Goal: Task Accomplishment & Management: Use online tool/utility

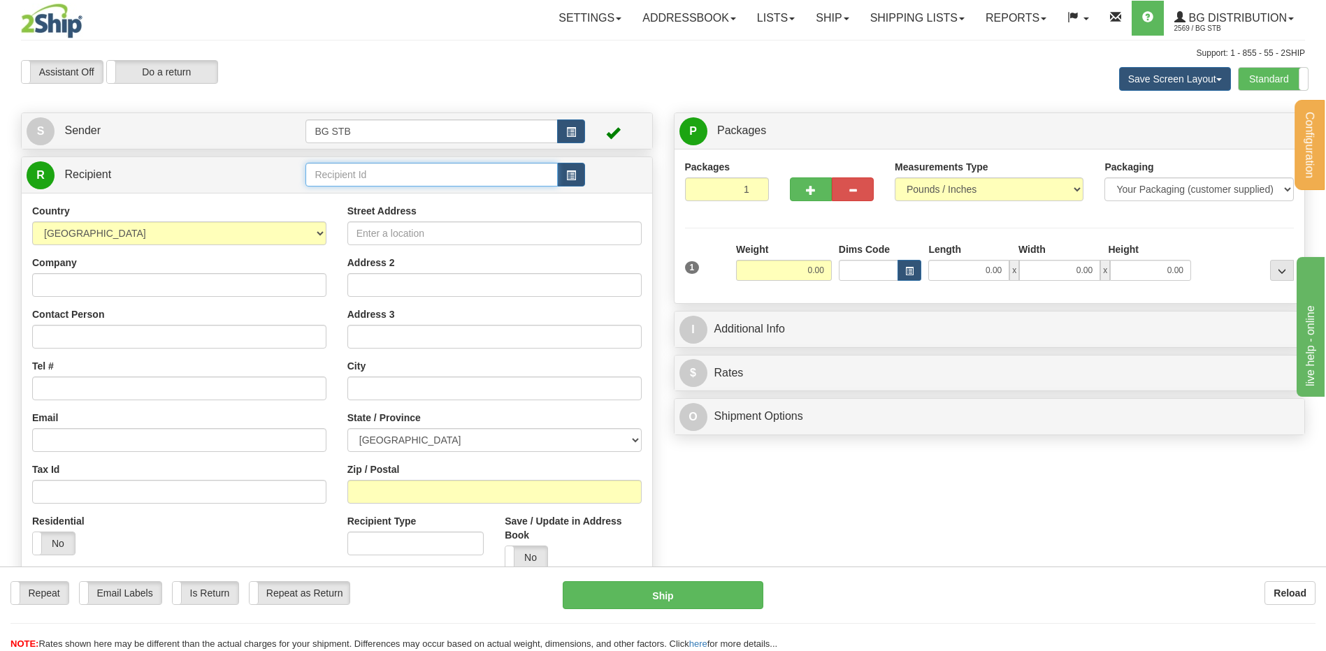
click at [365, 173] on input "text" at bounding box center [431, 175] width 252 height 24
click at [334, 192] on div "4068" at bounding box center [429, 196] width 238 height 15
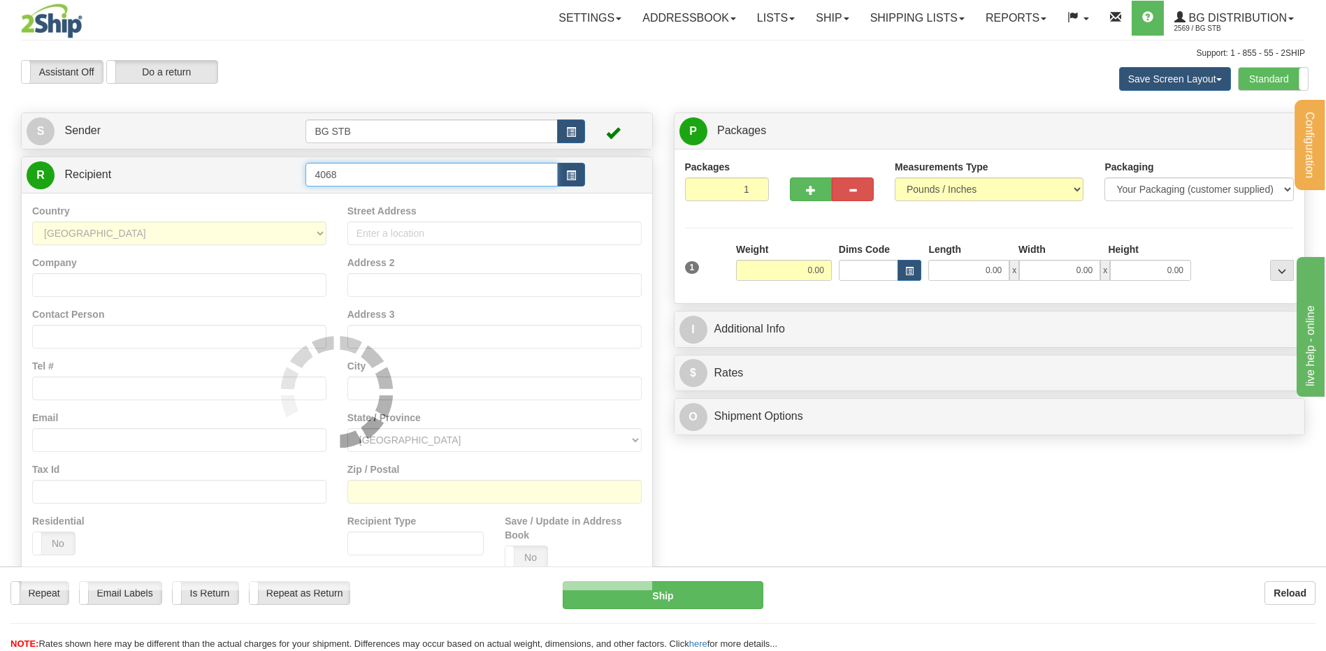
type input "4068"
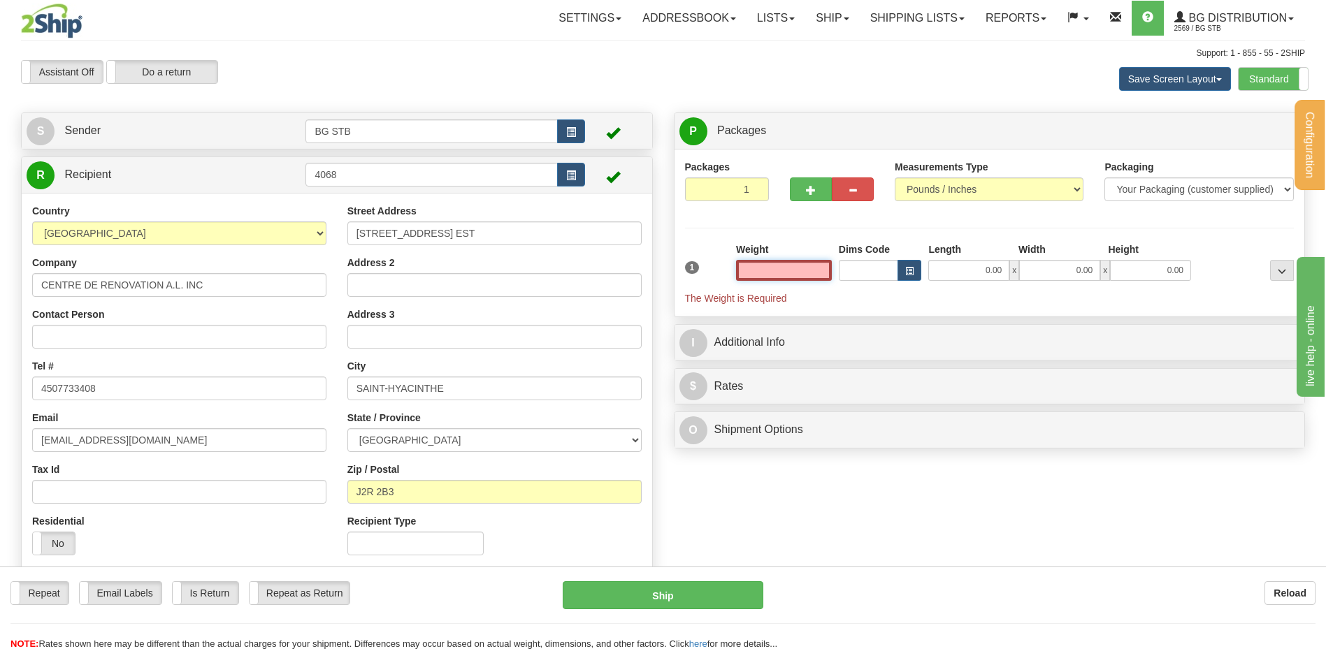
click at [813, 272] on input "text" at bounding box center [784, 270] width 96 height 21
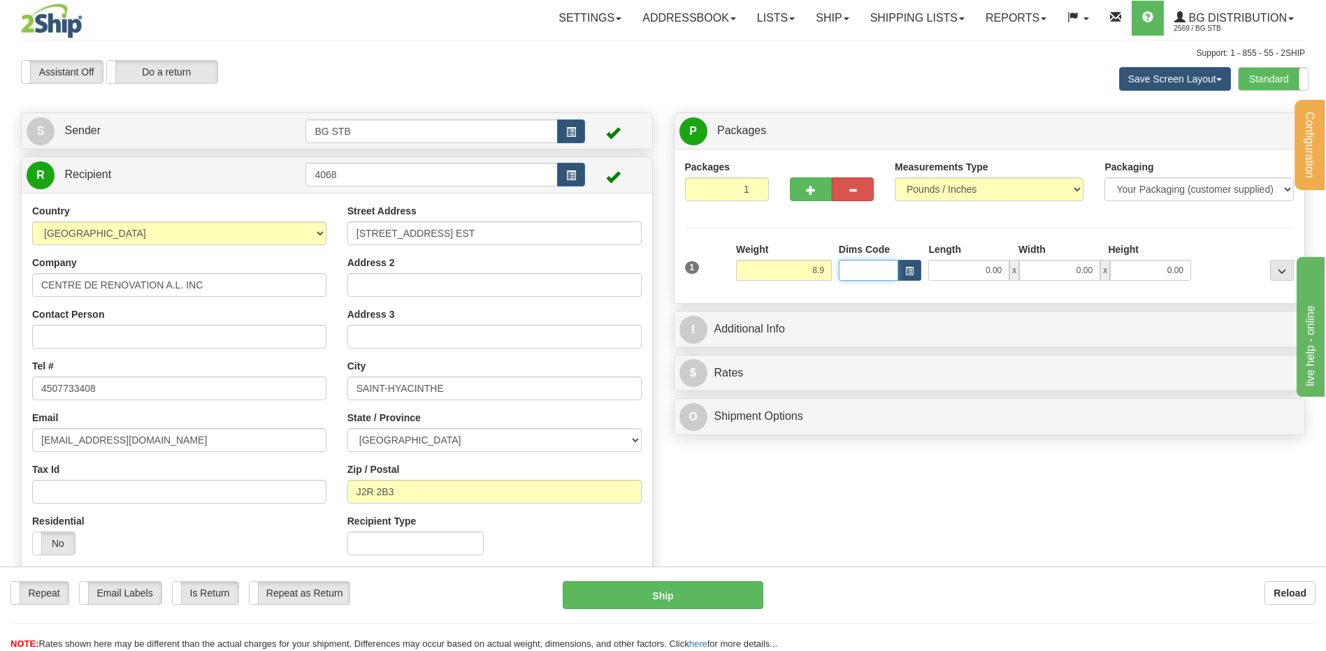
type input "8.90"
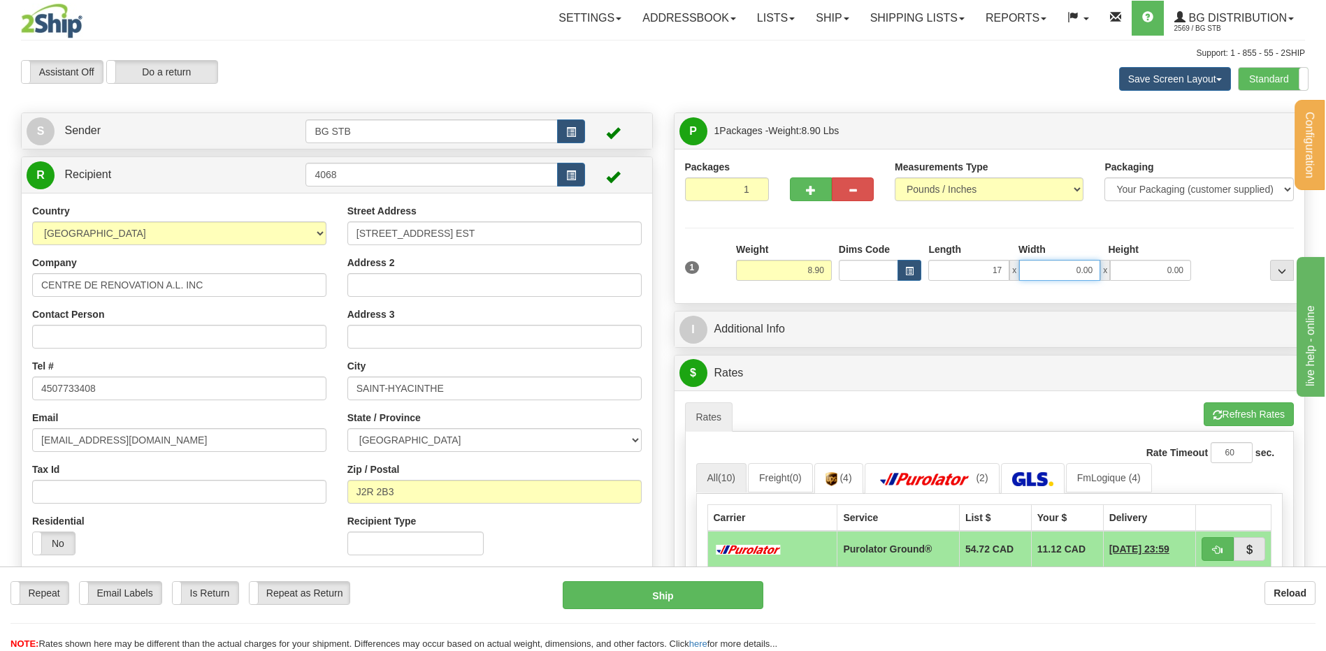
type input "17.00"
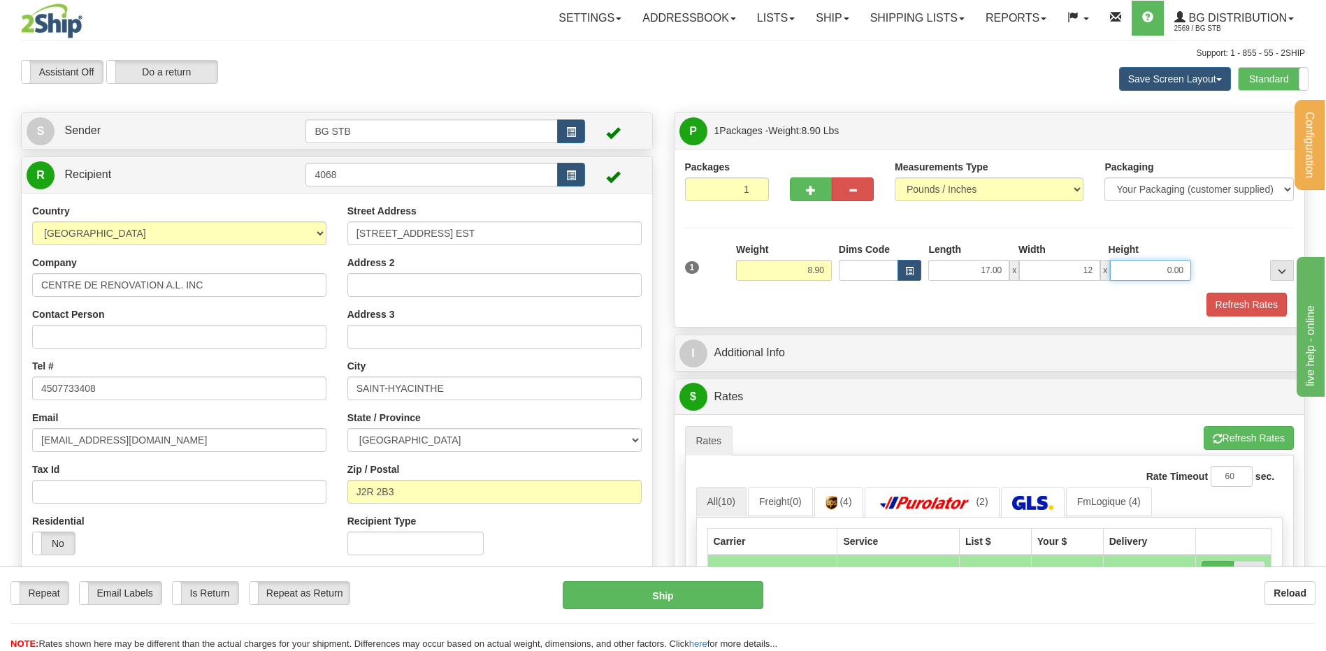
type input "12.00"
type input "4.00"
drag, startPoint x: 1219, startPoint y: 301, endPoint x: 1164, endPoint y: 325, distance: 60.1
click at [1219, 301] on button "Refresh Rates" at bounding box center [1246, 305] width 80 height 24
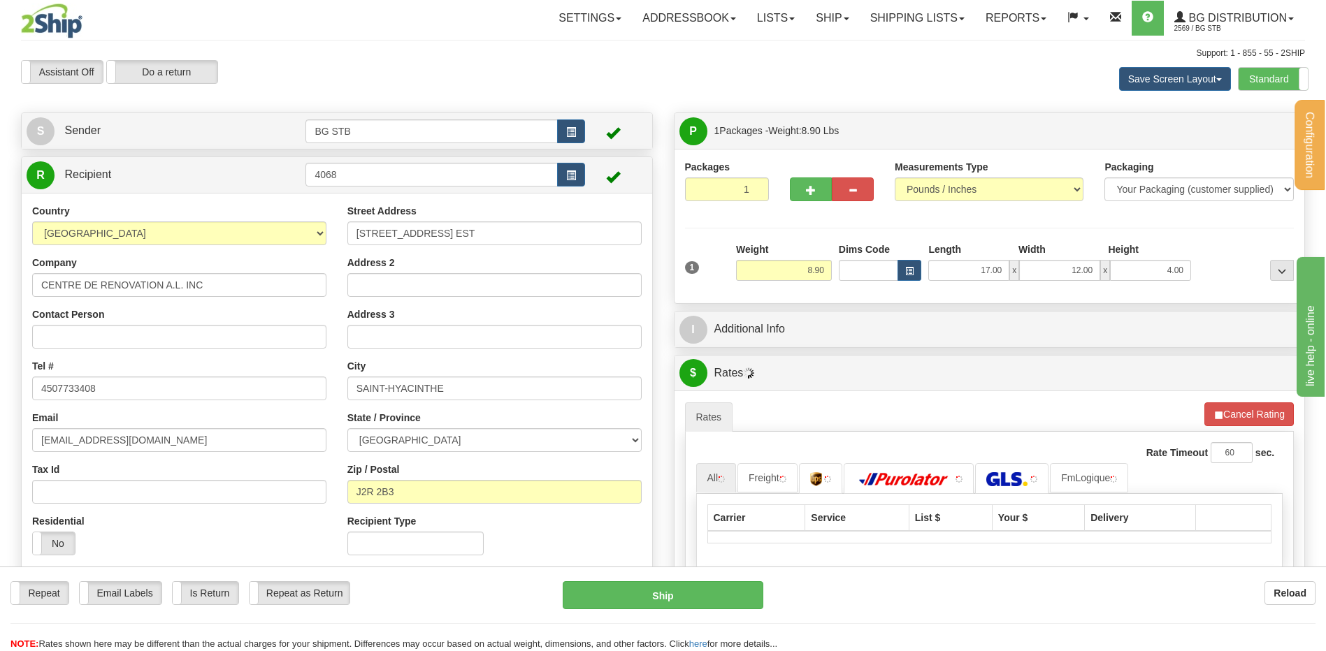
scroll to position [70, 0]
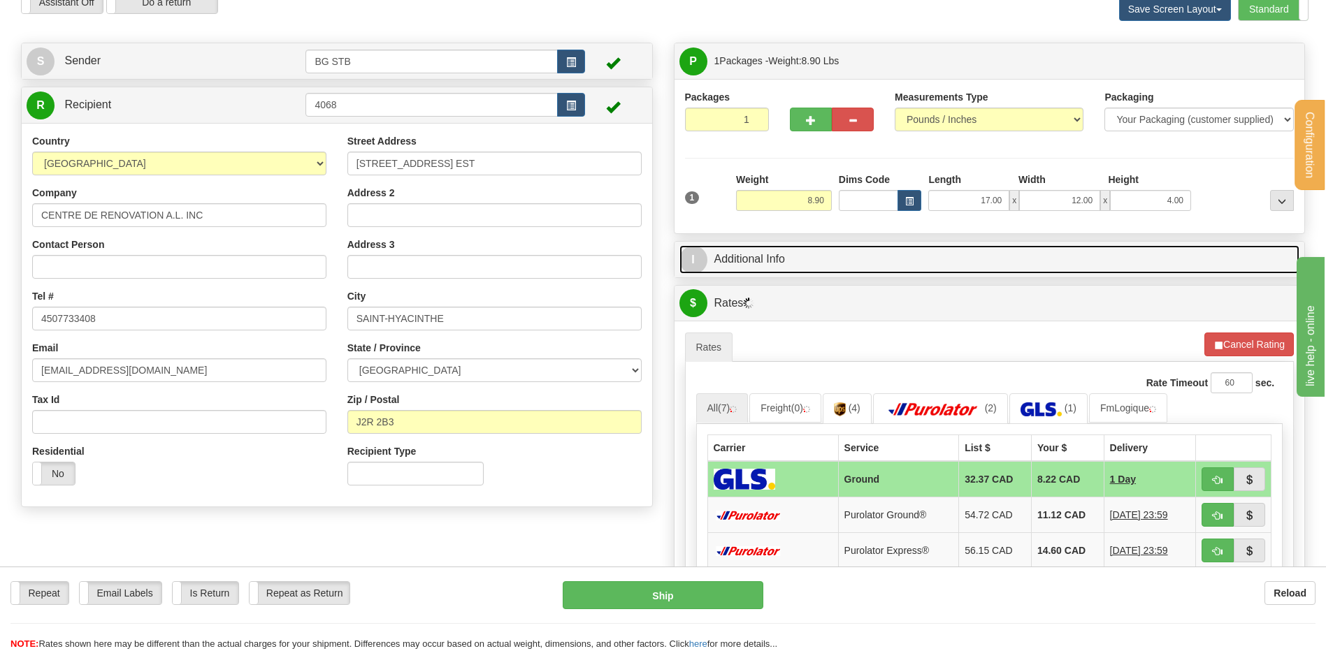
click at [818, 266] on link "I Additional Info" at bounding box center [989, 259] width 620 height 29
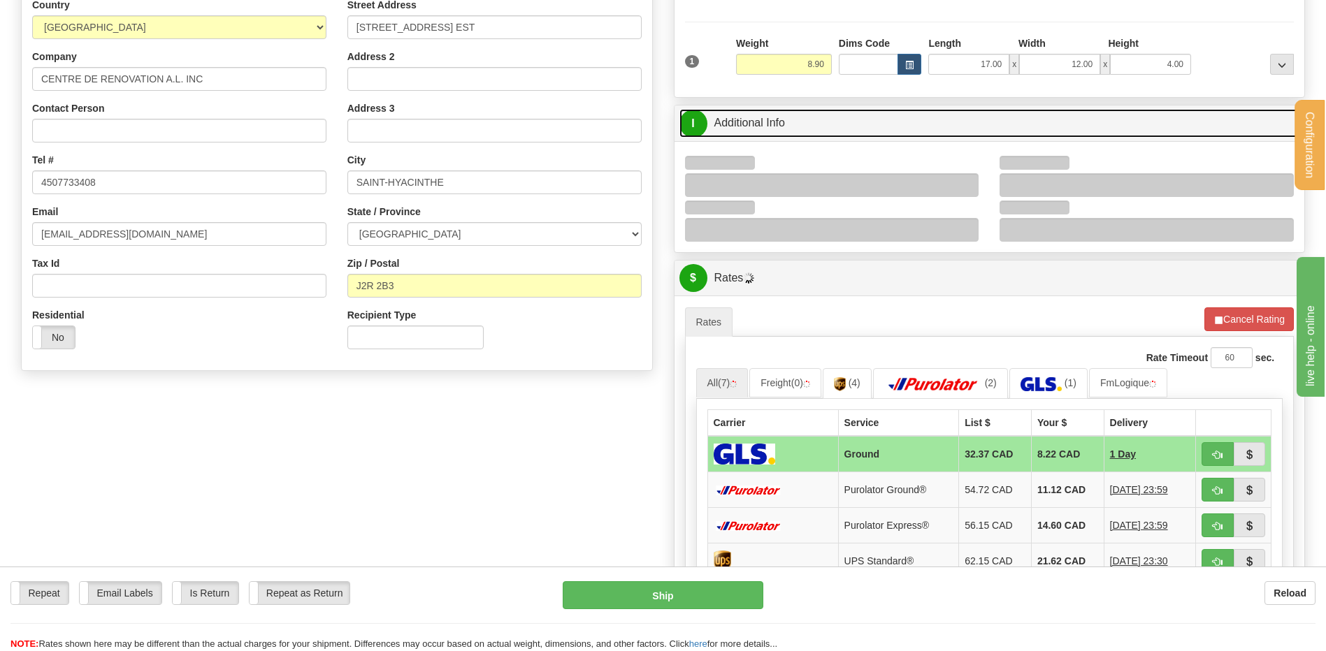
scroll to position [210, 0]
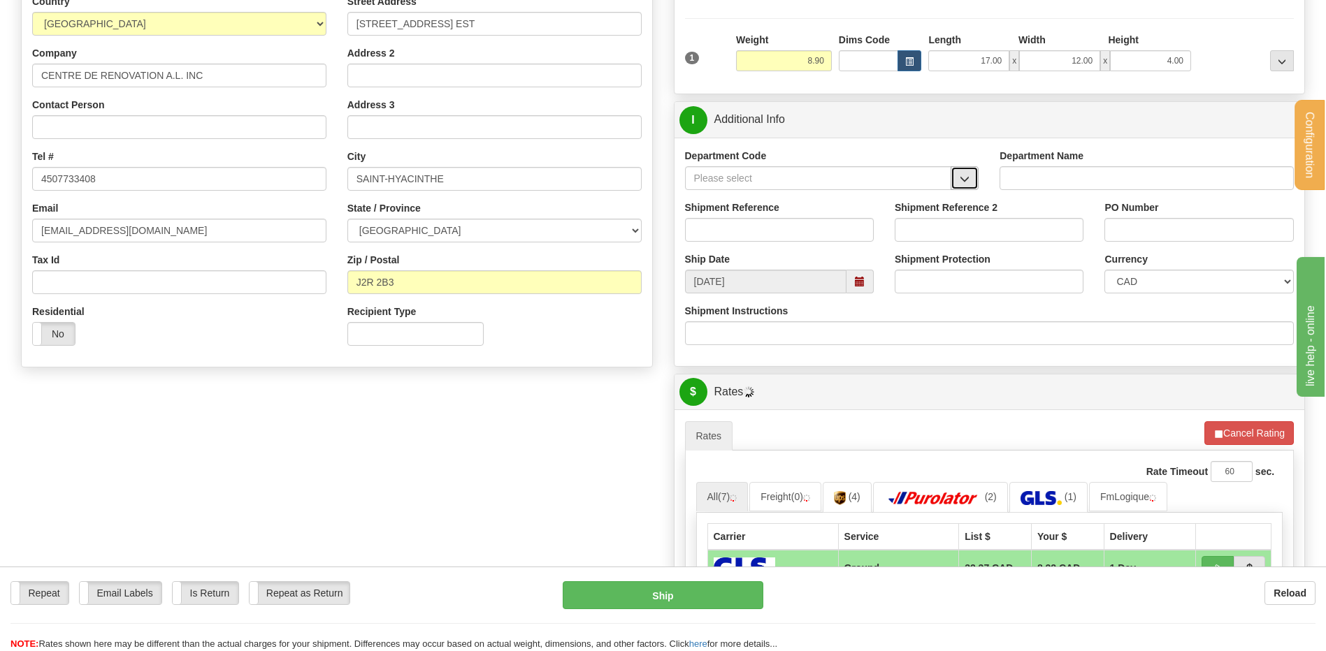
click at [968, 178] on span "button" at bounding box center [964, 179] width 10 height 9
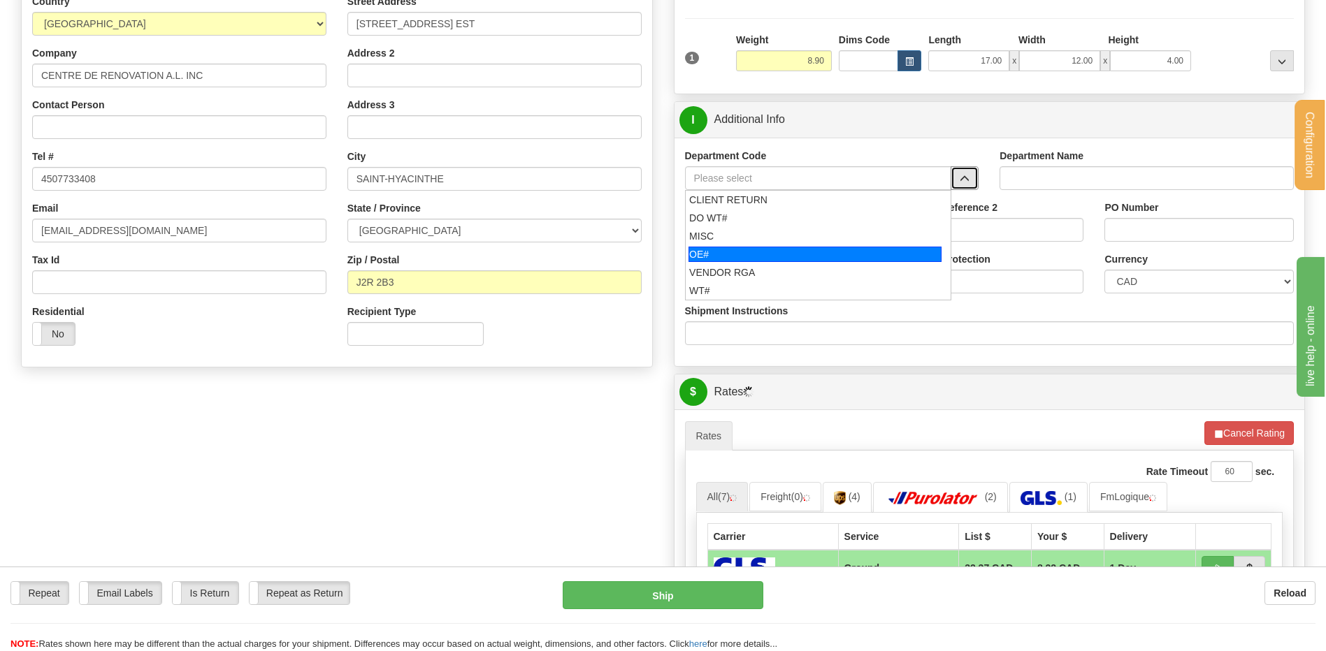
click at [803, 258] on div "OE#" at bounding box center [814, 254] width 253 height 15
type input "OE#"
type input "ORDERS"
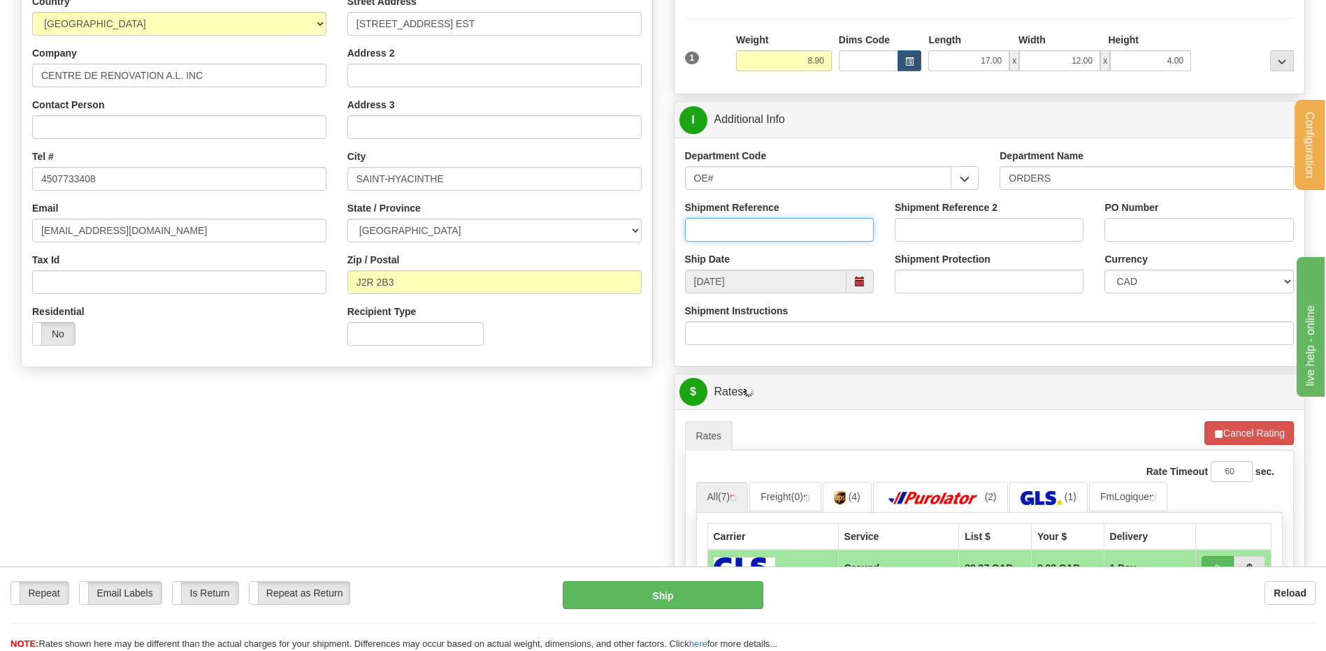
click at [792, 237] on input "Shipment Reference" at bounding box center [779, 230] width 189 height 24
type input "80006718-01//7122"
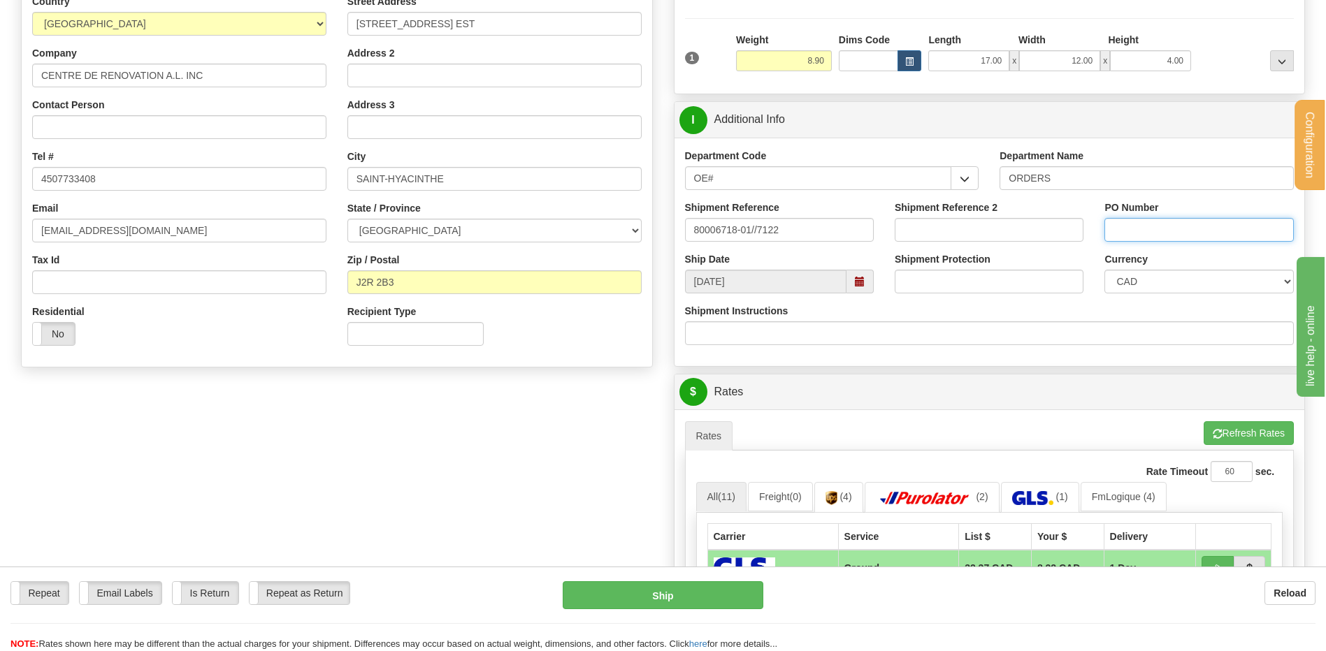
click at [1118, 224] on input "PO Number" at bounding box center [1198, 230] width 189 height 24
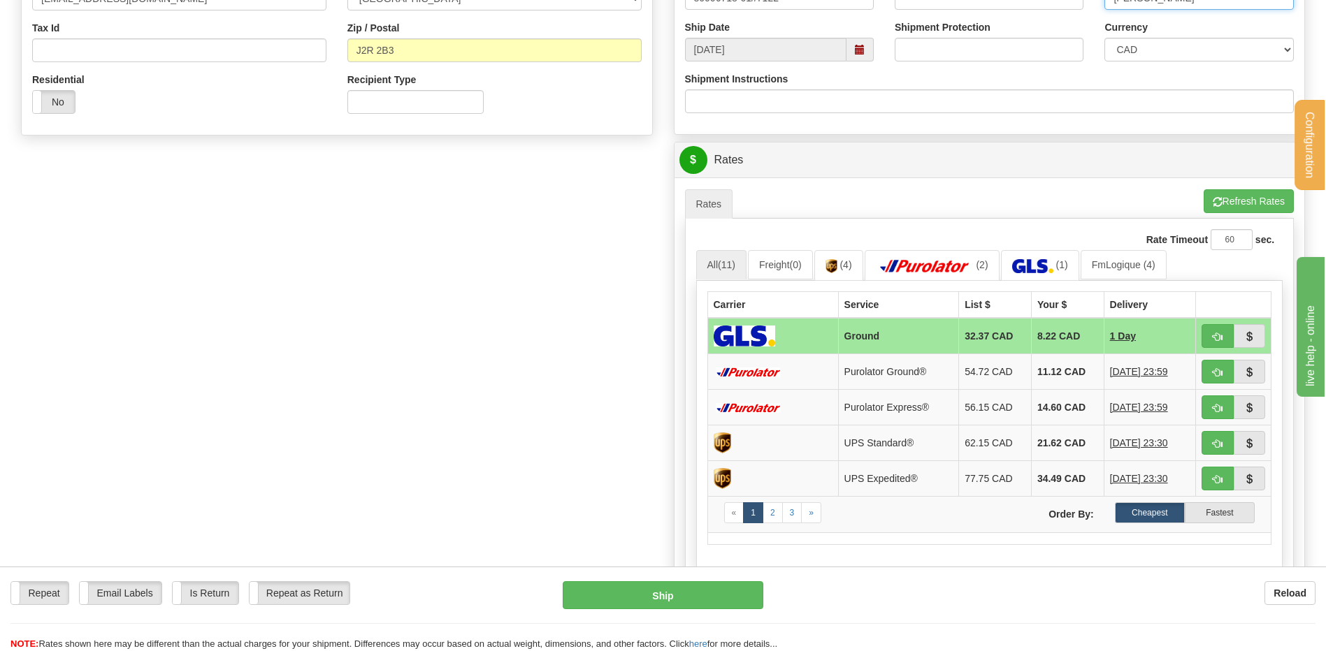
scroll to position [489, 0]
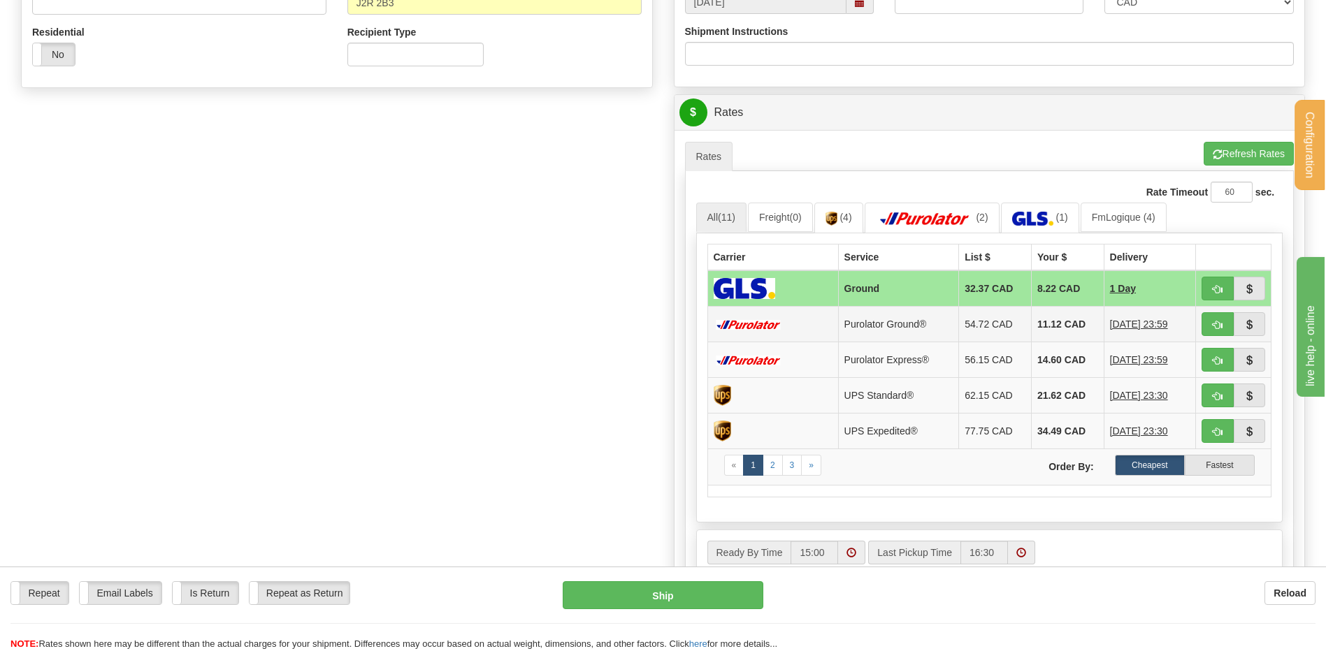
type input "jessy"
click at [1217, 290] on span "button" at bounding box center [1217, 289] width 10 height 9
type input "1"
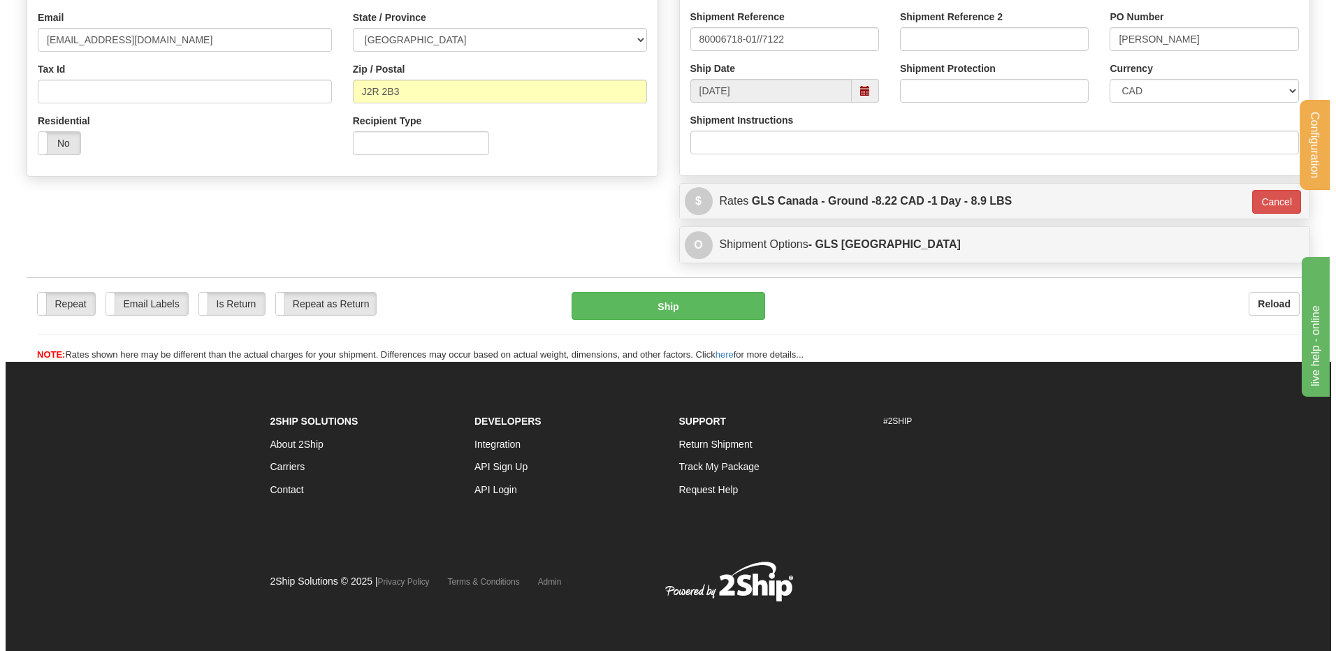
scroll to position [401, 0]
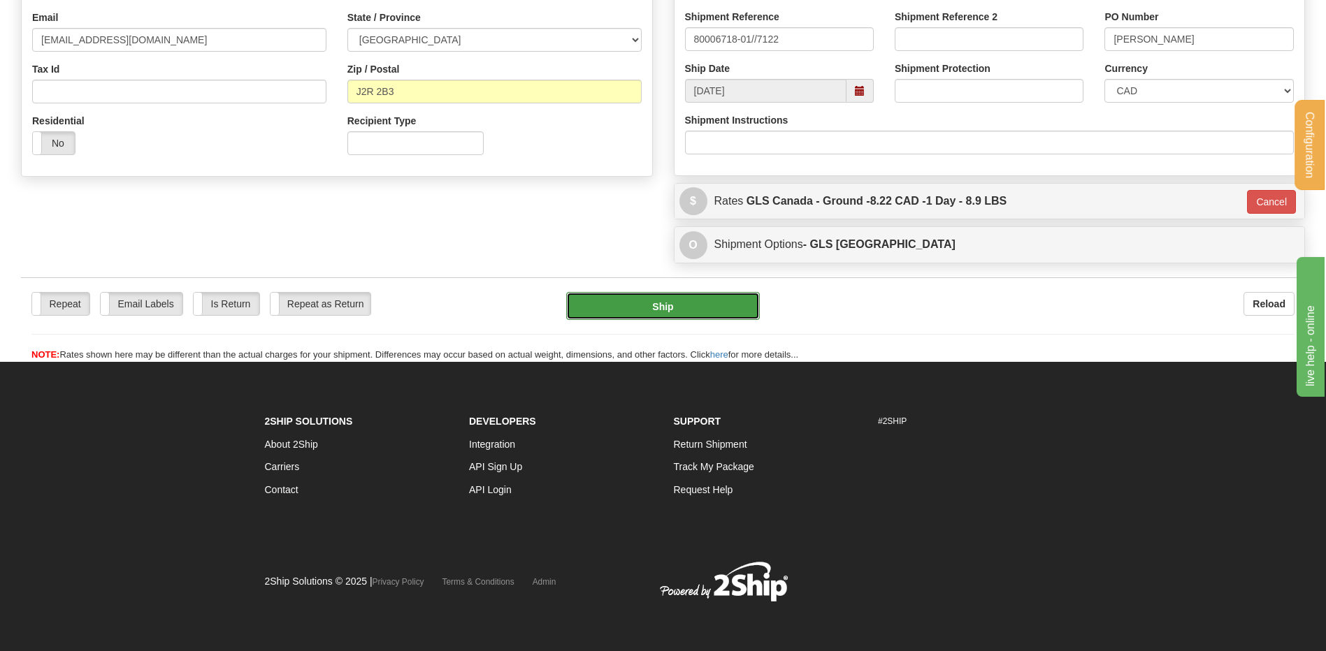
click at [699, 305] on button "Ship" at bounding box center [662, 306] width 193 height 28
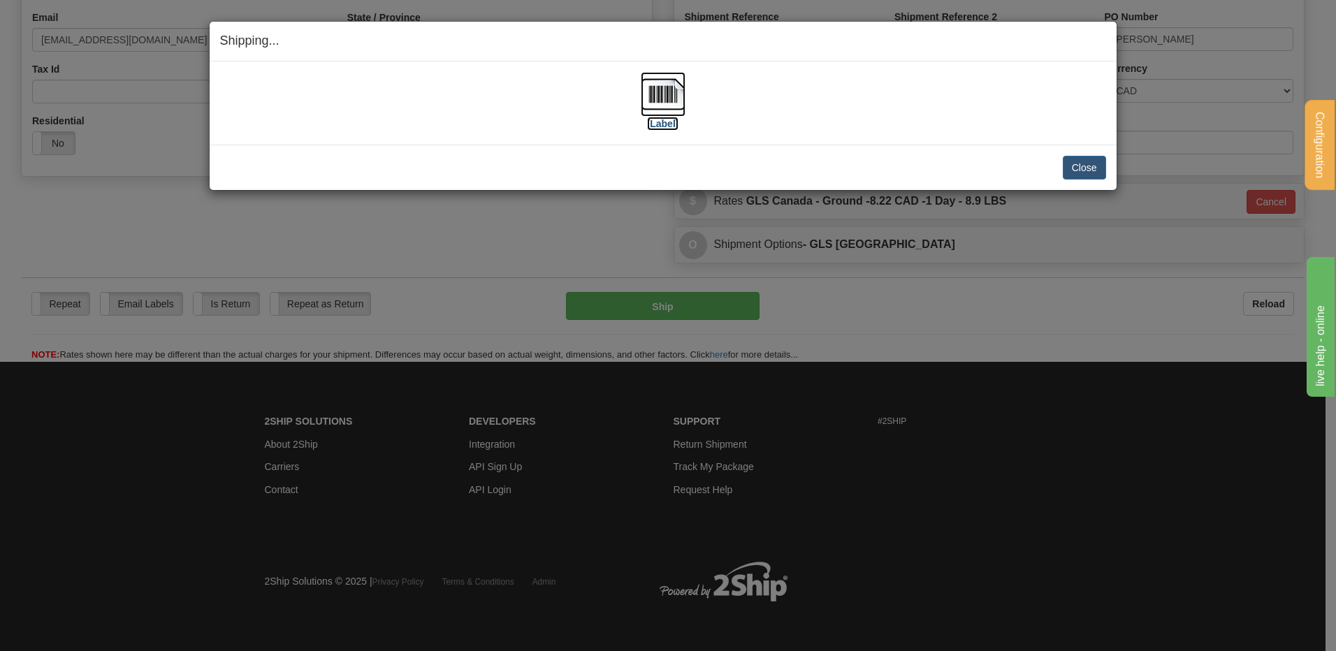
click at [668, 129] on label "[Label]" at bounding box center [663, 124] width 32 height 14
click at [1075, 173] on button "Close" at bounding box center [1084, 168] width 43 height 24
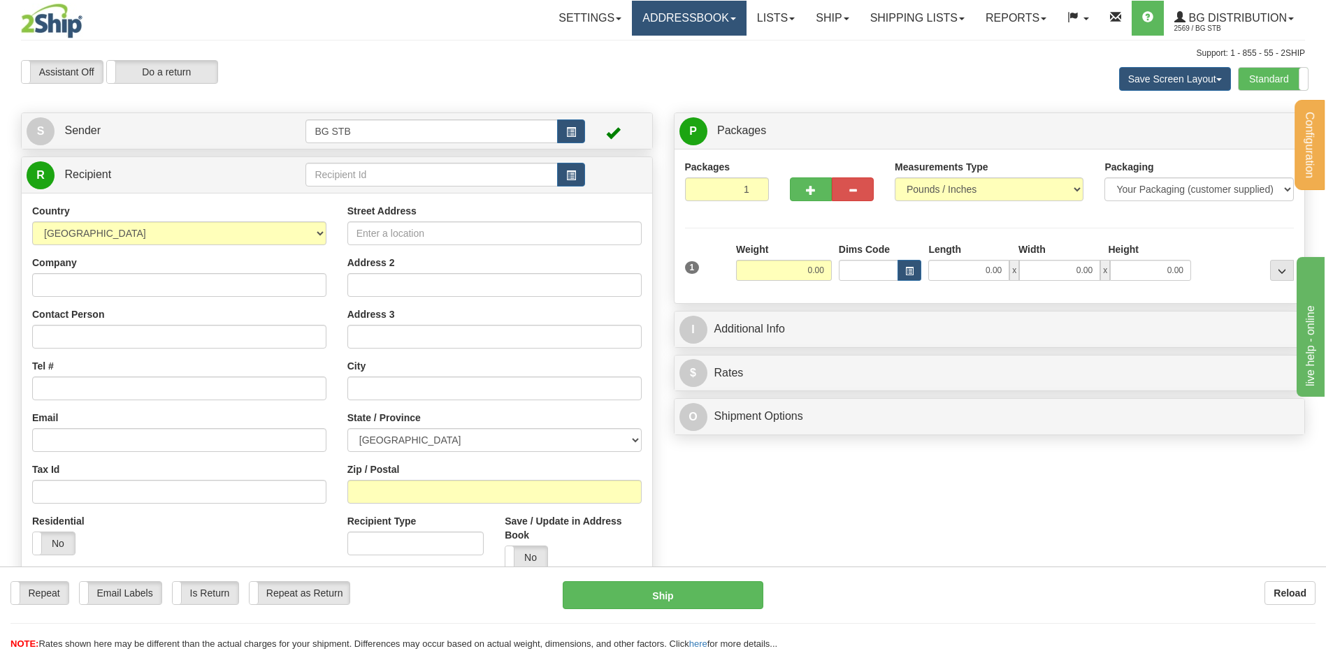
click at [681, 22] on link "Addressbook" at bounding box center [689, 18] width 115 height 35
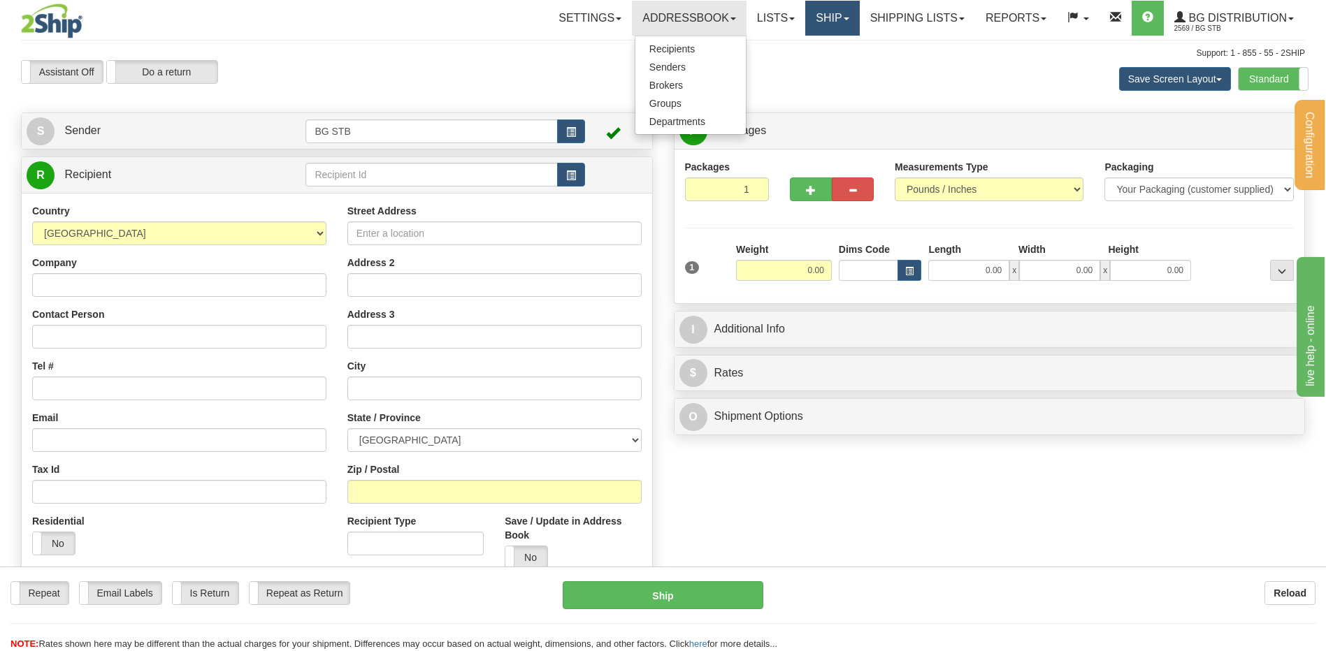
click at [832, 15] on link "Ship" at bounding box center [832, 18] width 54 height 35
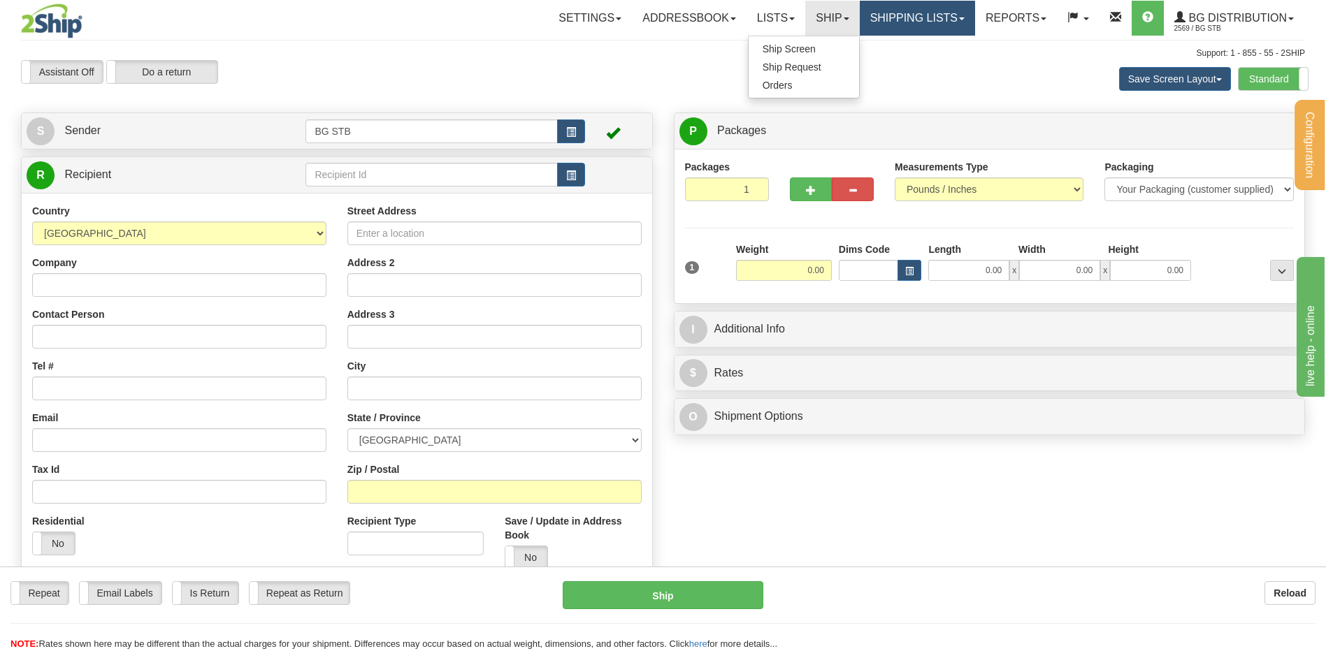
click at [890, 10] on link "Shipping lists" at bounding box center [916, 18] width 115 height 35
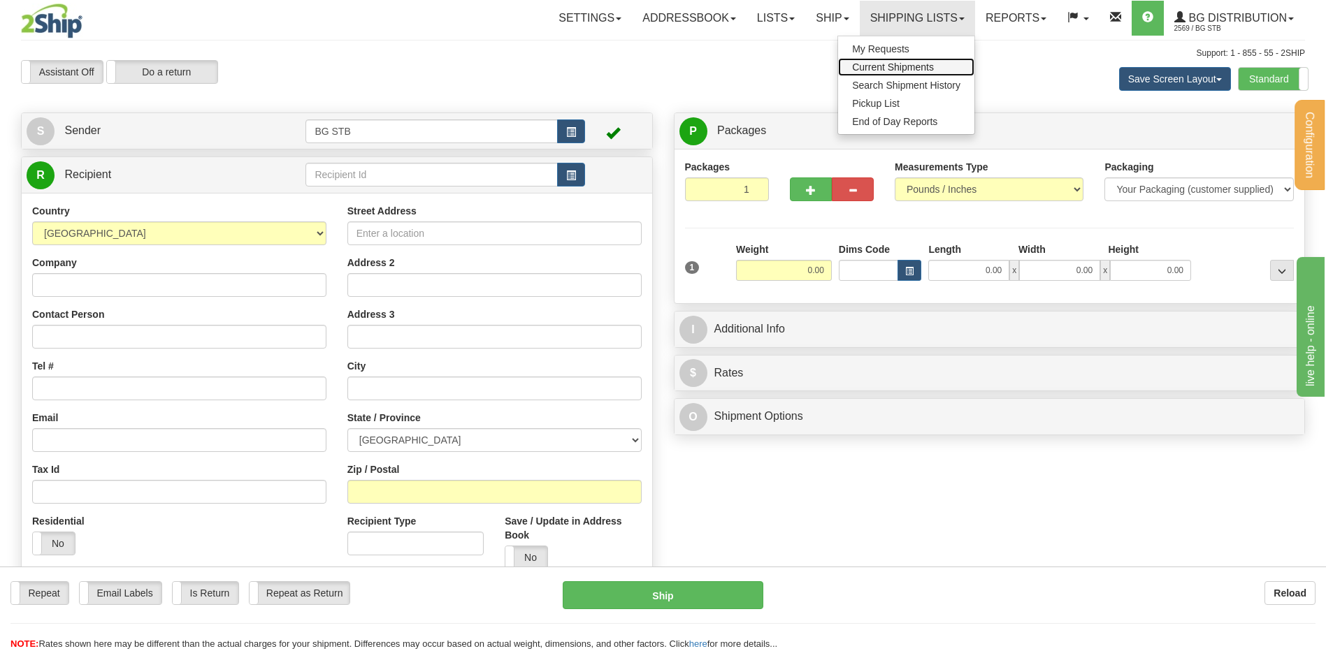
click at [877, 63] on span "Current Shipments" at bounding box center [893, 66] width 82 height 11
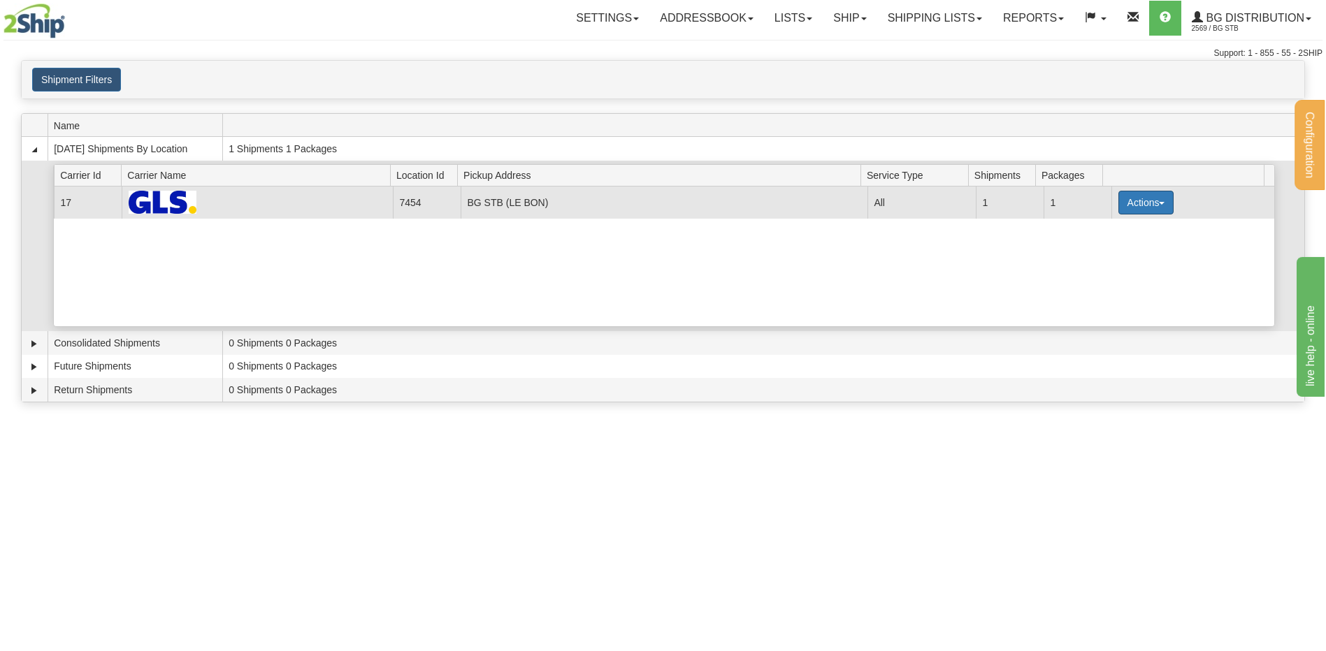
click at [1163, 203] on button "Actions" at bounding box center [1146, 203] width 56 height 24
click at [1086, 303] on span "Print" at bounding box center [1089, 301] width 29 height 10
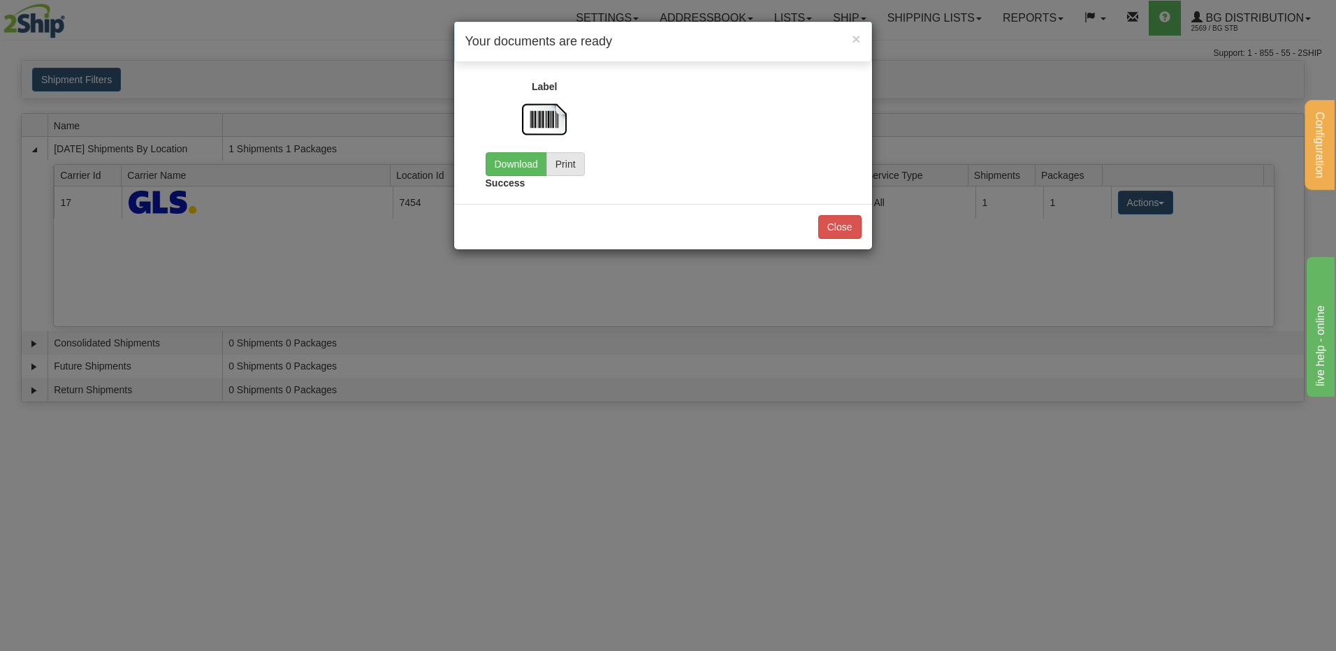
click at [541, 110] on img at bounding box center [544, 119] width 45 height 45
click at [571, 158] on button "Print" at bounding box center [565, 164] width 38 height 24
click at [533, 163] on link "Download" at bounding box center [516, 164] width 61 height 24
drag, startPoint x: 838, startPoint y: 226, endPoint x: 558, endPoint y: 198, distance: 282.3
click at [838, 226] on button "Close" at bounding box center [839, 227] width 43 height 24
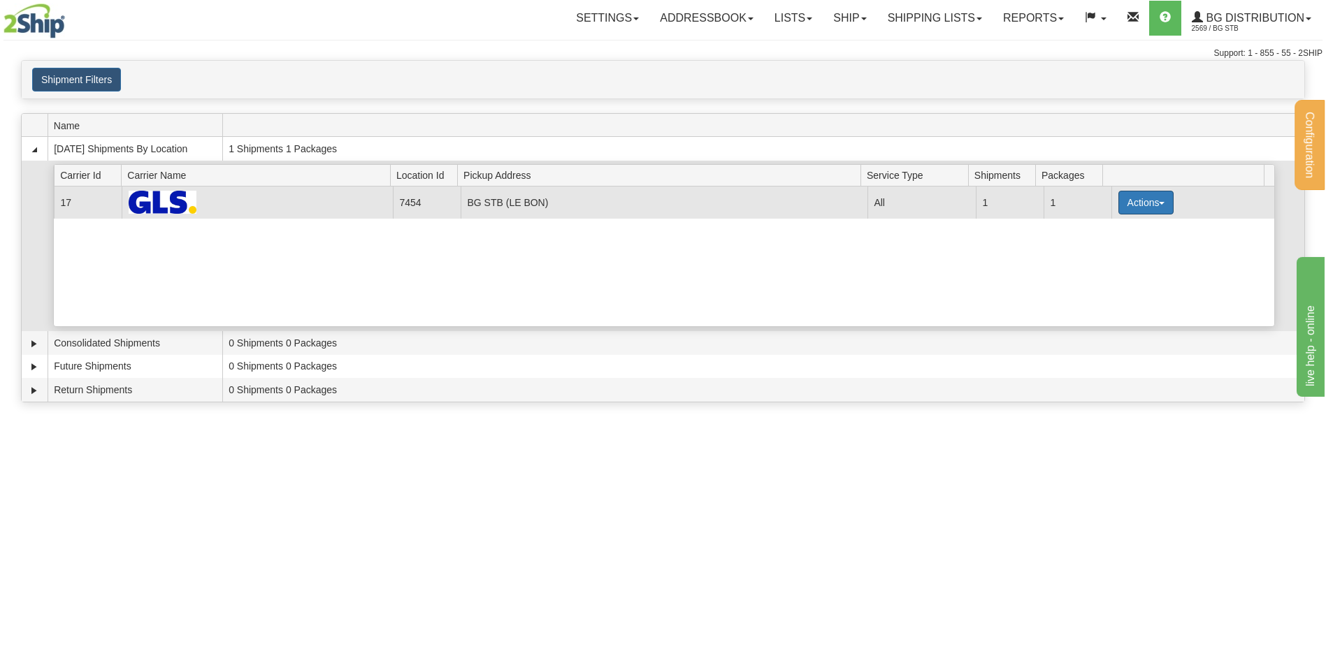
click at [1159, 202] on span "button" at bounding box center [1162, 203] width 6 height 3
click at [1102, 231] on span "Details" at bounding box center [1094, 229] width 38 height 10
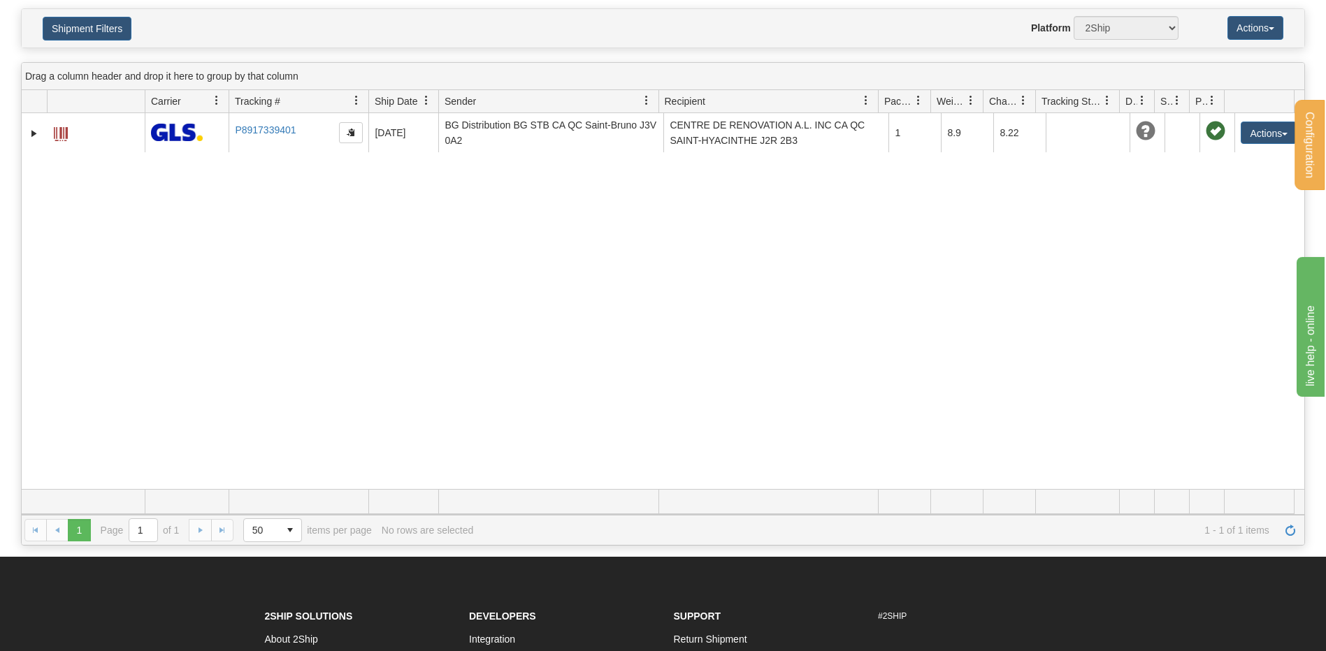
scroll to position [70, 0]
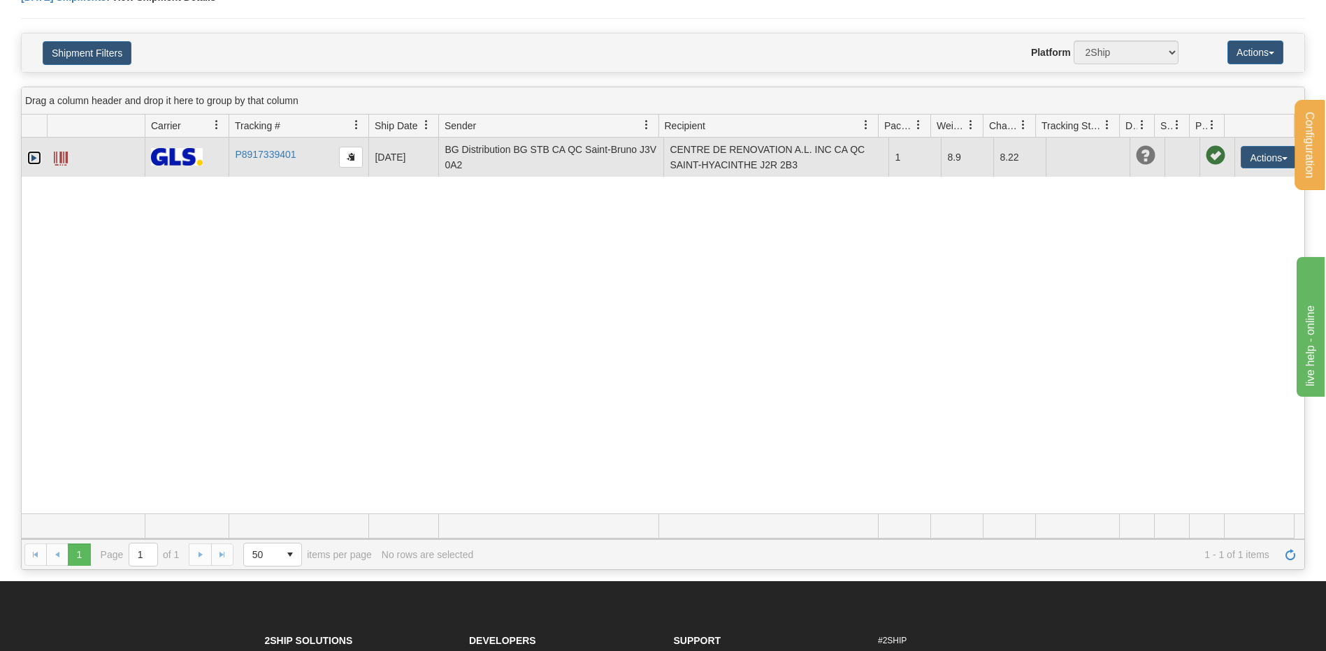
click at [28, 152] on link "Expand" at bounding box center [34, 158] width 14 height 14
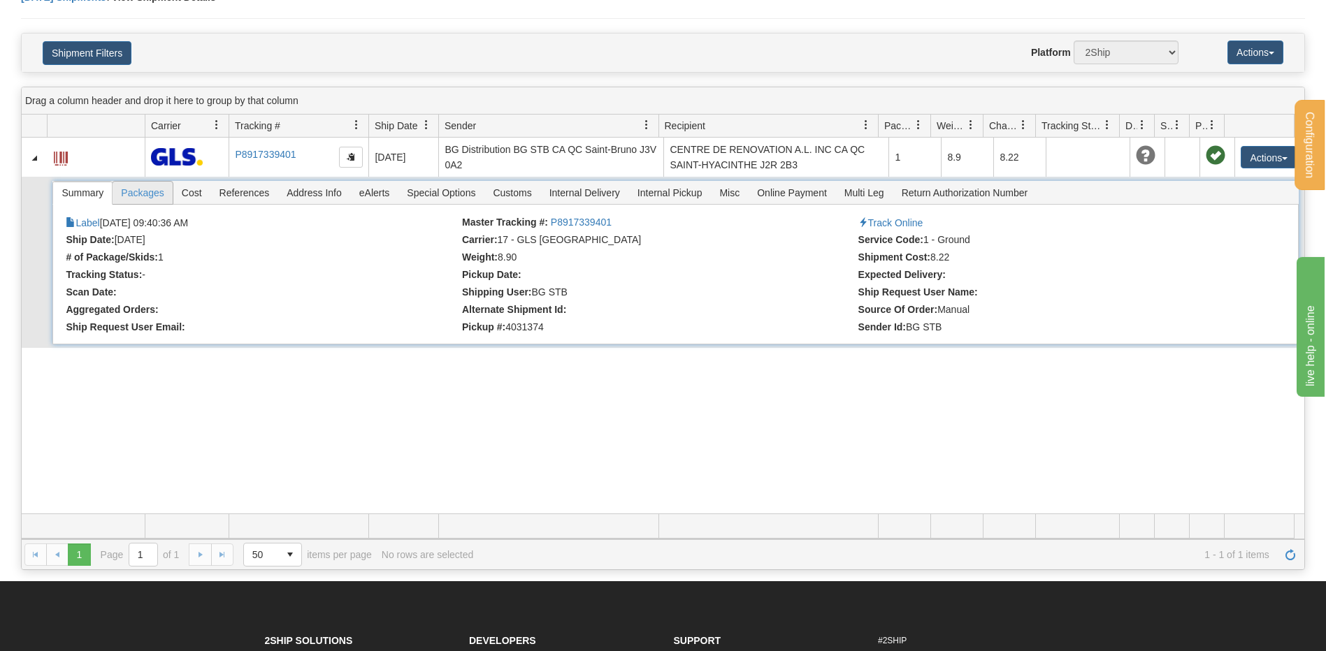
click at [144, 189] on span "Packages" at bounding box center [141, 193] width 59 height 22
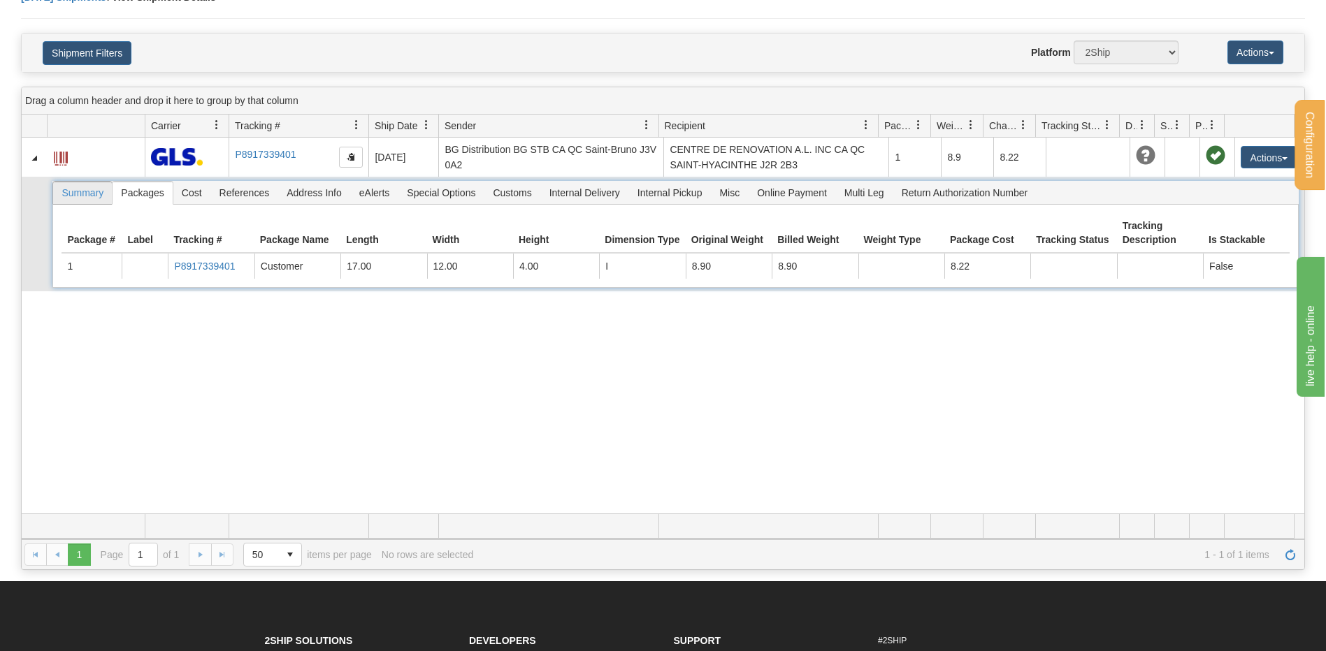
click at [87, 191] on span "Summary" at bounding box center [82, 193] width 59 height 22
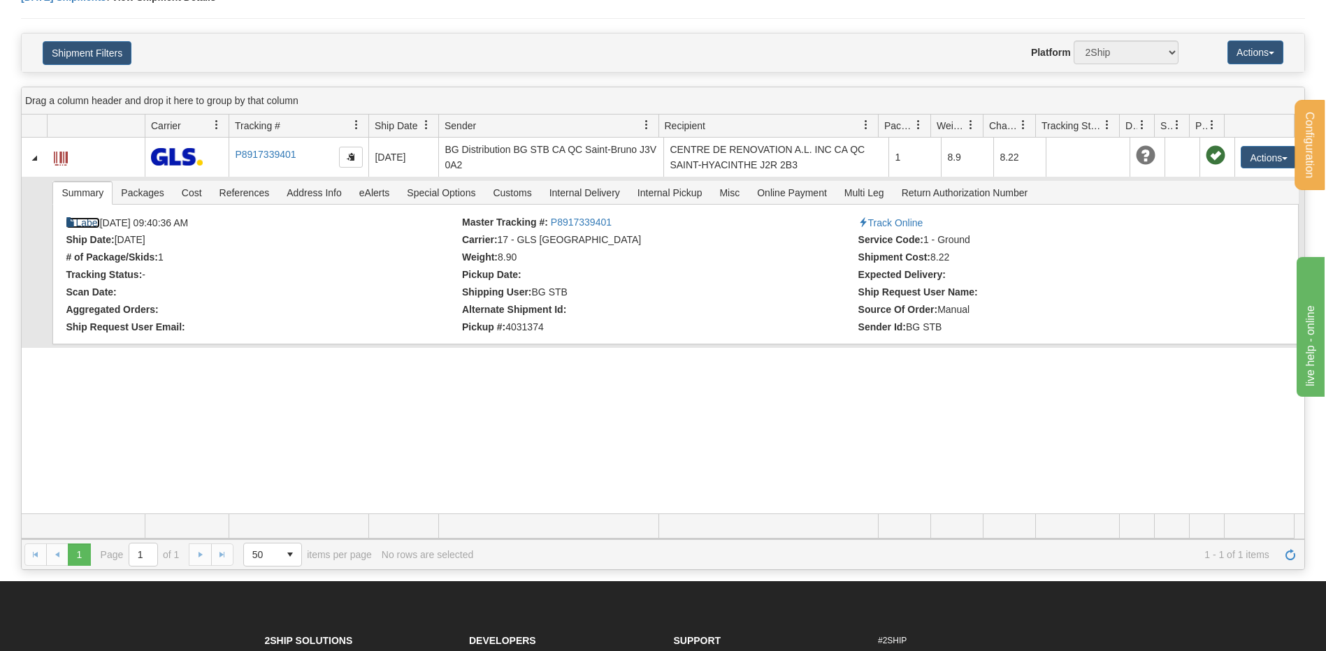
click at [82, 219] on link "Label" at bounding box center [83, 222] width 34 height 11
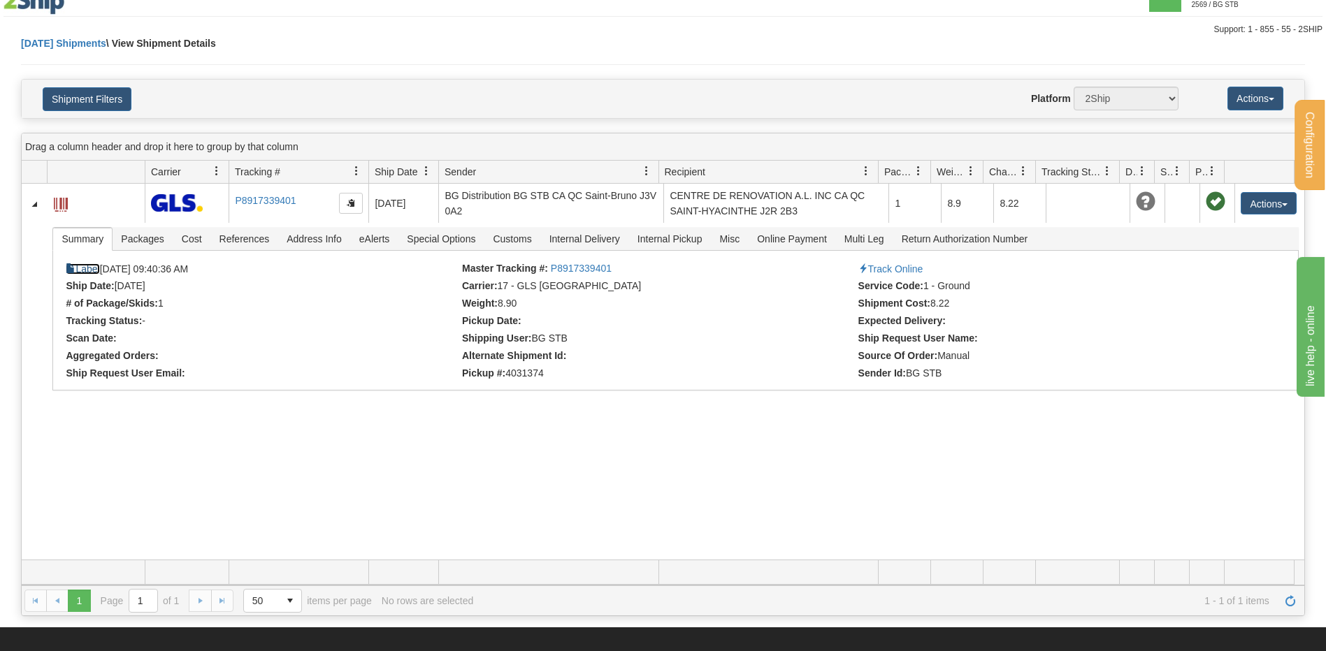
scroll to position [0, 0]
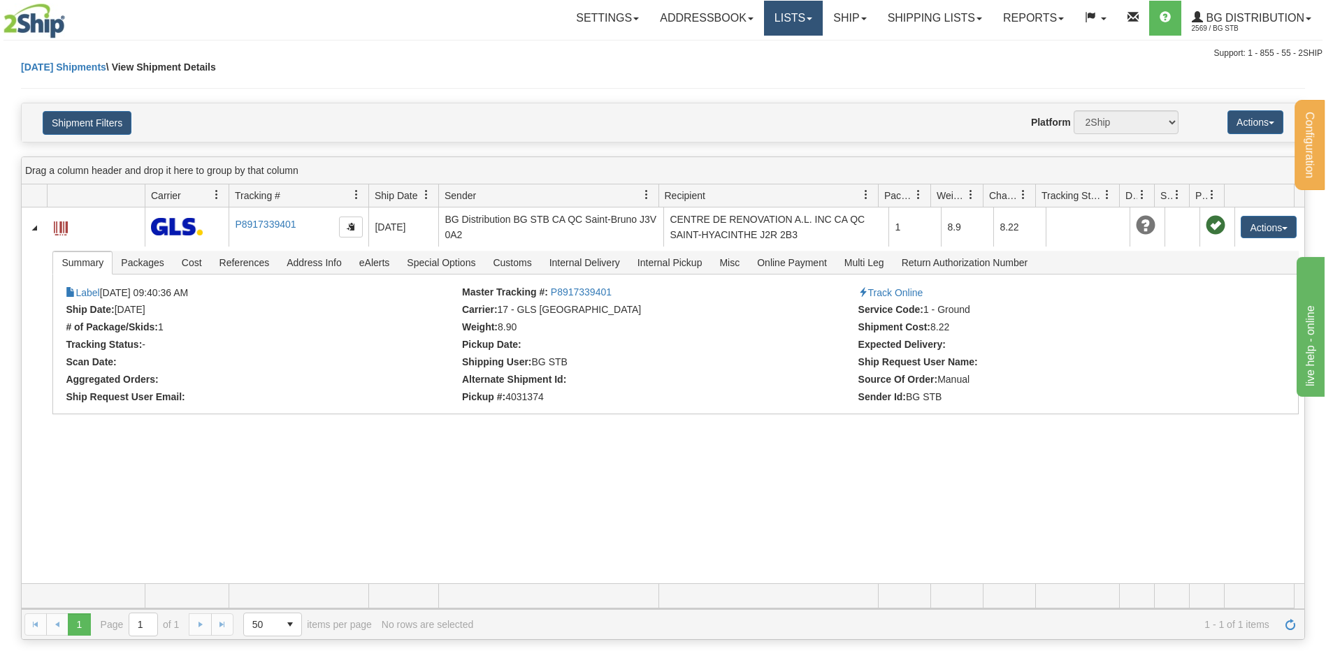
click at [783, 23] on link "Lists" at bounding box center [793, 18] width 59 height 35
click at [841, 17] on link "Ship" at bounding box center [849, 18] width 54 height 35
click at [799, 60] on link "Ship Request" at bounding box center [821, 67] width 110 height 18
click at [832, 26] on link "Ship" at bounding box center [849, 18] width 54 height 35
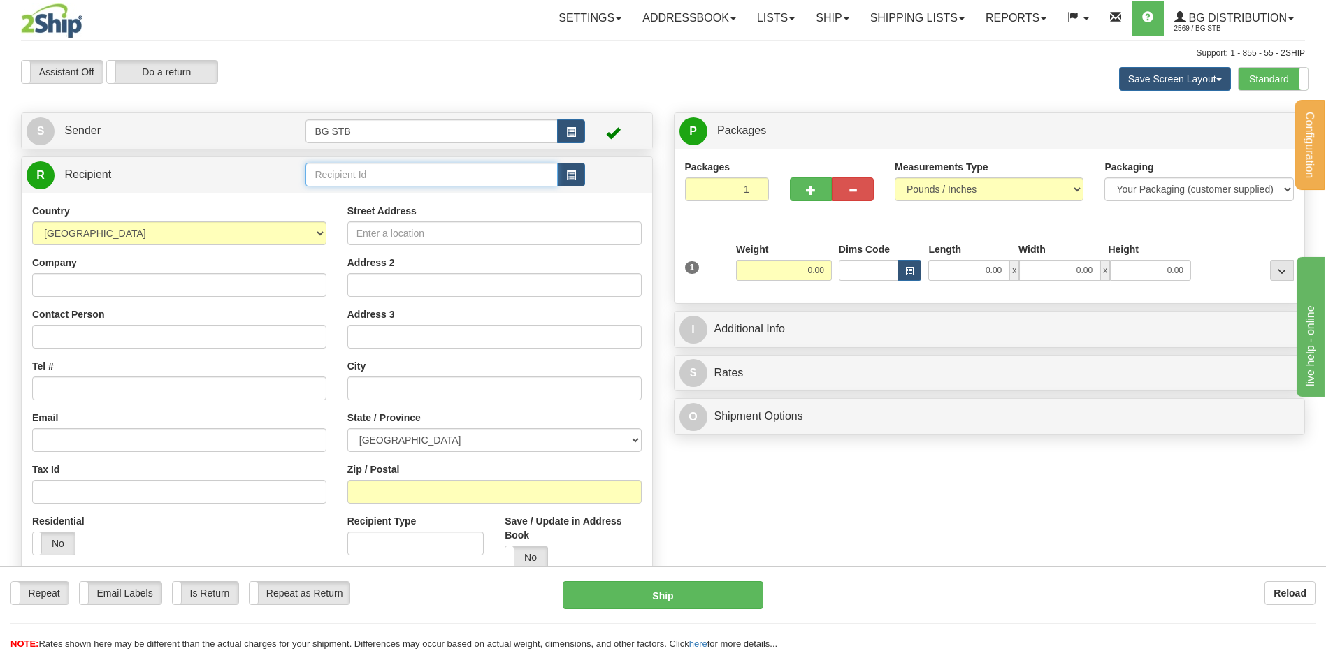
click at [340, 176] on input "text" at bounding box center [431, 175] width 252 height 24
click at [354, 195] on div "4145" at bounding box center [429, 196] width 238 height 15
type input "4145"
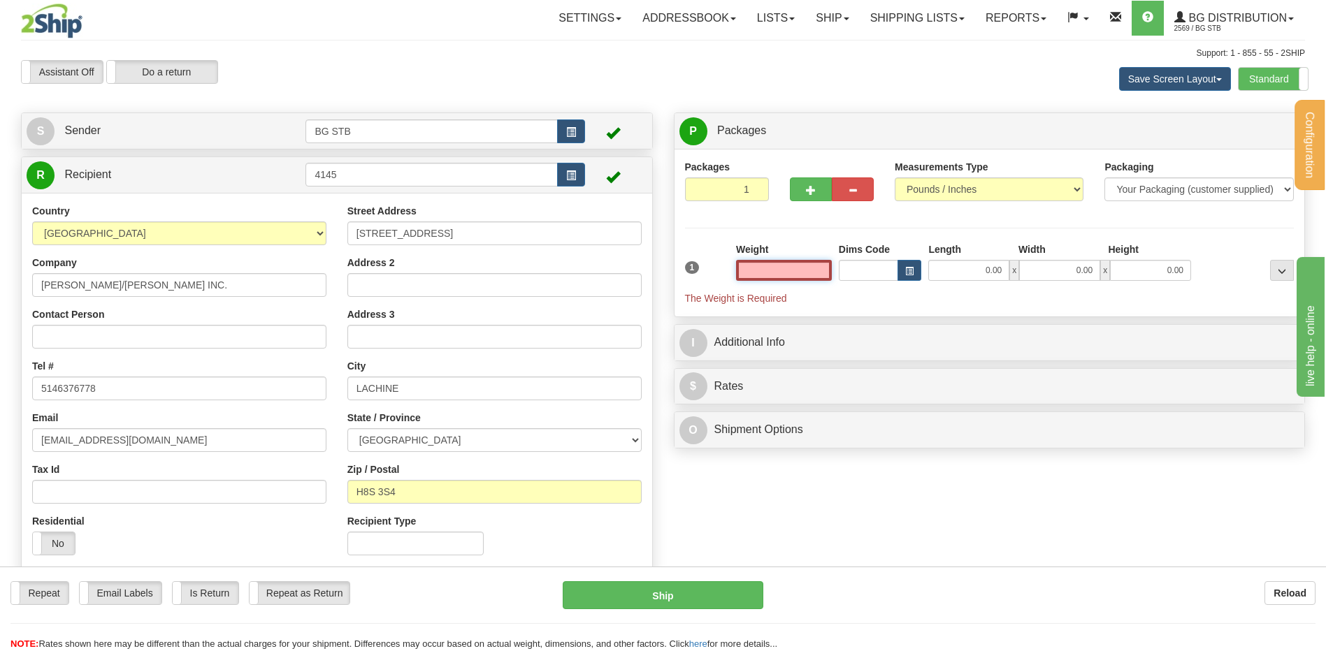
drag, startPoint x: 785, startPoint y: 276, endPoint x: 774, endPoint y: 299, distance: 25.3
click at [787, 276] on input "text" at bounding box center [784, 270] width 96 height 21
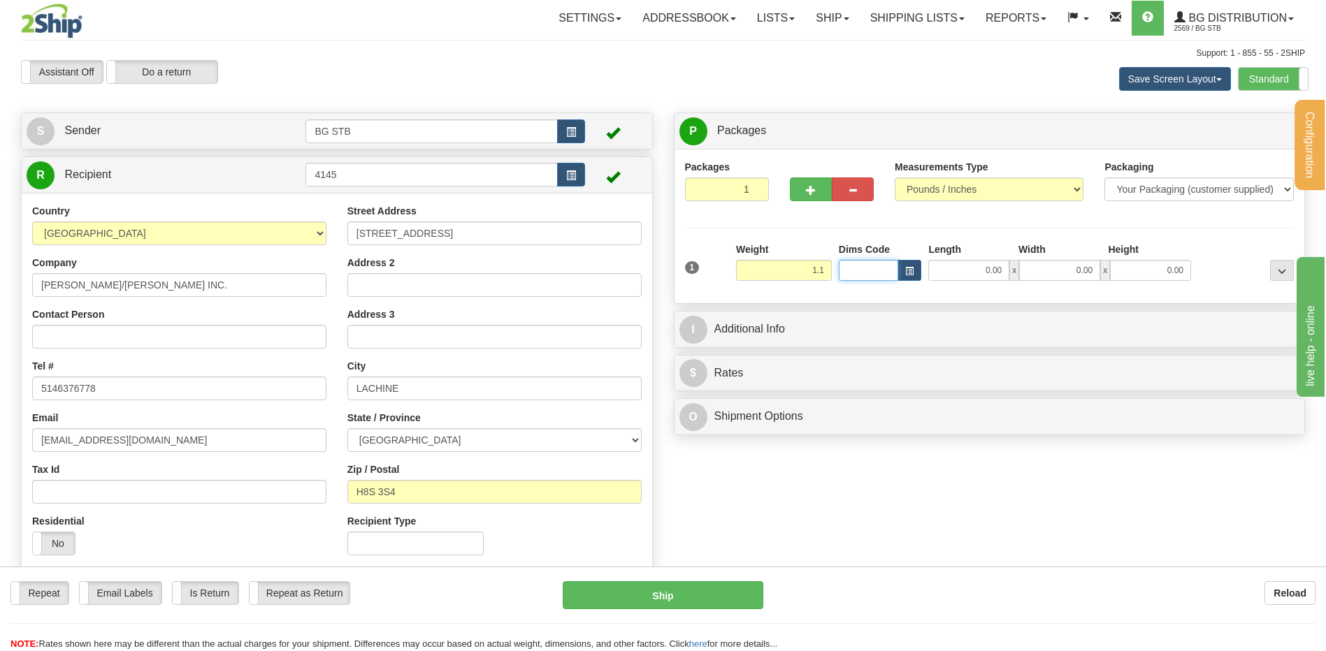
type input "1.10"
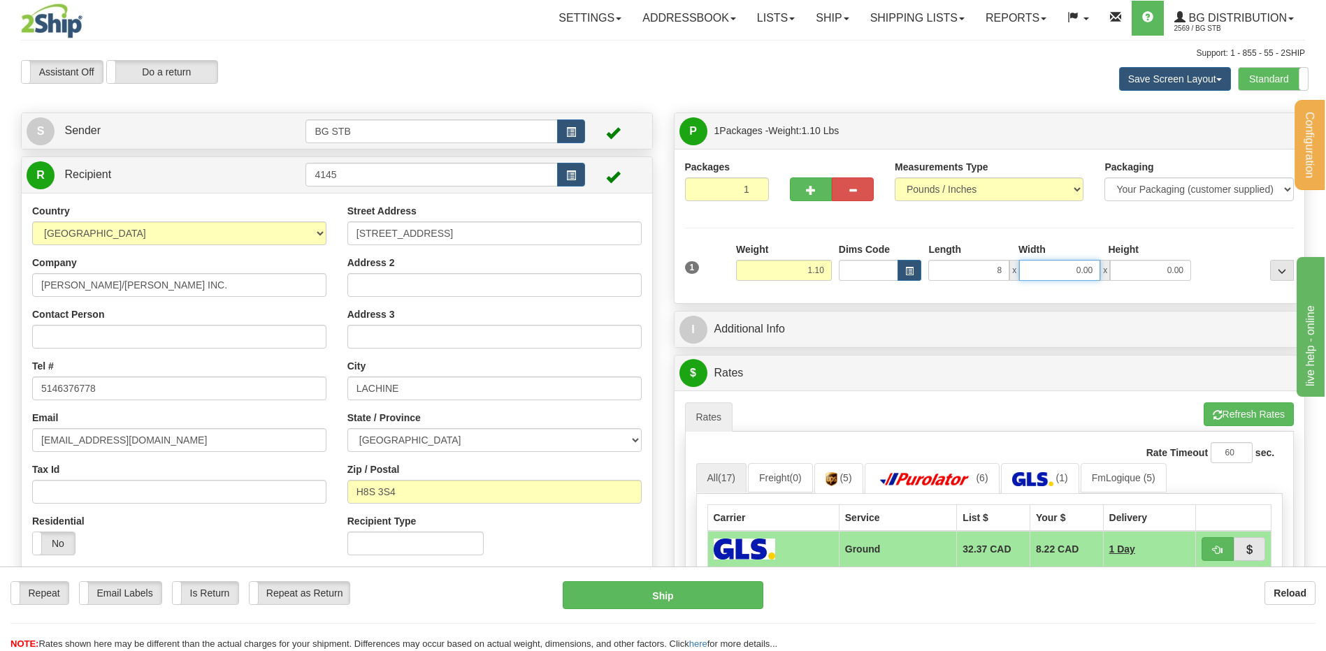
type input "8.00"
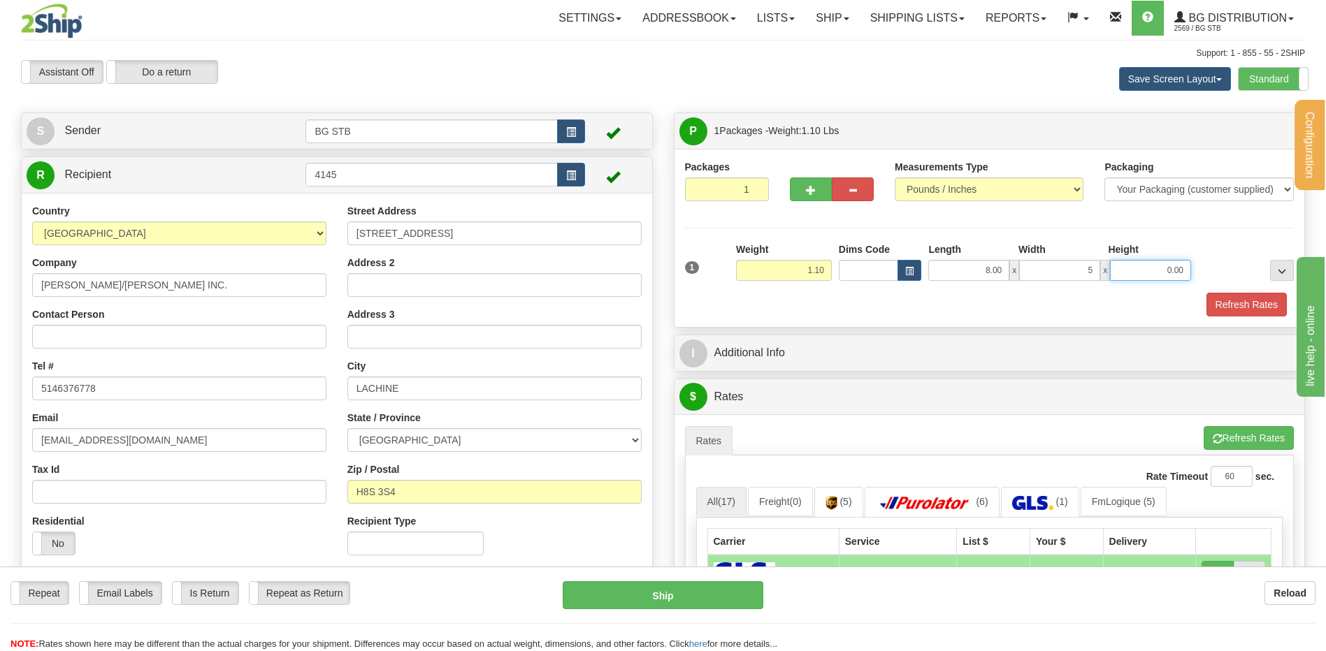
type input "5.00"
type input "7.00"
click at [1224, 298] on button "Refresh Rates" at bounding box center [1246, 305] width 80 height 24
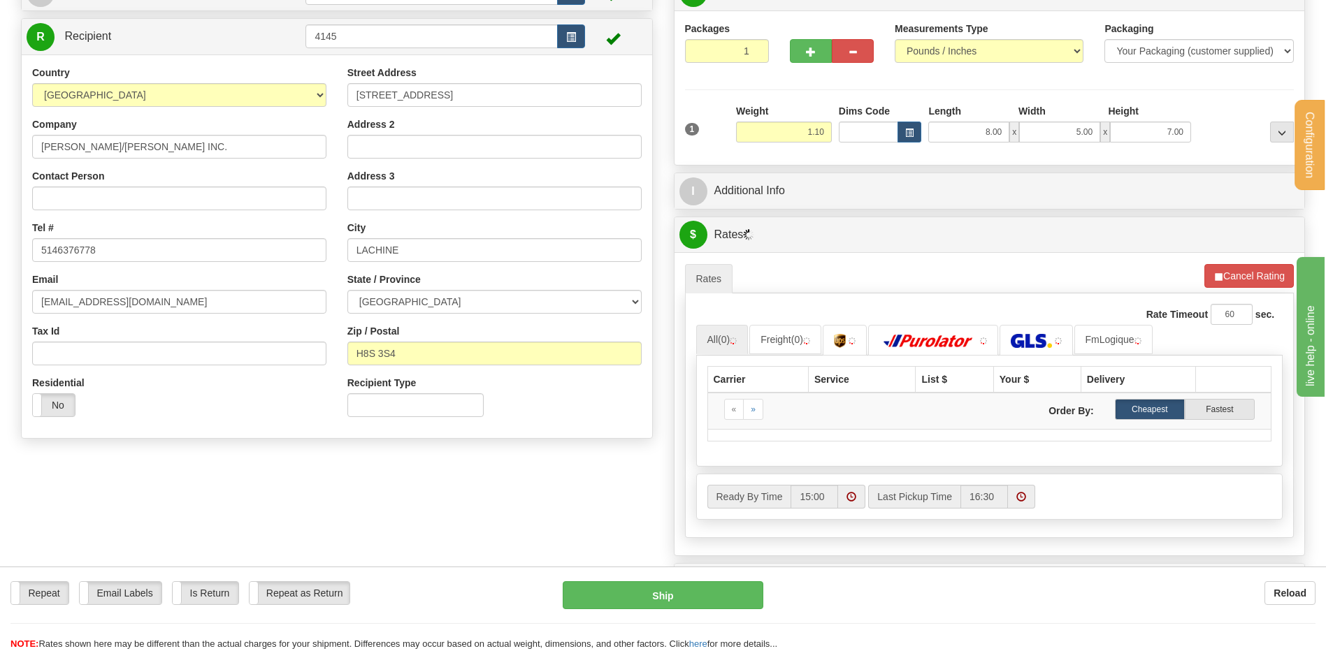
scroll to position [140, 0]
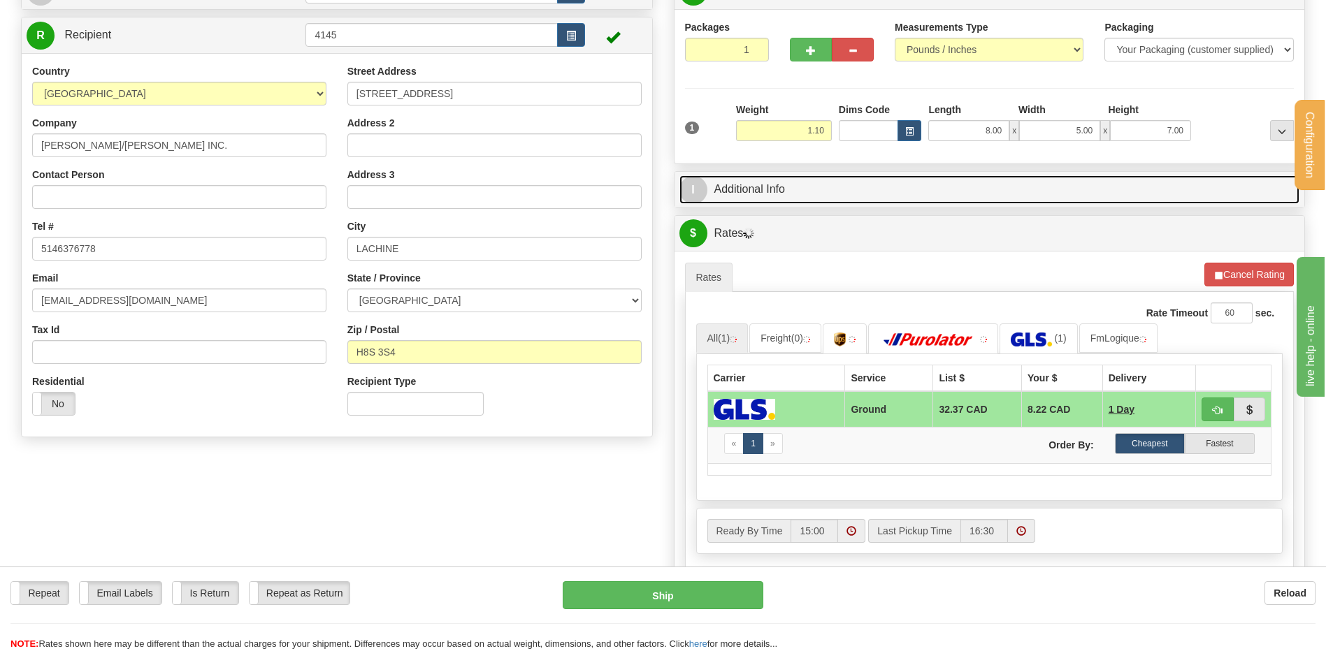
click at [906, 191] on link "I Additional Info" at bounding box center [989, 189] width 620 height 29
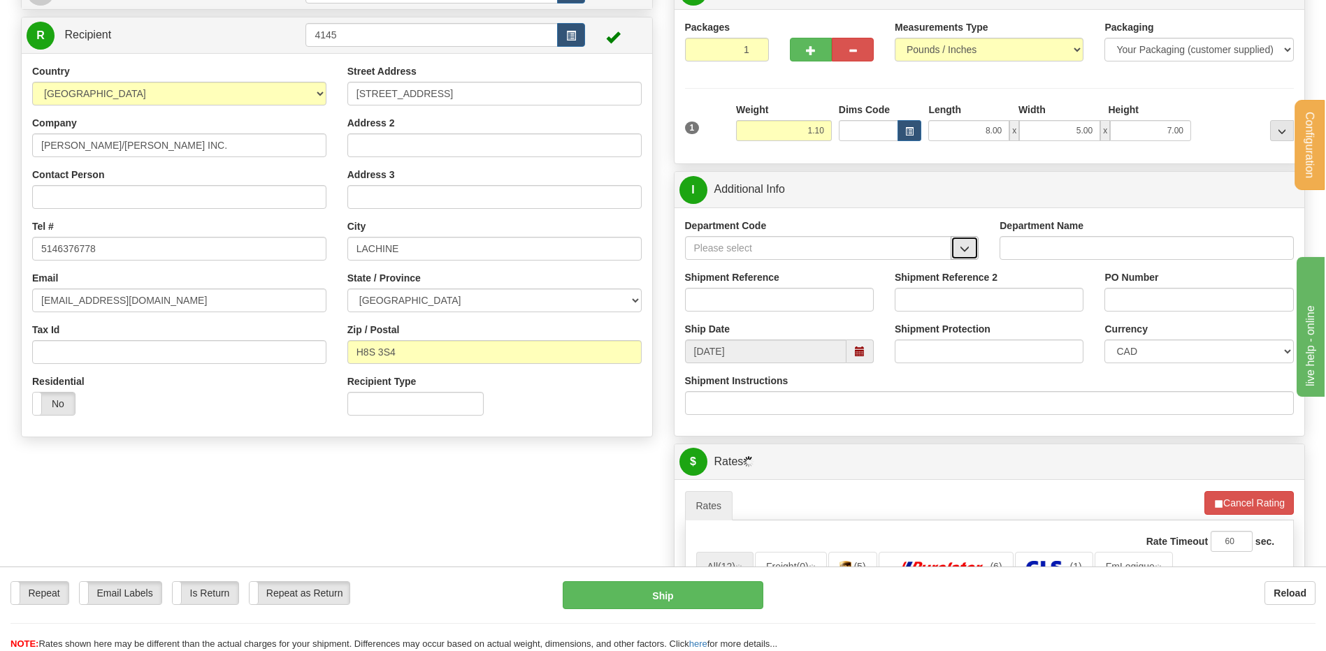
click at [969, 247] on span "button" at bounding box center [964, 249] width 10 height 9
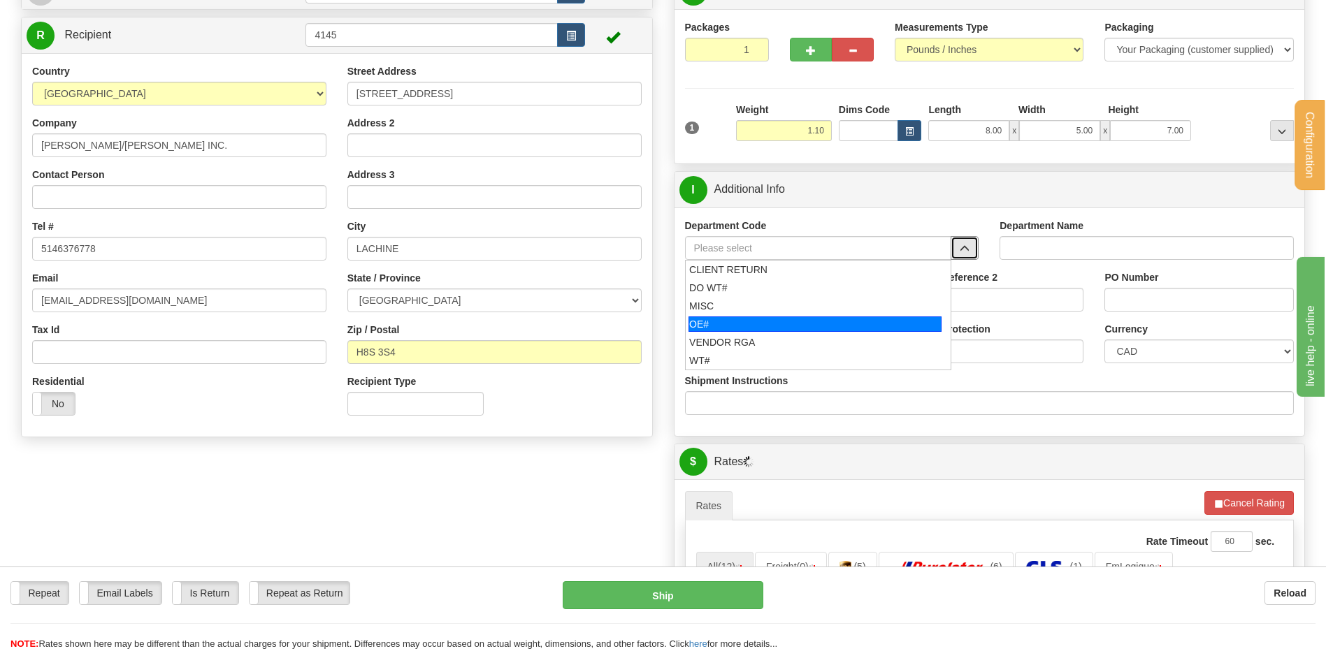
click at [765, 331] on div "OE#" at bounding box center [814, 324] width 253 height 15
type input "OE#"
type input "ORDERS"
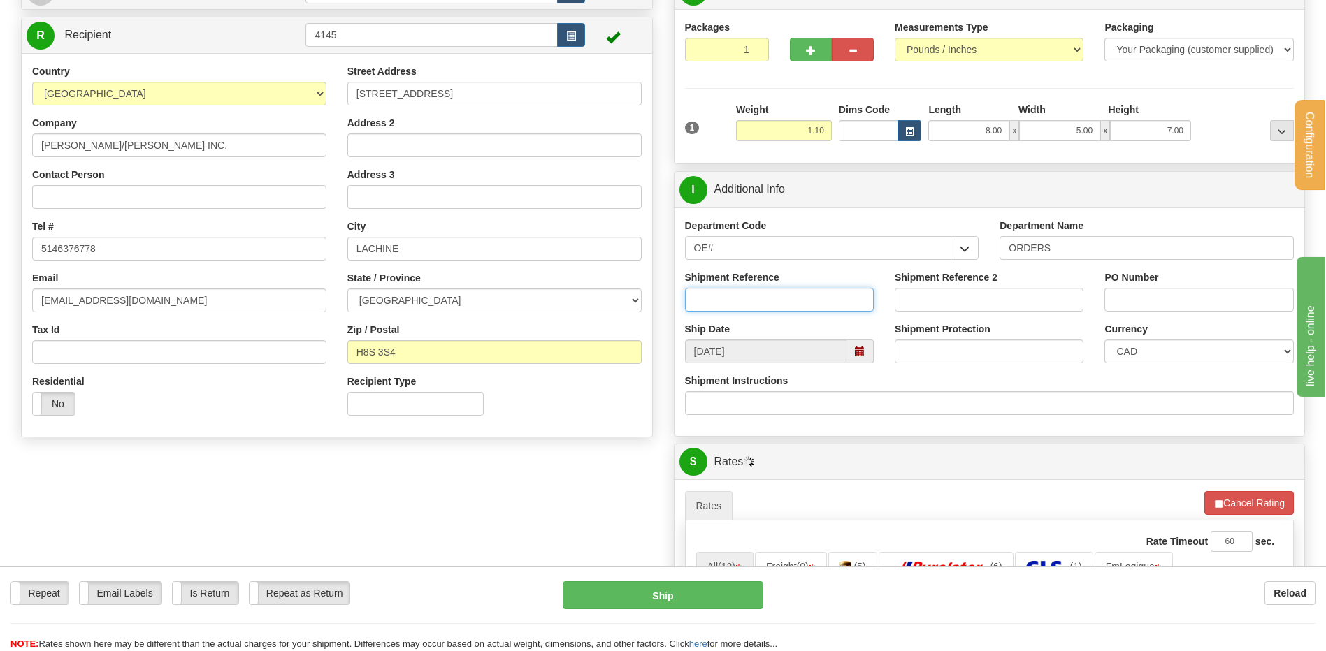
click at [747, 300] on input "Shipment Reference" at bounding box center [779, 300] width 189 height 24
type input "80006174-01"
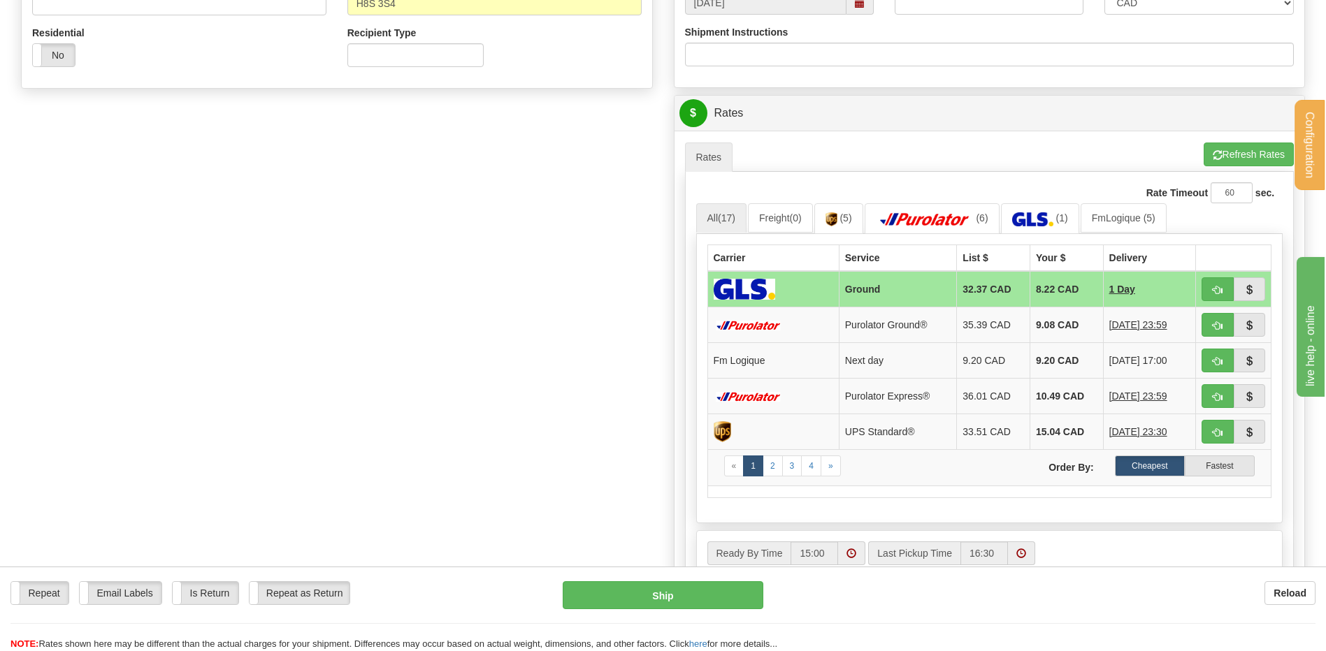
scroll to position [489, 0]
type input "61177"
click at [1217, 357] on span "button" at bounding box center [1217, 360] width 10 height 9
type input "jour"
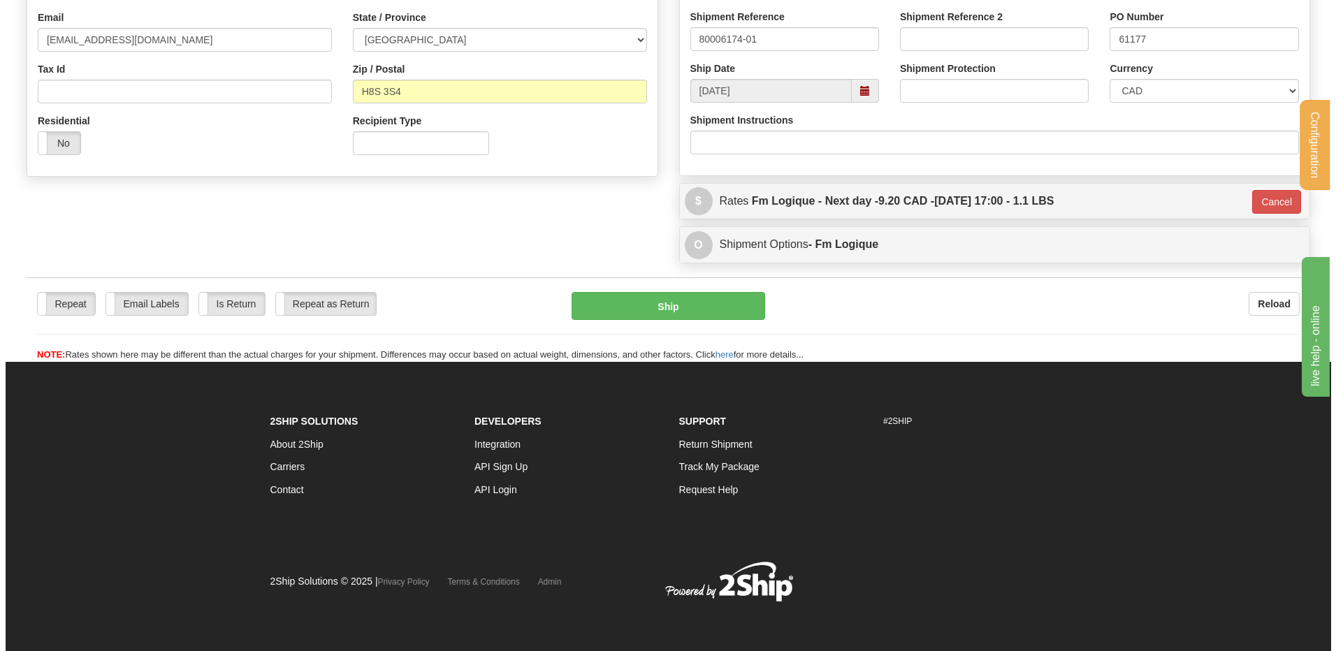
scroll to position [401, 0]
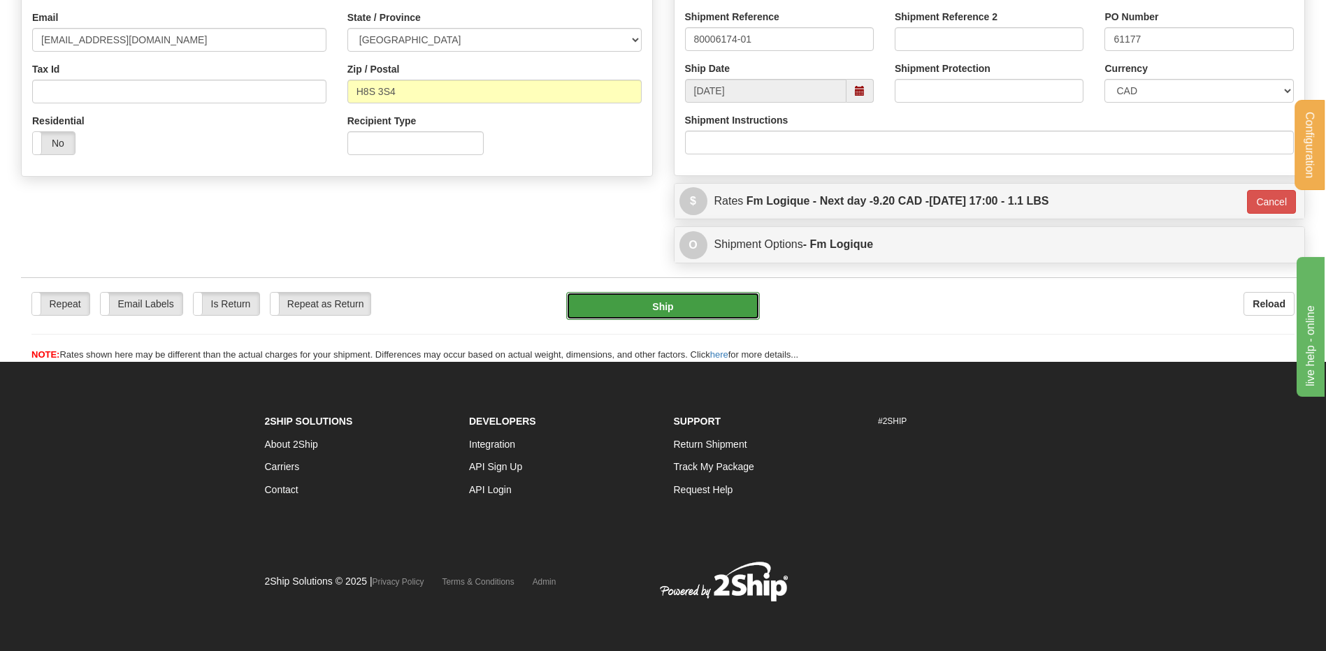
click at [657, 311] on button "Ship" at bounding box center [662, 306] width 193 height 28
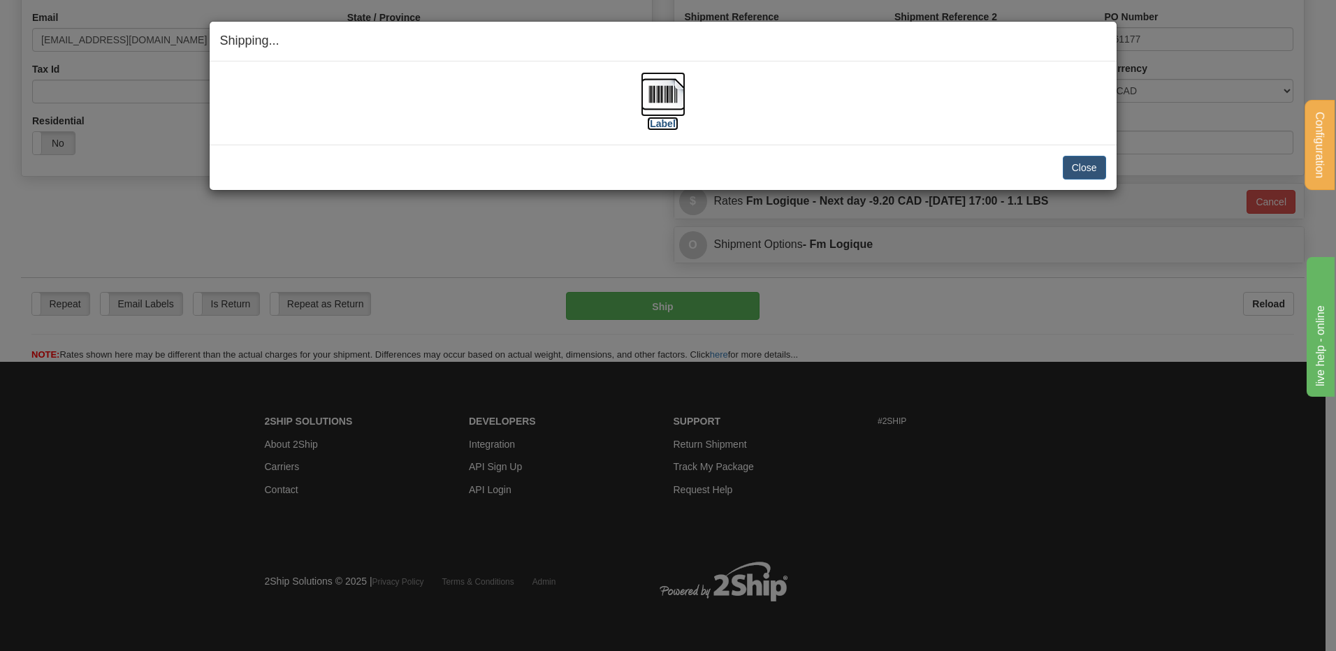
click at [666, 121] on label "[Label]" at bounding box center [663, 124] width 32 height 14
click at [667, 120] on label "[Label]" at bounding box center [663, 124] width 32 height 14
click at [1093, 169] on button "Close" at bounding box center [1084, 168] width 43 height 24
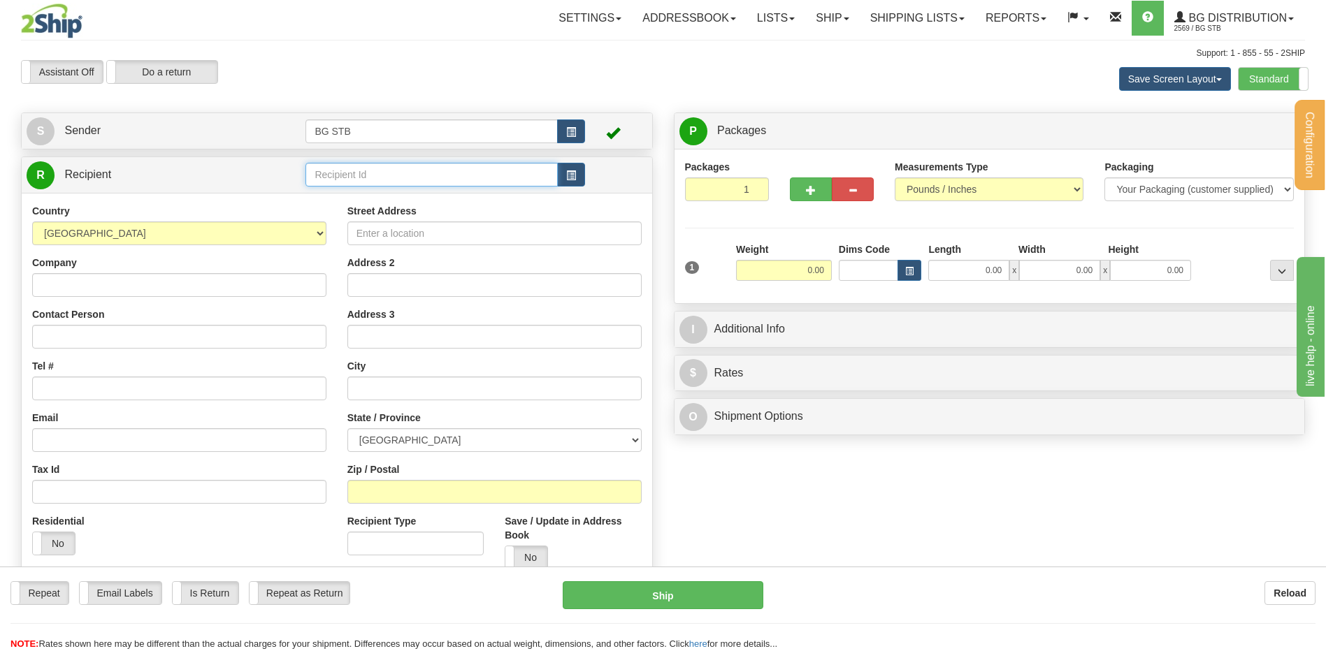
click at [340, 172] on input "text" at bounding box center [431, 175] width 252 height 24
click at [340, 199] on div "1032" at bounding box center [429, 196] width 238 height 15
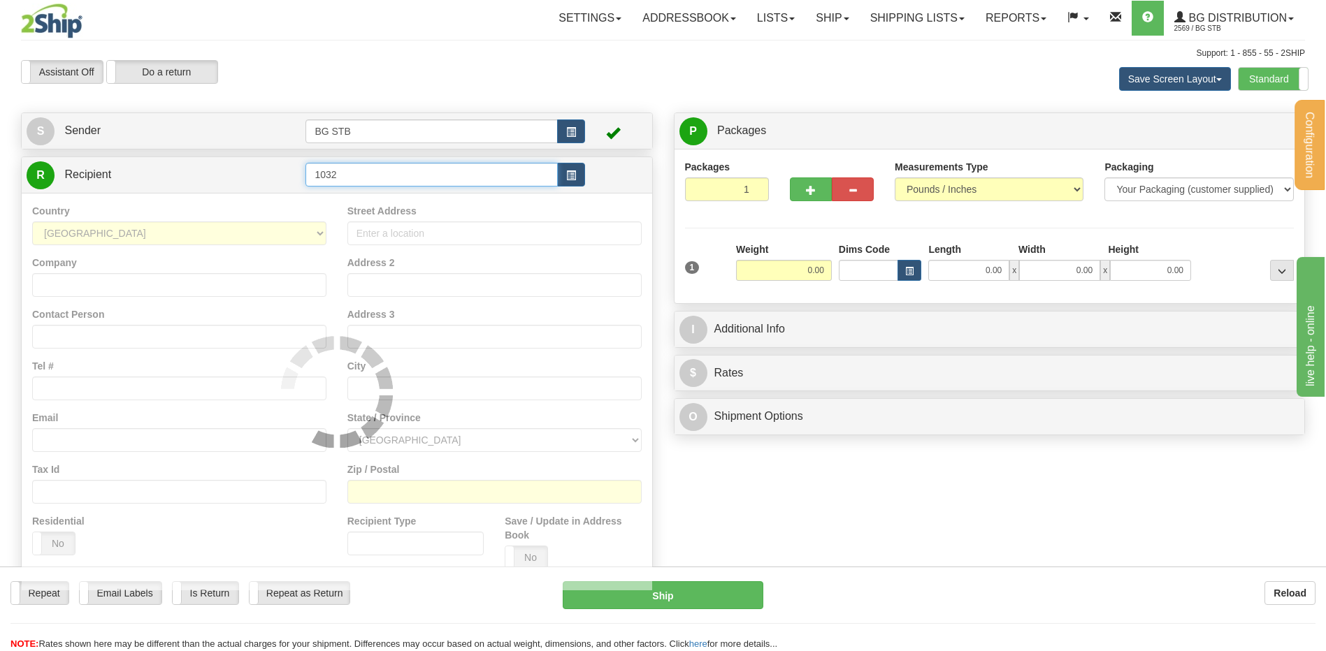
type input "1032"
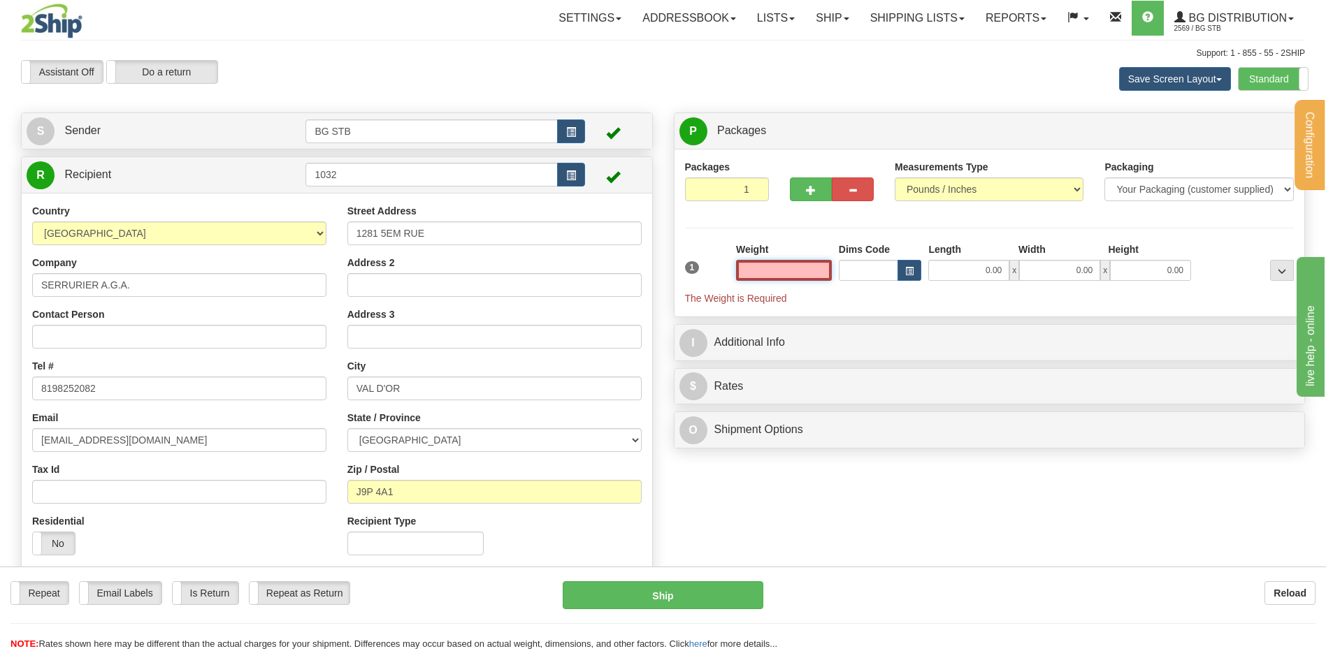
click at [790, 271] on input "text" at bounding box center [784, 270] width 96 height 21
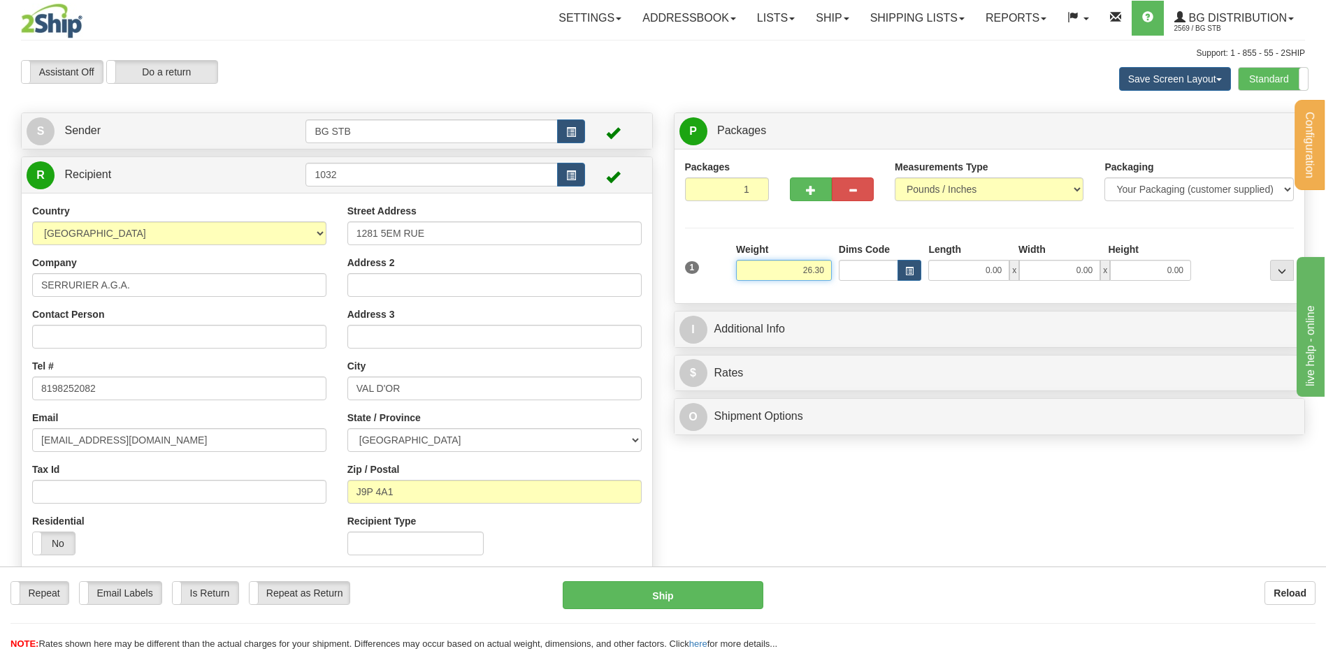
type input "26.30"
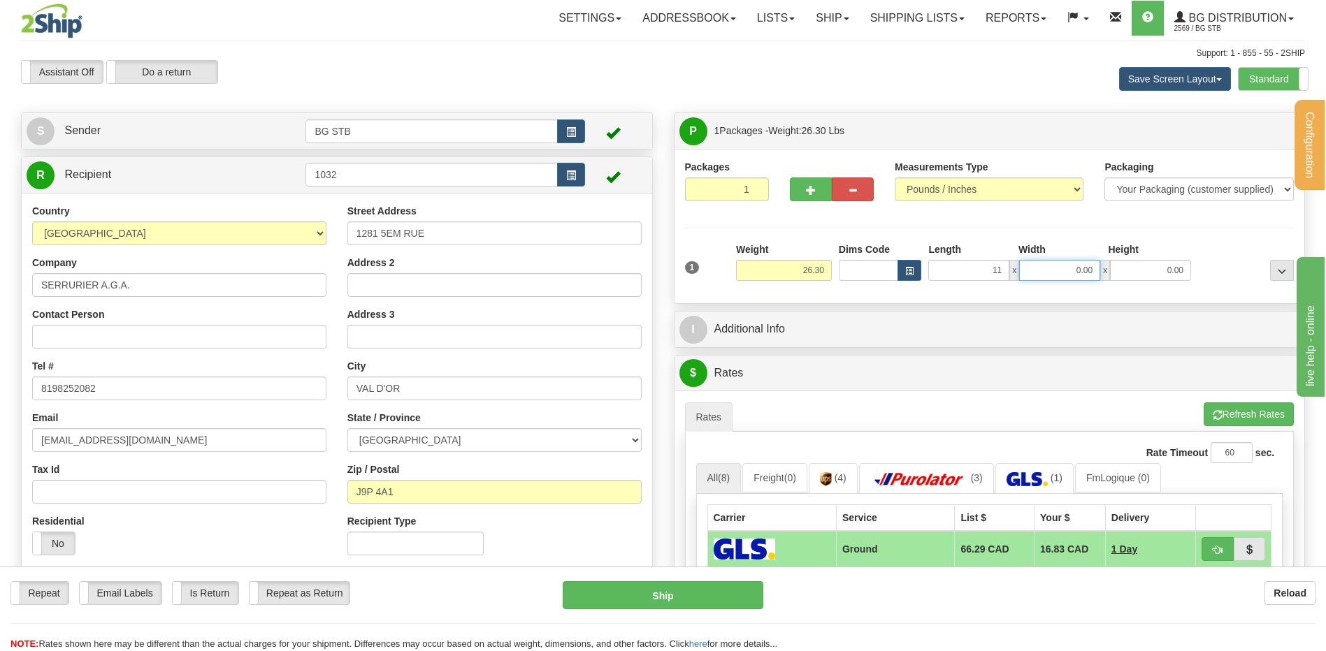
type input "11.00"
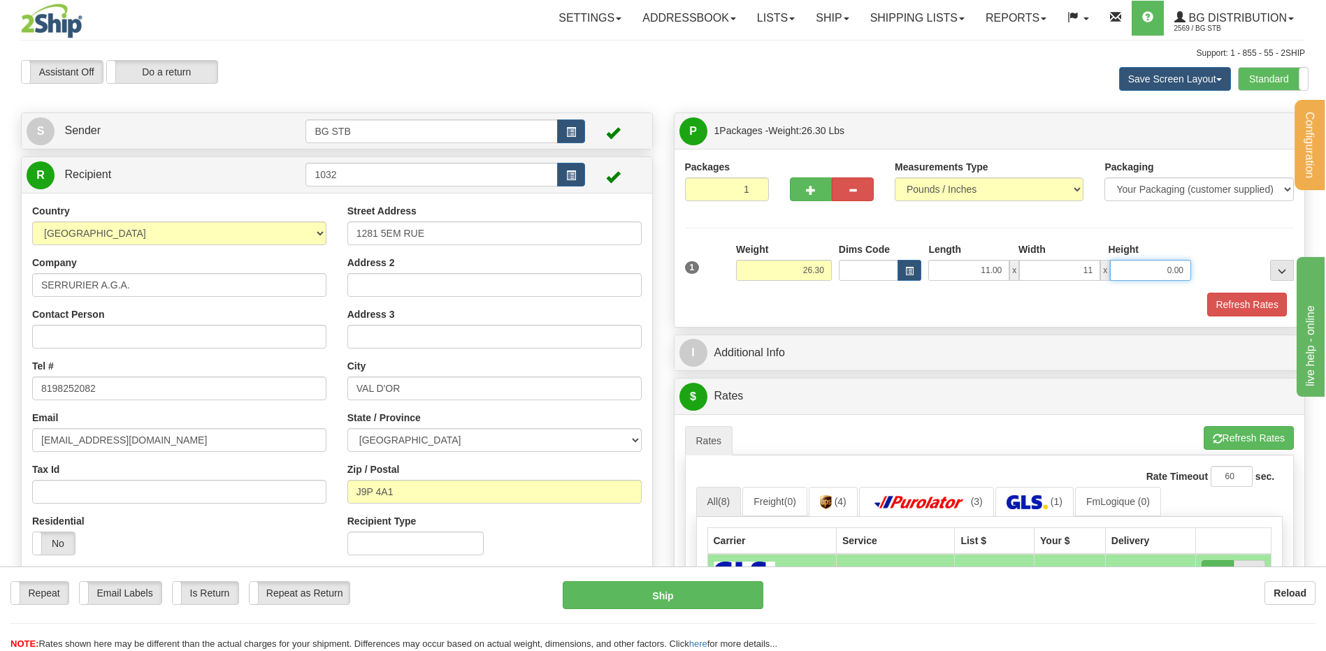
type input "11.00"
type input "17.00"
click at [1245, 308] on button "Refresh Rates" at bounding box center [1246, 305] width 80 height 24
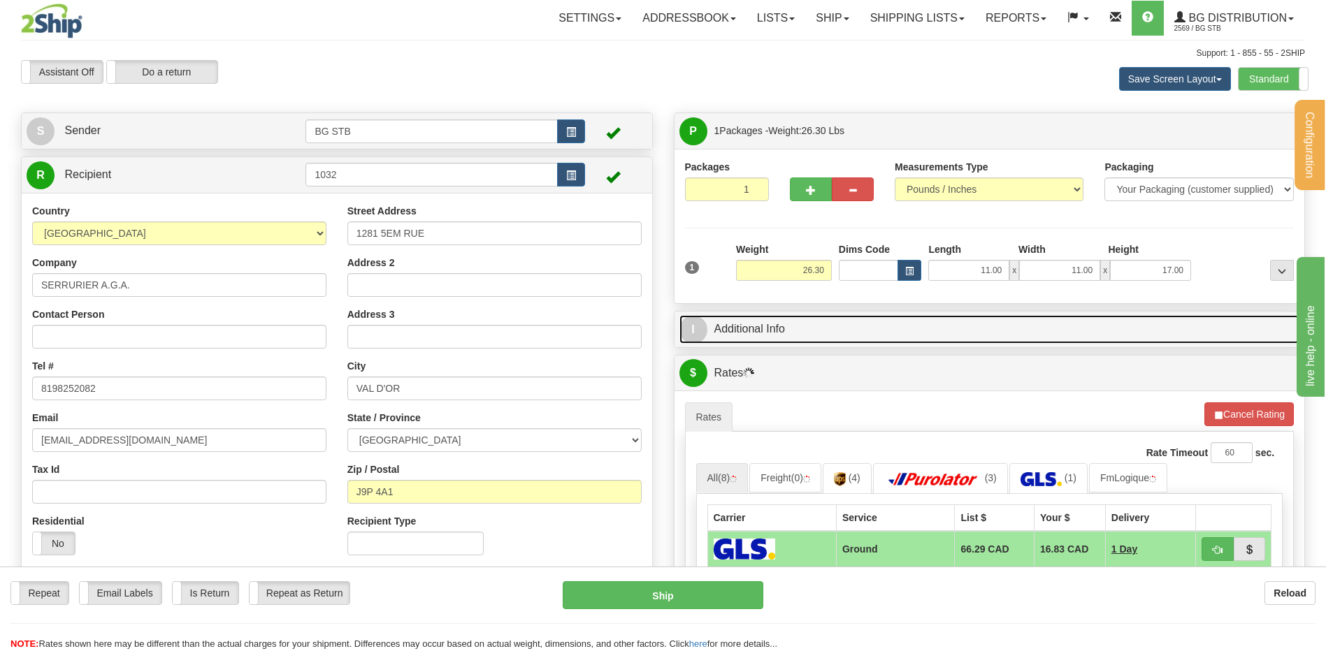
click at [856, 333] on link "I Additional Info" at bounding box center [989, 329] width 620 height 29
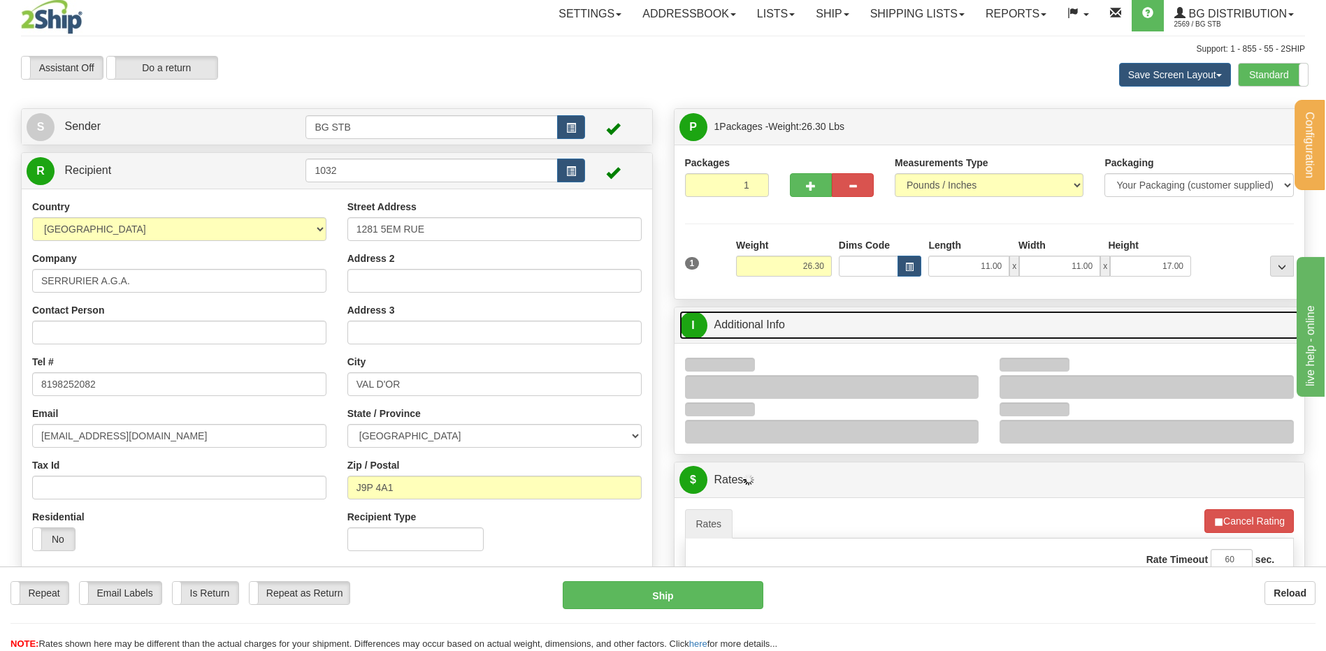
scroll to position [140, 0]
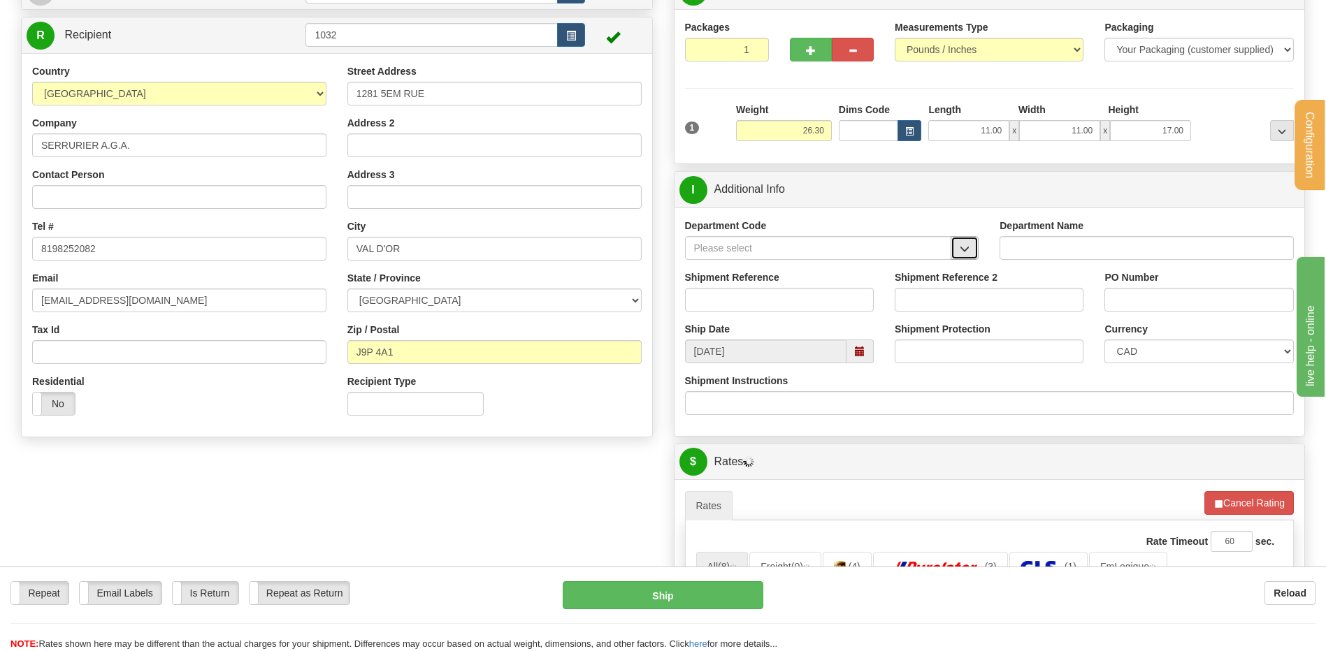
drag, startPoint x: 964, startPoint y: 245, endPoint x: 951, endPoint y: 251, distance: 14.7
click at [965, 245] on span "button" at bounding box center [964, 249] width 10 height 9
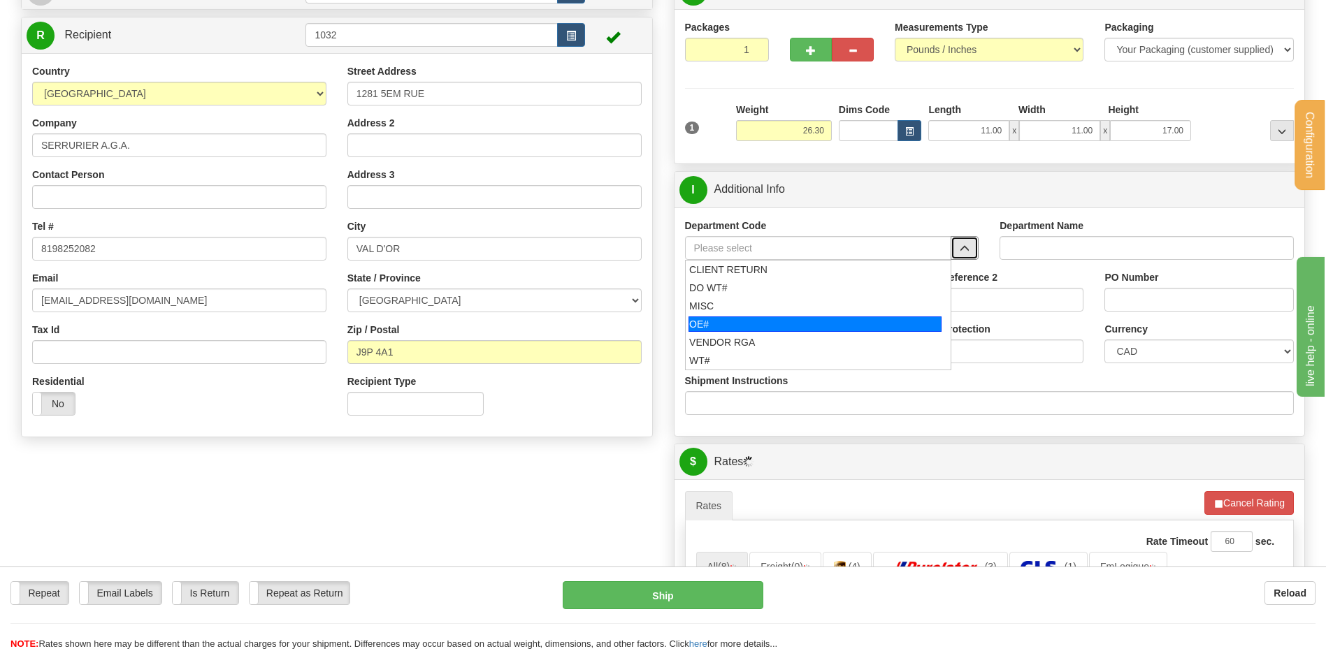
click at [720, 330] on div "OE#" at bounding box center [814, 324] width 253 height 15
type input "OE#"
type input "ORDERS"
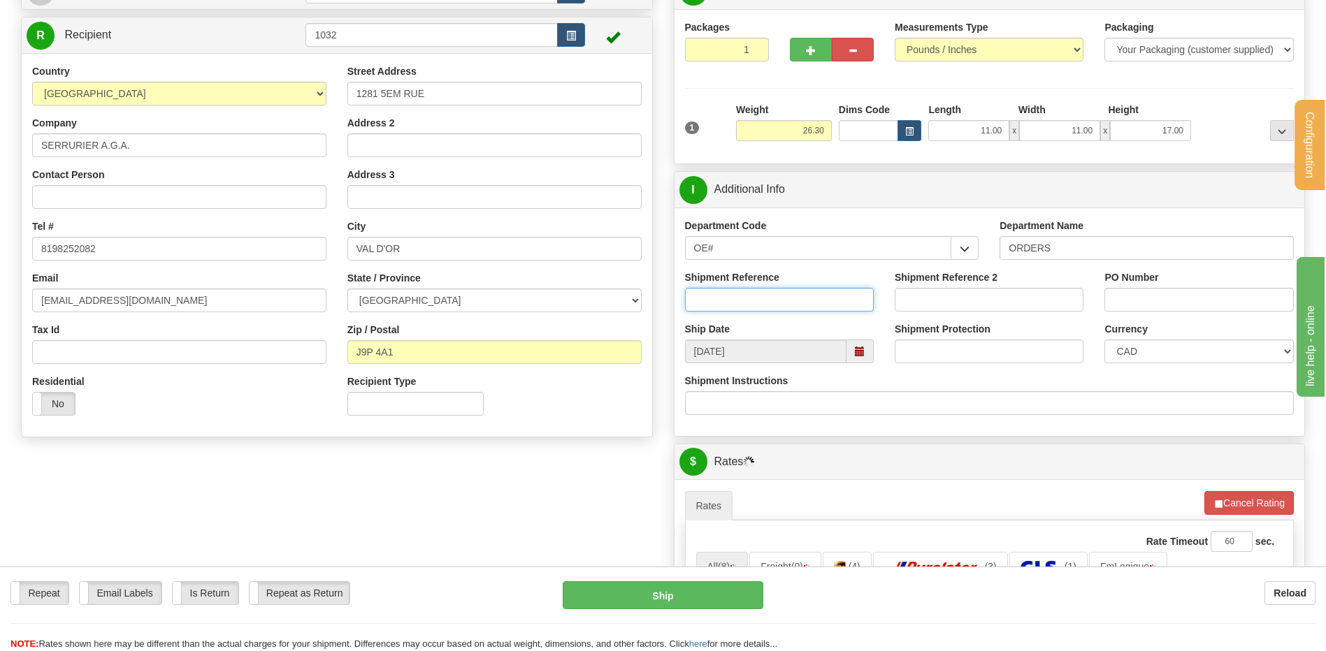
click at [725, 307] on input "Shipment Reference" at bounding box center [779, 300] width 189 height 24
type input "80006654-01//7094-00//6636-01"
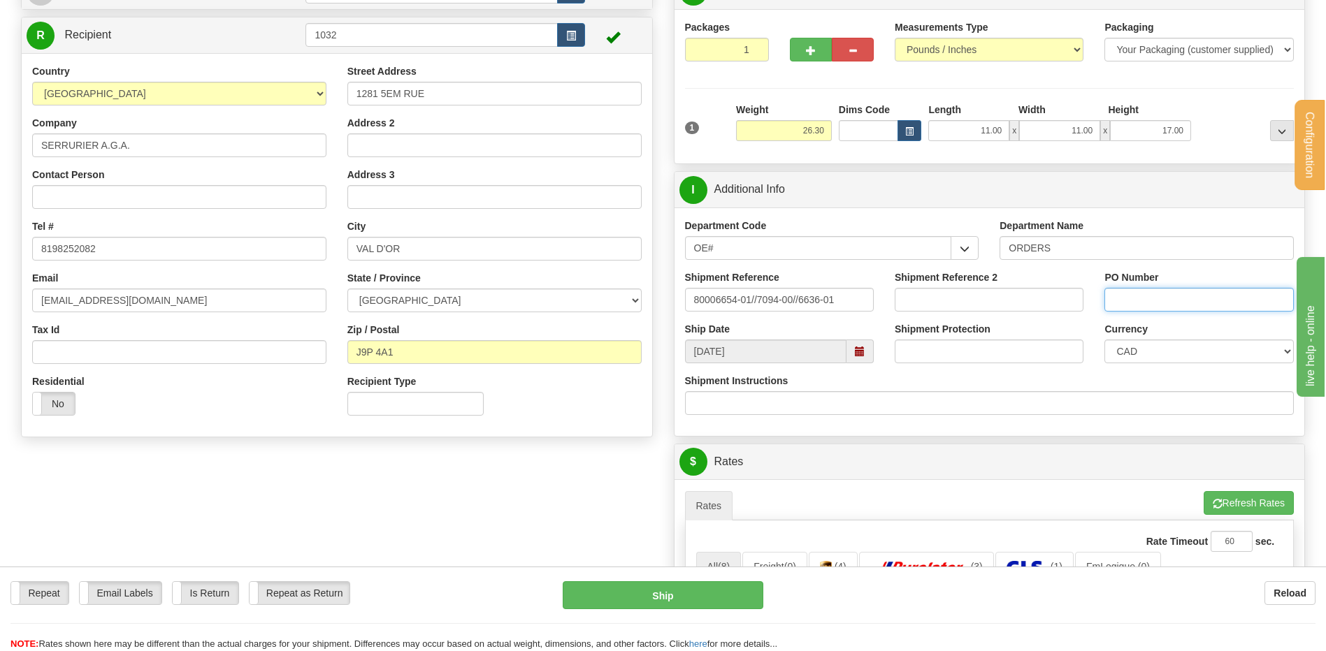
click at [1184, 299] on input "PO Number" at bounding box center [1198, 300] width 189 height 24
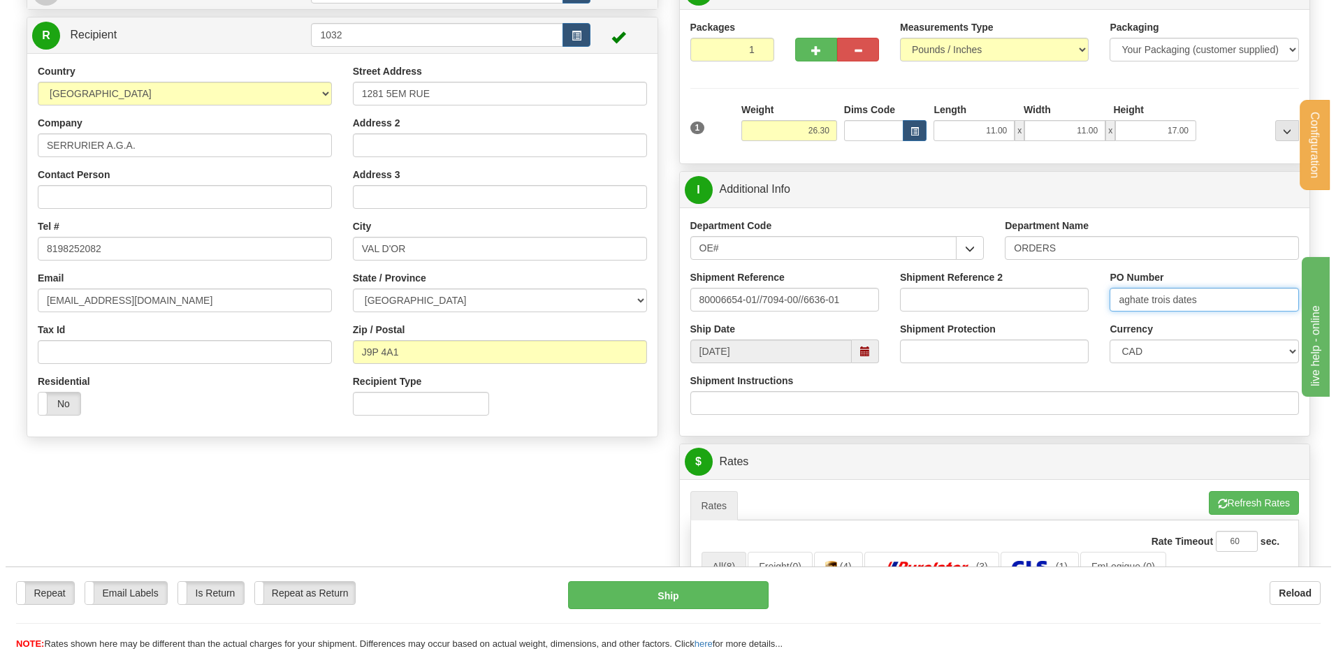
scroll to position [349, 0]
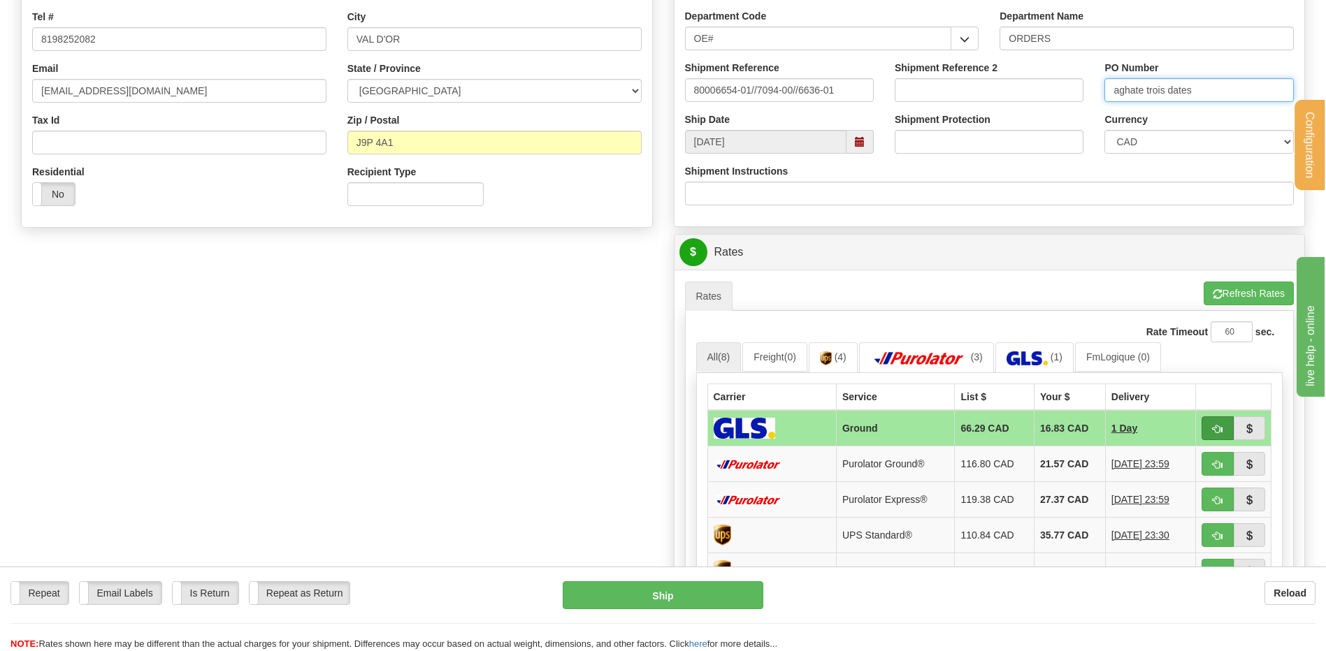
type input "aghate trois dates"
click at [1219, 428] on span "button" at bounding box center [1217, 429] width 10 height 9
type input "1"
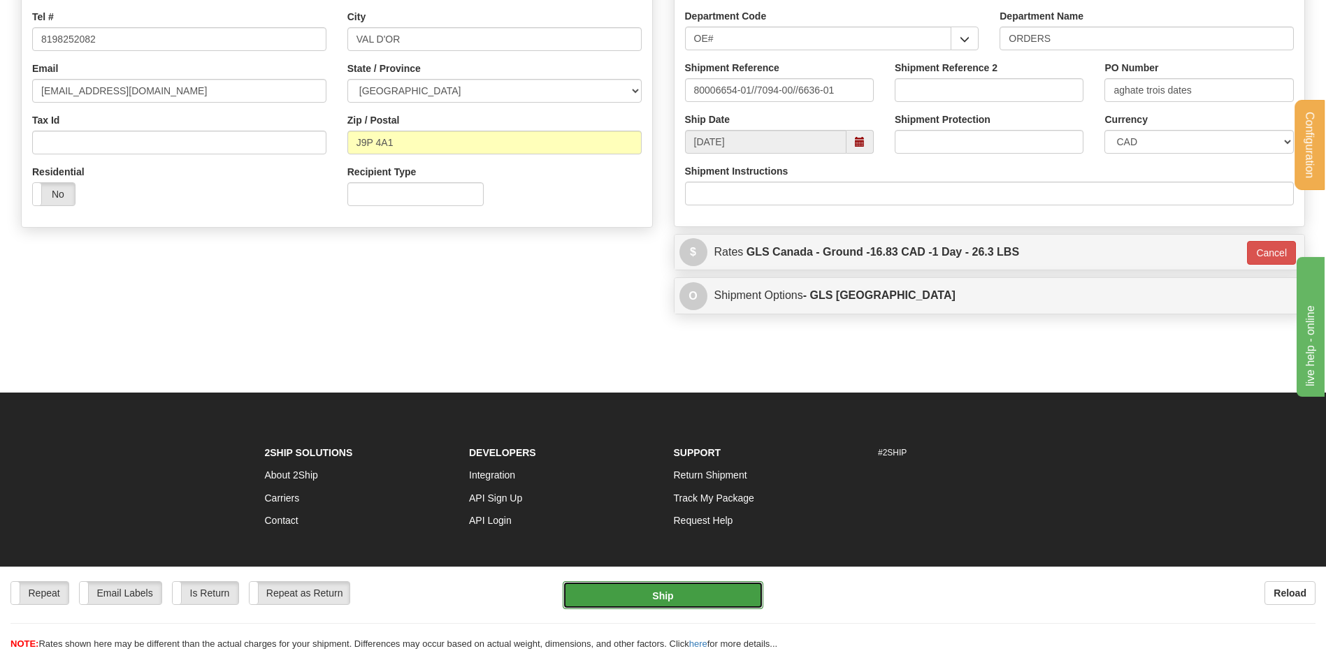
click at [670, 597] on button "Ship" at bounding box center [662, 595] width 200 height 28
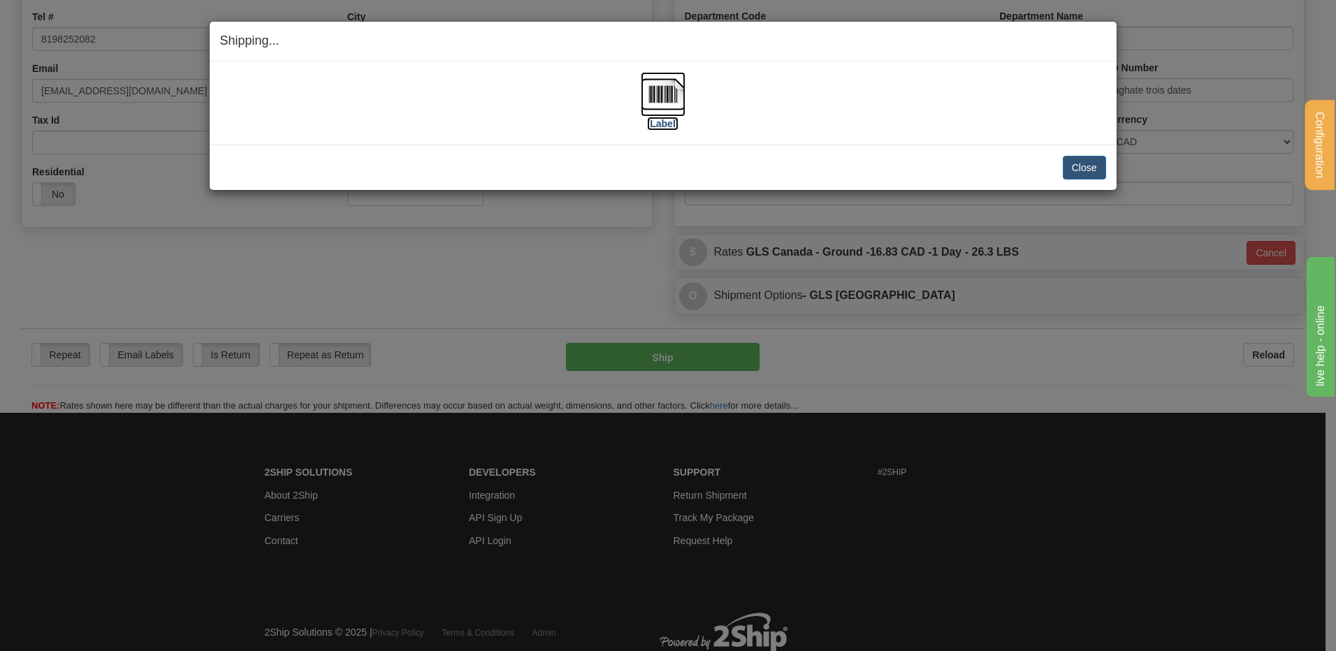
click at [662, 124] on label "[Label]" at bounding box center [663, 124] width 32 height 14
click at [1092, 176] on button "Close" at bounding box center [1084, 168] width 43 height 24
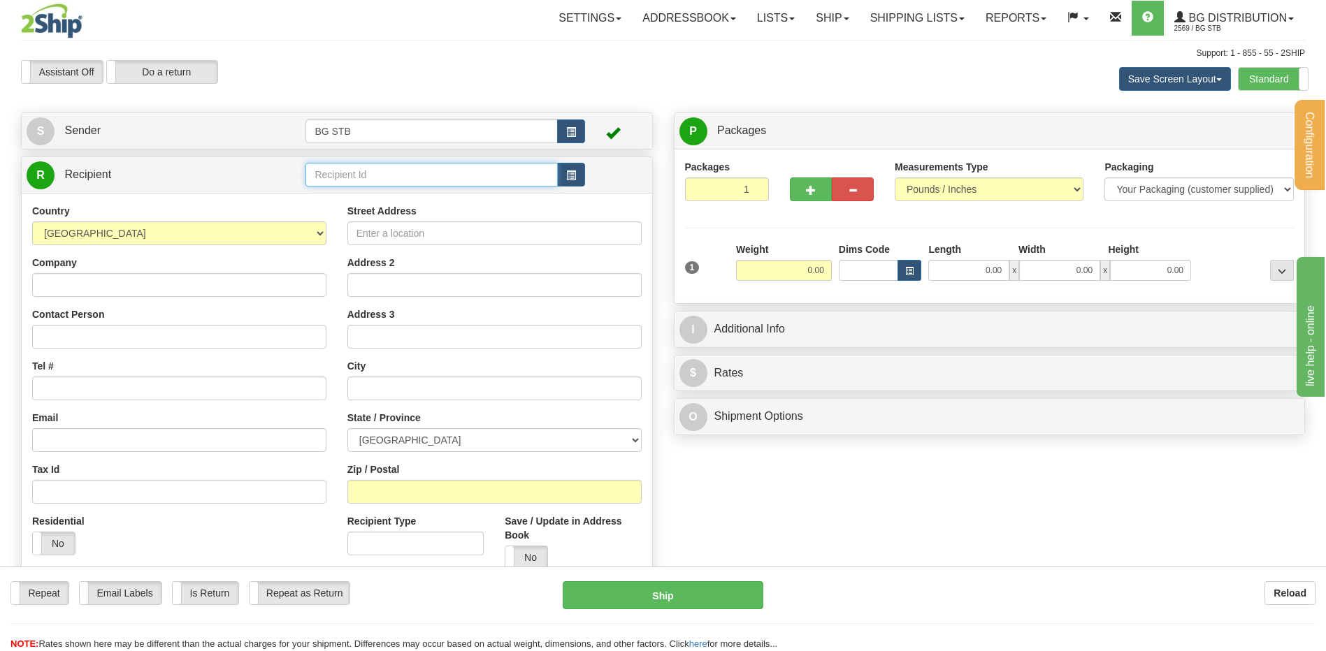
click at [409, 175] on input "text" at bounding box center [431, 175] width 252 height 24
click at [330, 196] on div "910781" at bounding box center [429, 196] width 238 height 15
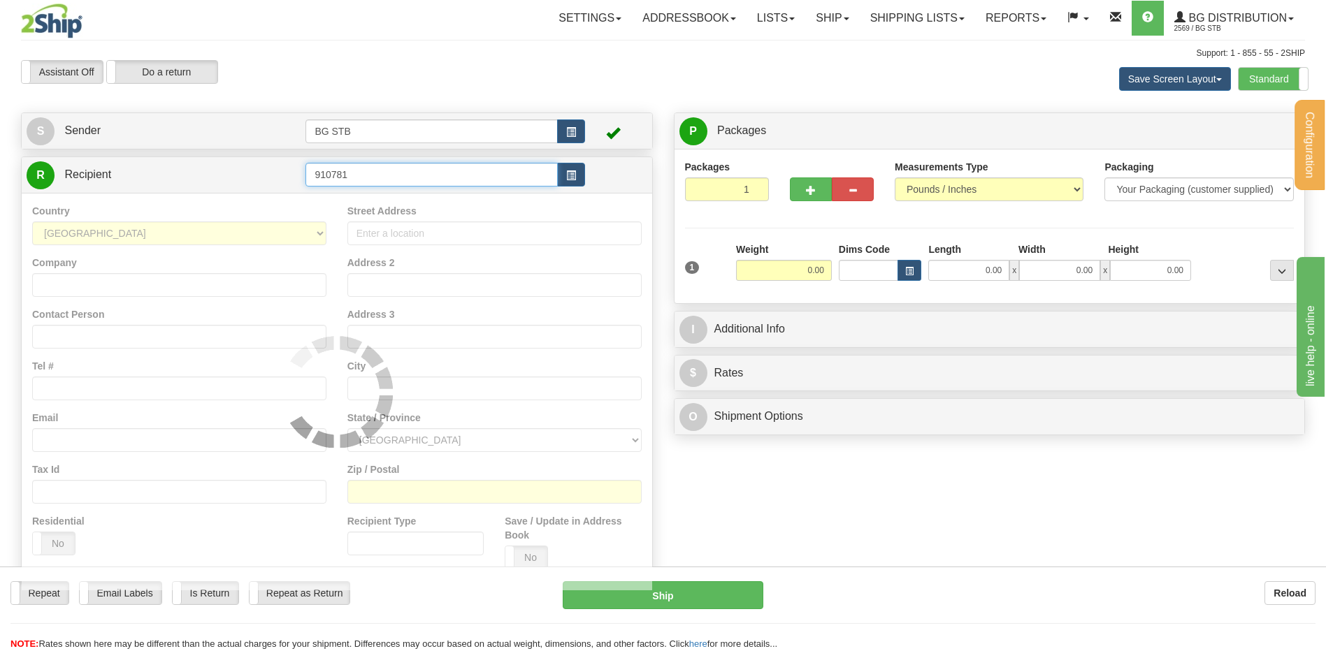
type input "910781"
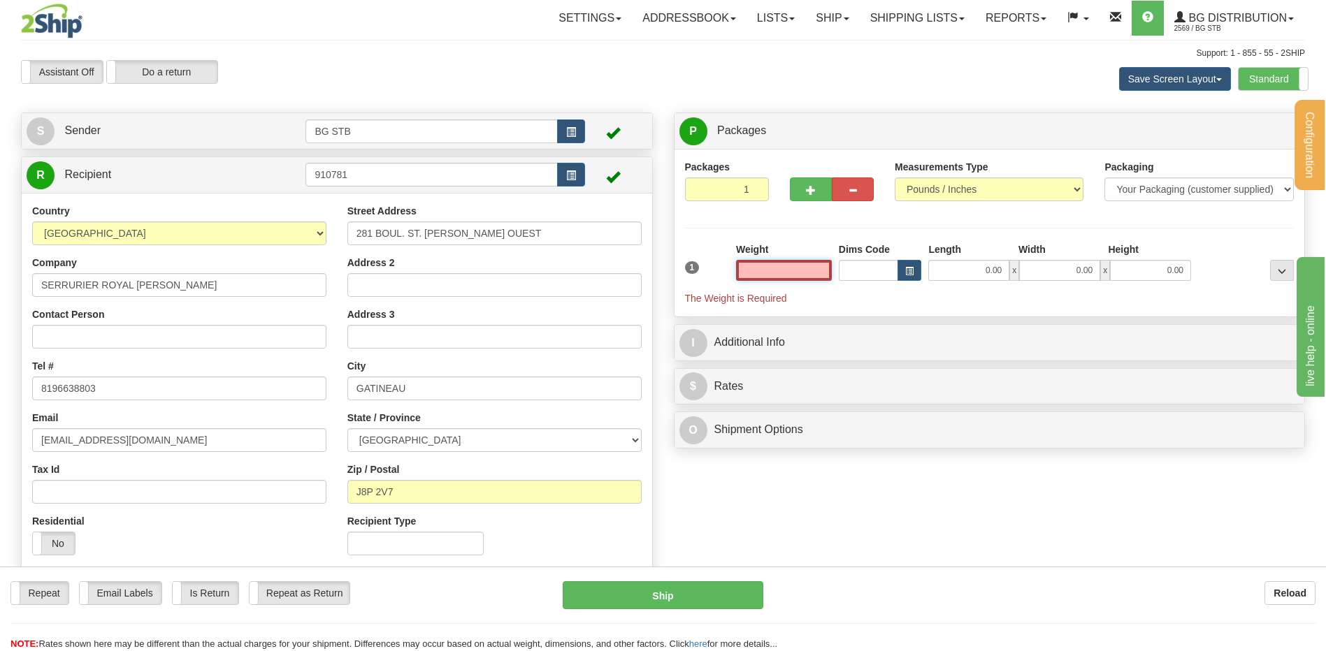
click at [795, 270] on input "text" at bounding box center [784, 270] width 96 height 21
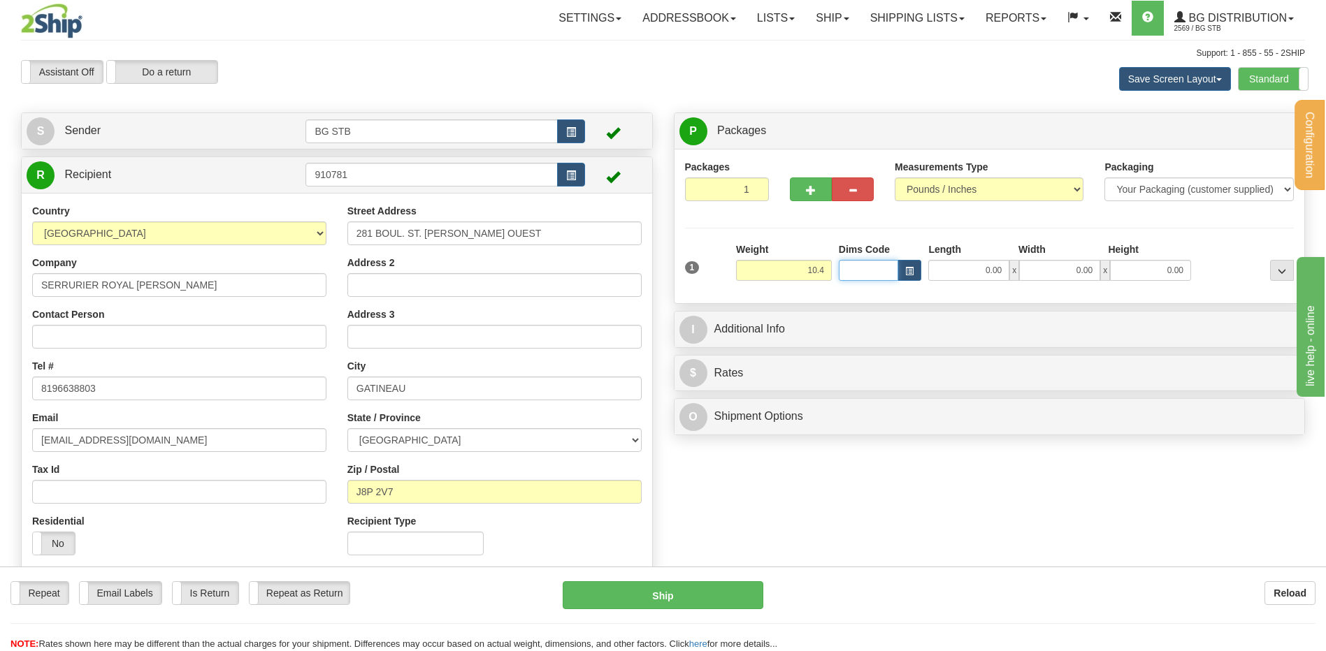
type input "10.40"
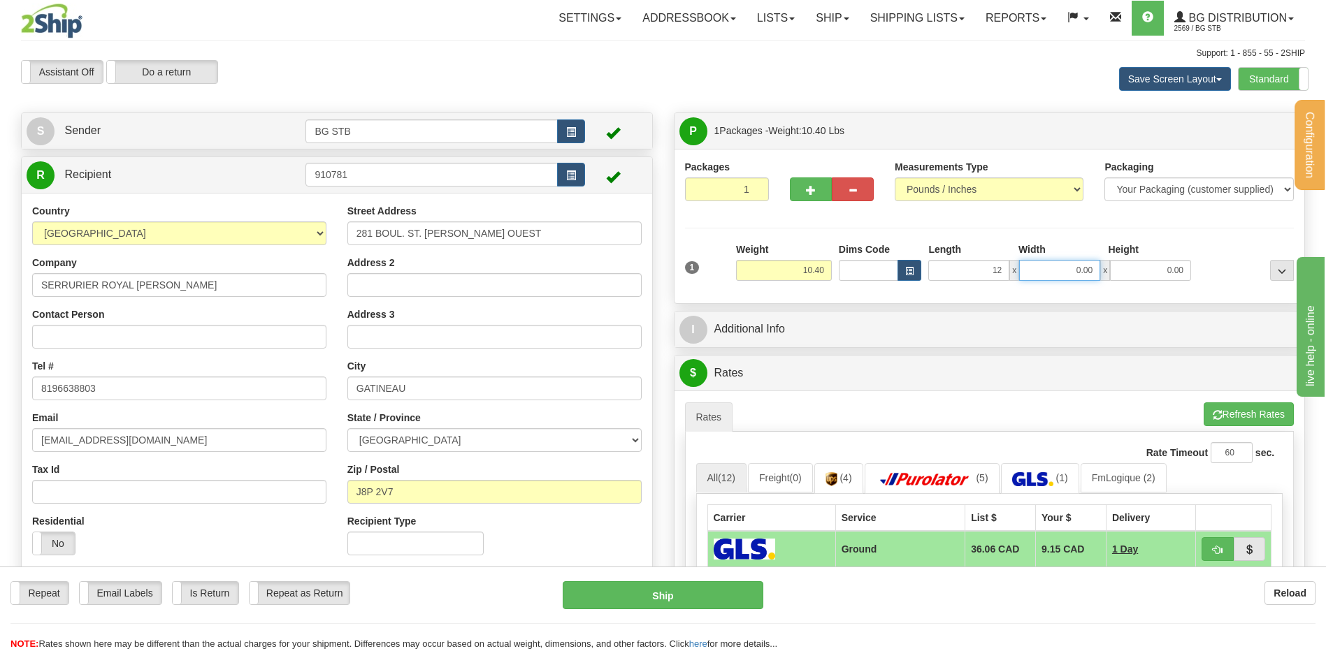
type input "12.00"
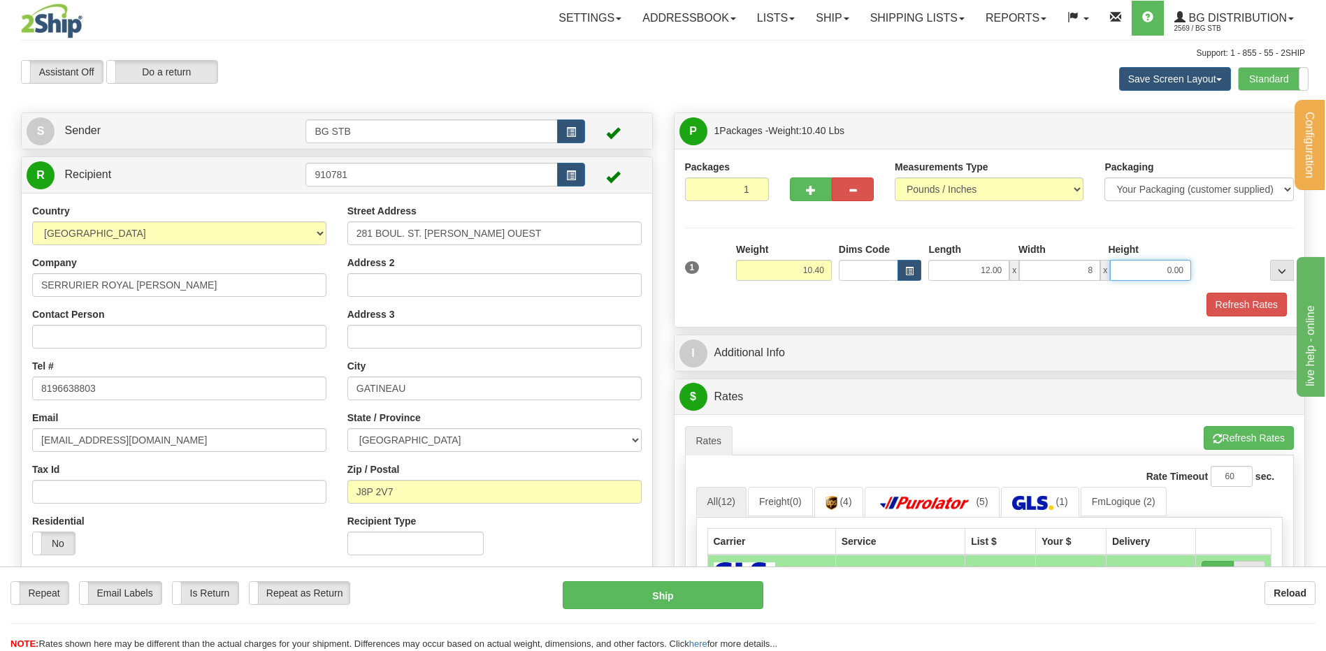
type input "8.00"
type input "9.00"
click at [1230, 309] on button "Refresh Rates" at bounding box center [1246, 305] width 80 height 24
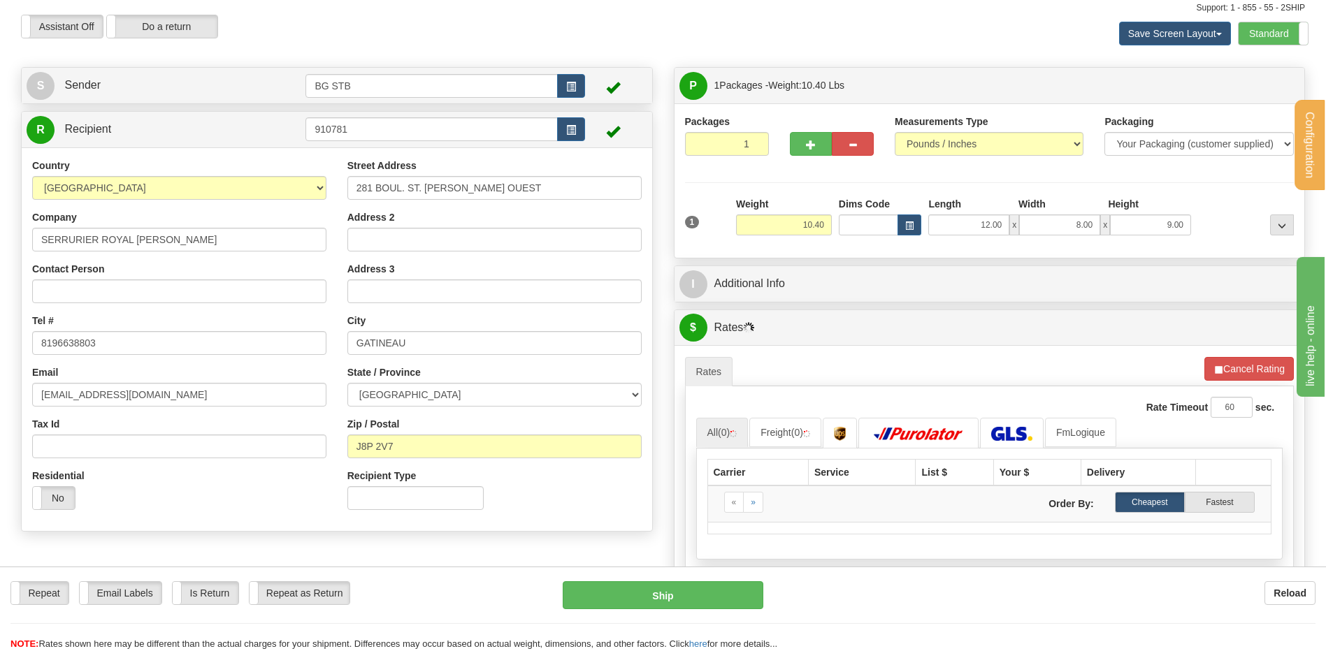
scroll to position [70, 0]
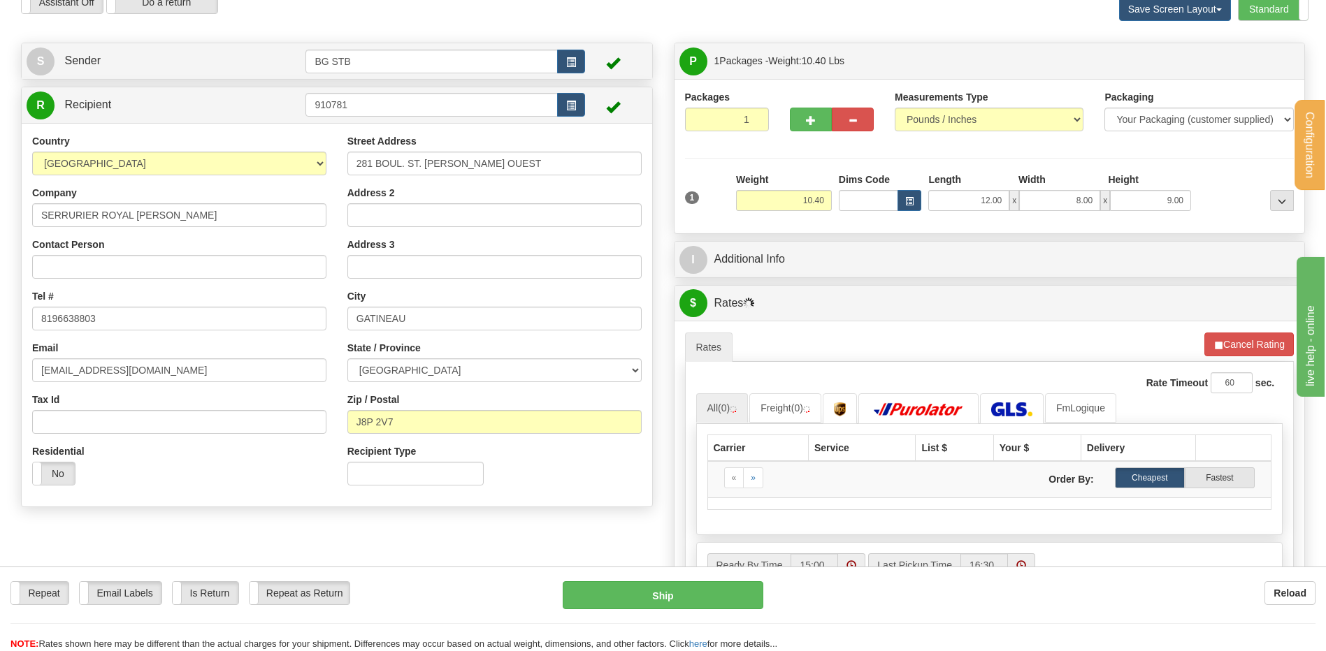
drag, startPoint x: 820, startPoint y: 242, endPoint x: 838, endPoint y: 224, distance: 25.7
click at [820, 242] on div "I Additional Info" at bounding box center [989, 260] width 630 height 36
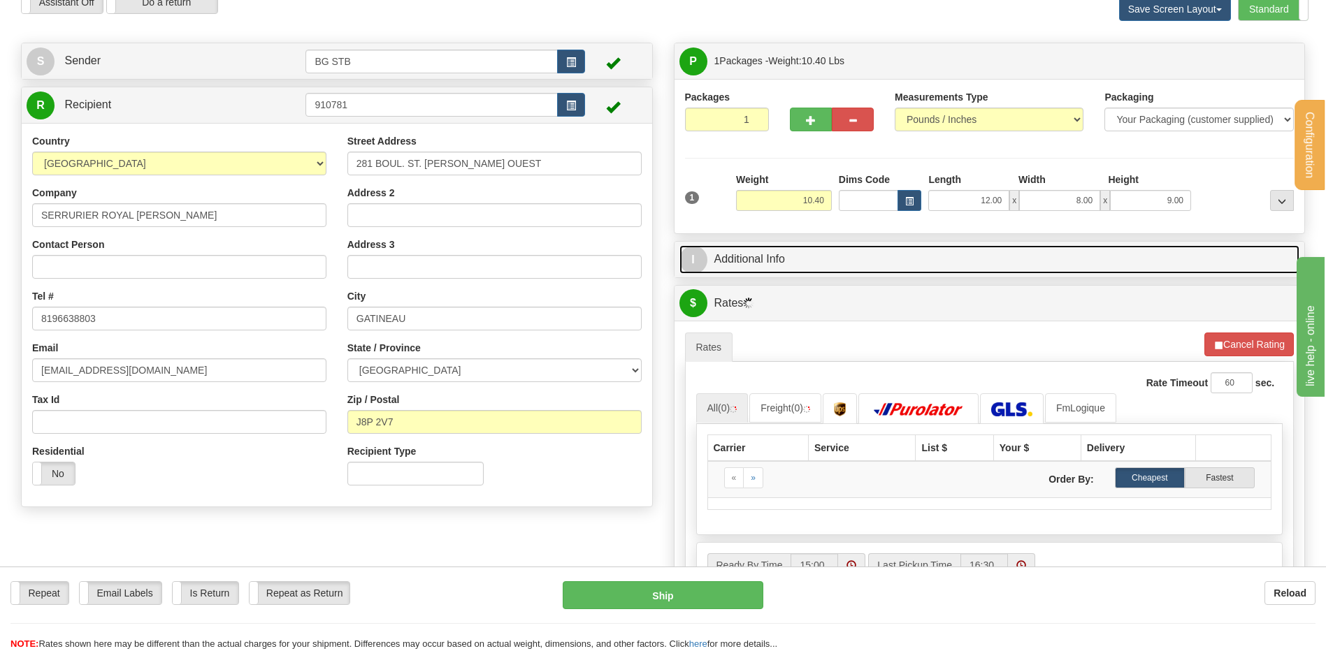
click at [759, 268] on link "I Additional Info" at bounding box center [989, 259] width 620 height 29
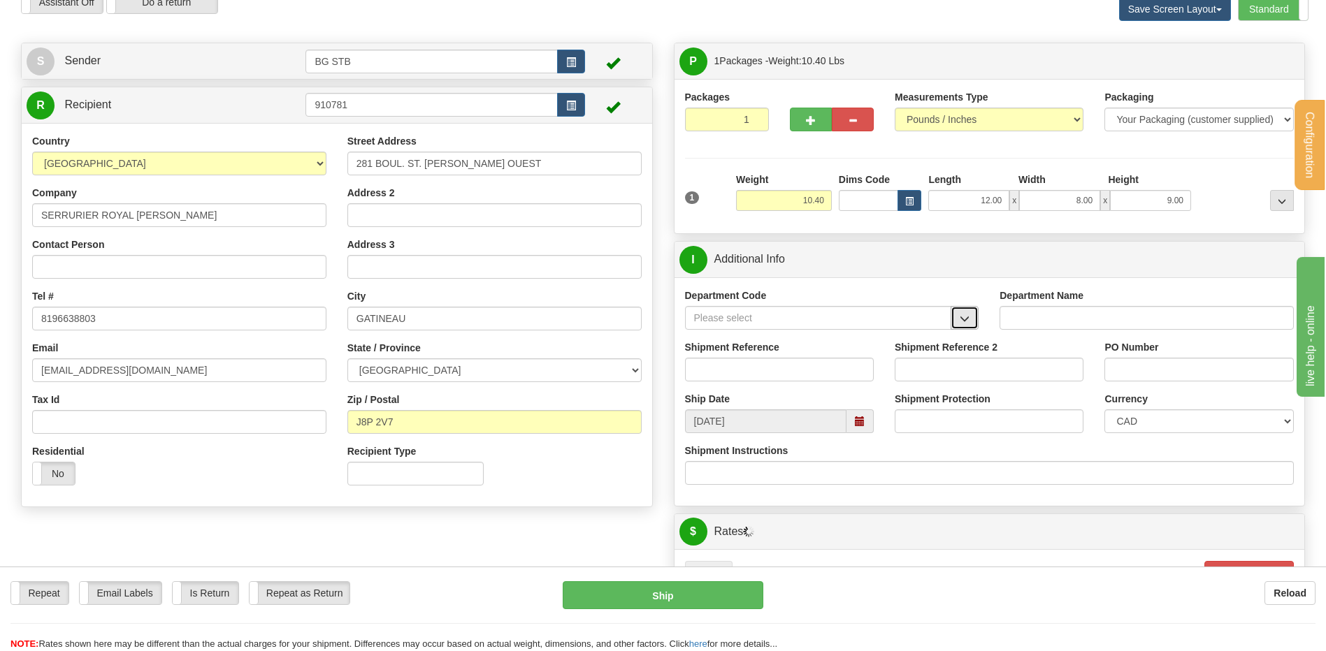
click at [966, 320] on span "button" at bounding box center [964, 318] width 10 height 9
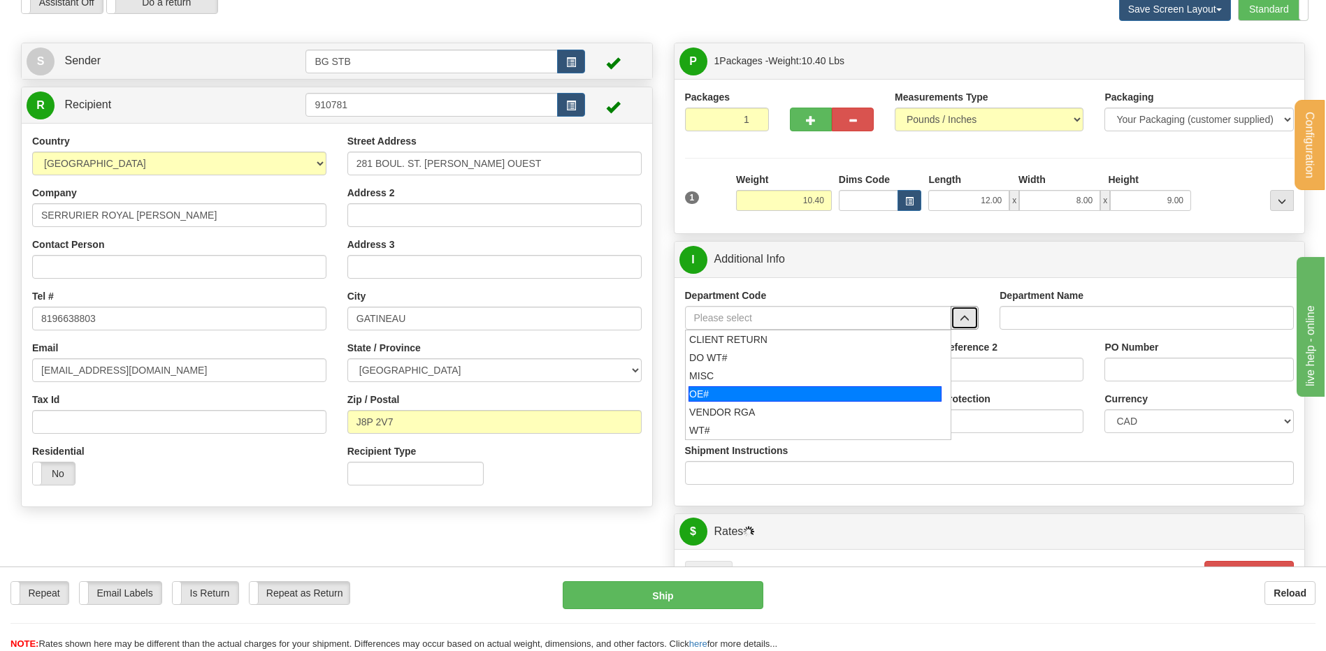
click at [825, 398] on div "OE#" at bounding box center [814, 393] width 253 height 15
type input "OE#"
type input "ORDERS"
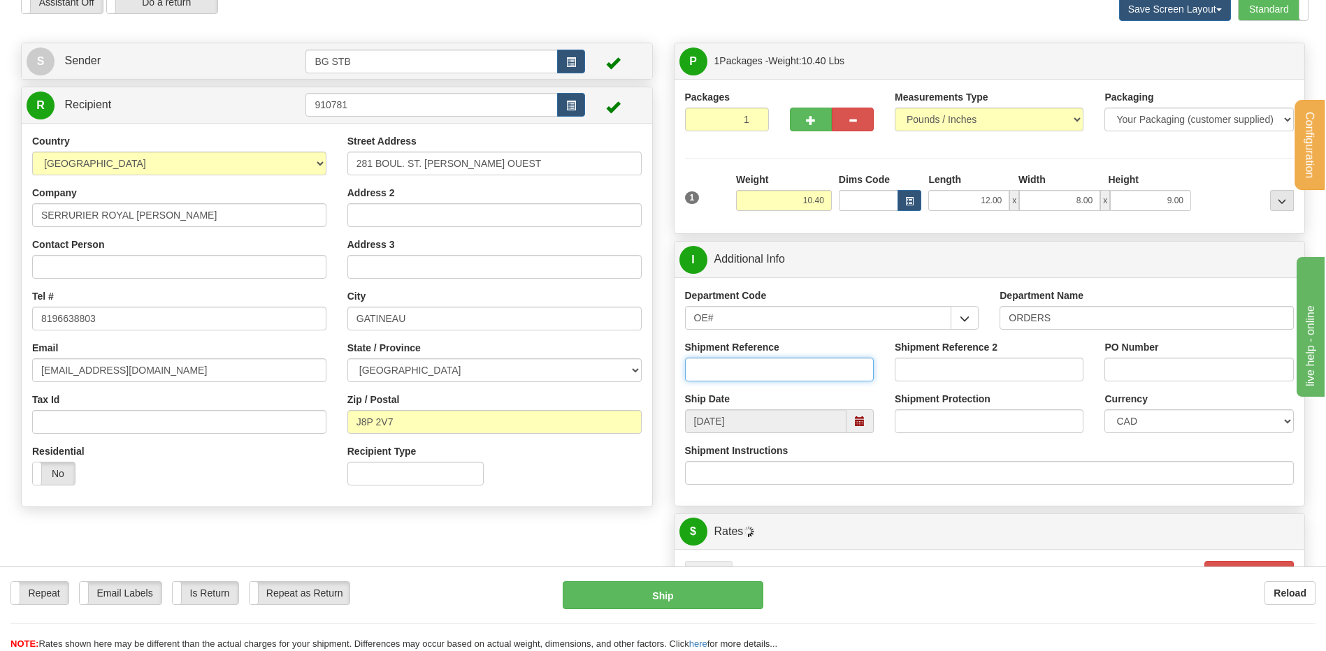
click at [808, 376] on input "Shipment Reference" at bounding box center [779, 370] width 189 height 24
type input "80007066-00"
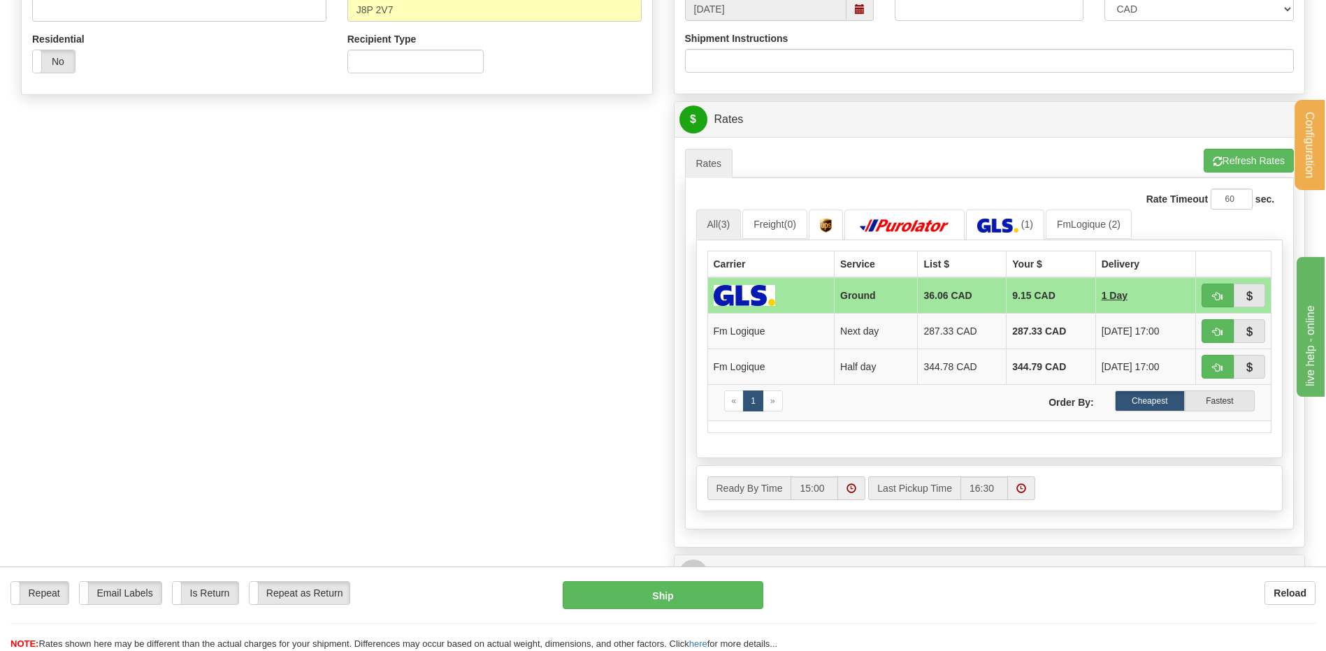
scroll to position [489, 0]
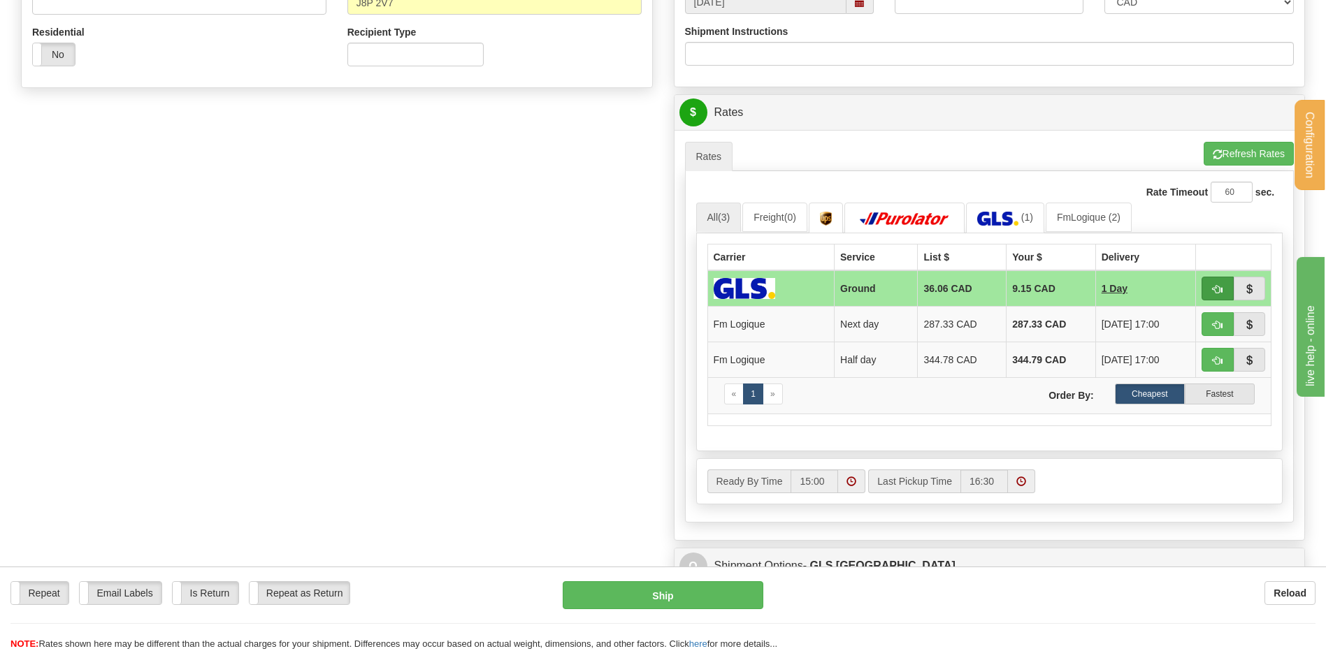
type input "12407"
click at [1221, 286] on span "button" at bounding box center [1217, 289] width 10 height 9
type input "1"
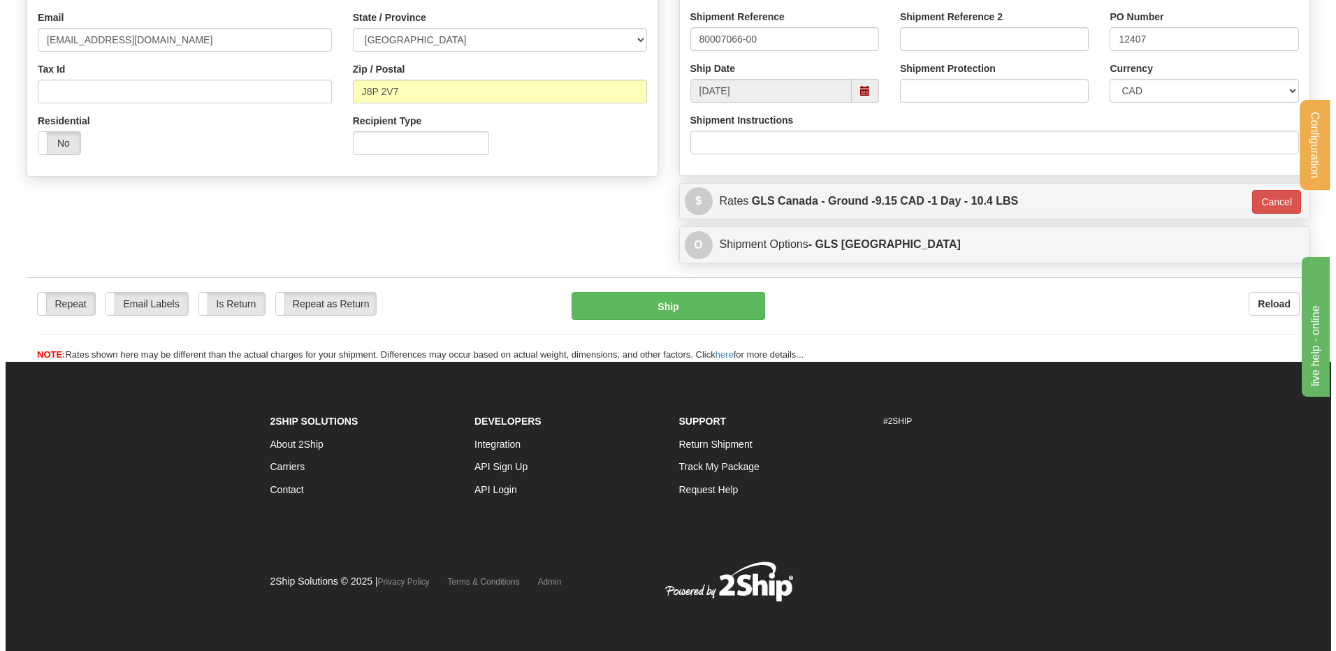
scroll to position [401, 0]
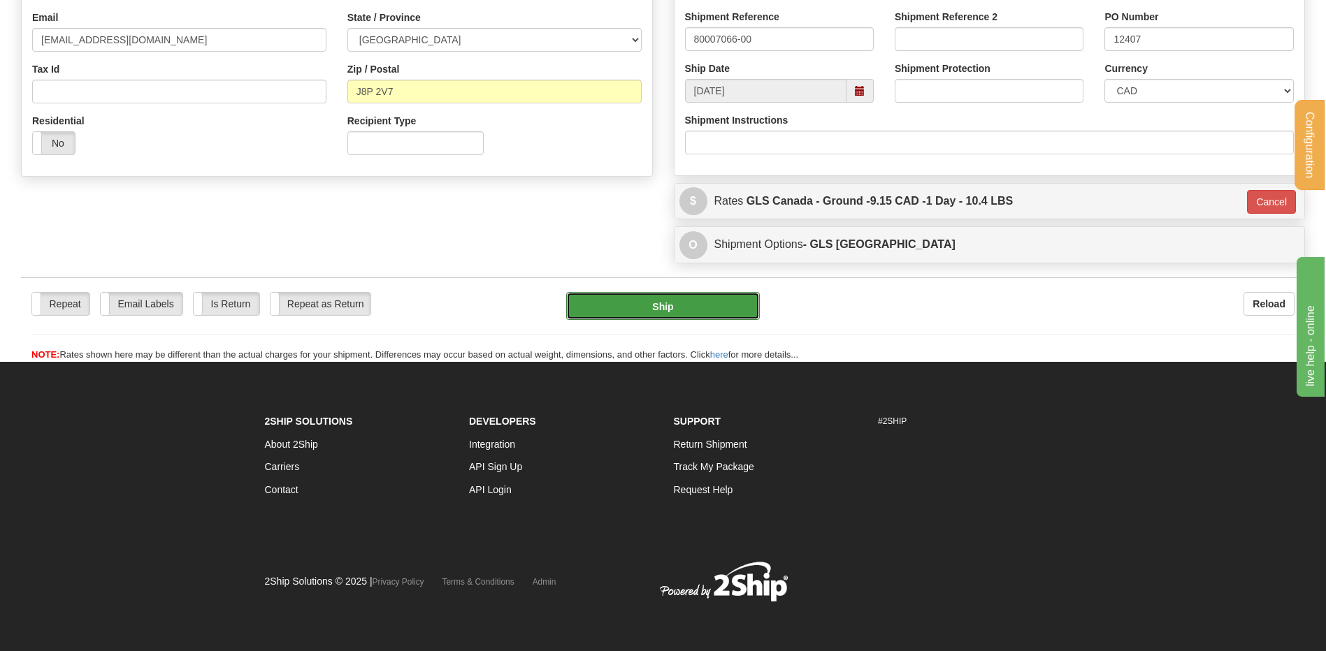
click at [677, 298] on button "Ship" at bounding box center [662, 306] width 193 height 28
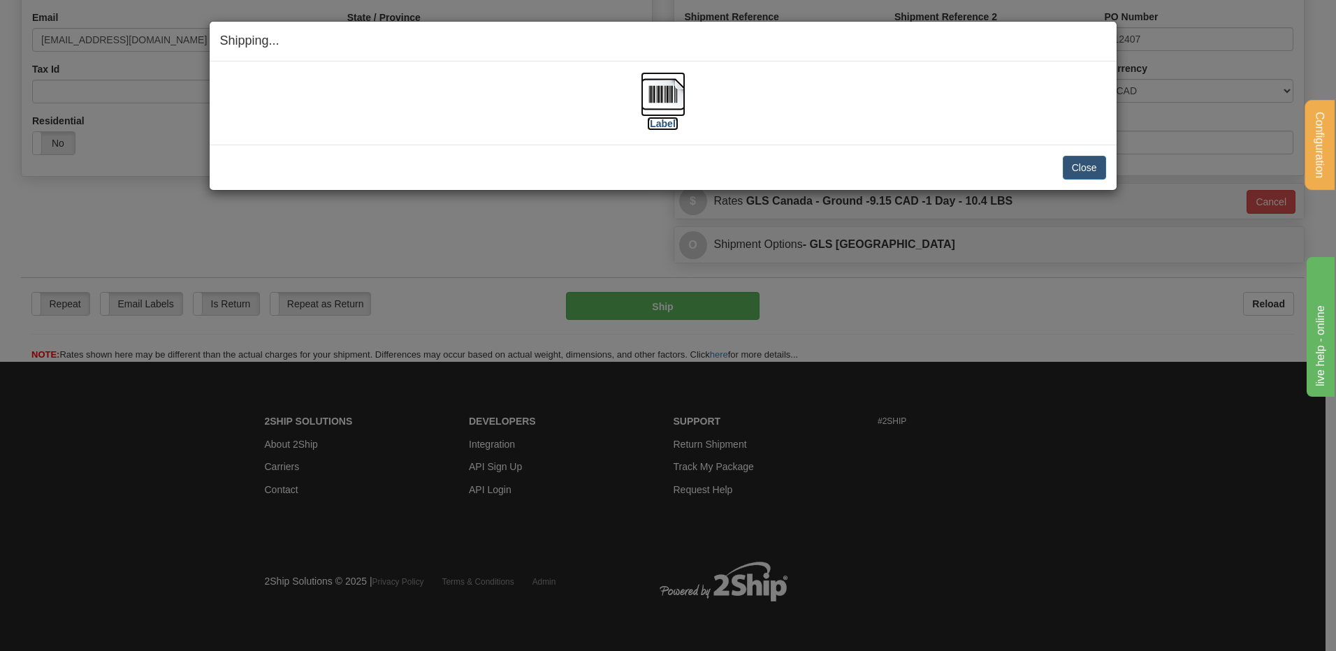
click at [671, 96] on img at bounding box center [663, 94] width 45 height 45
click at [669, 119] on label "[Label]" at bounding box center [663, 124] width 32 height 14
click at [1073, 159] on button "Close" at bounding box center [1084, 168] width 43 height 24
